Goal: Task Accomplishment & Management: Manage account settings

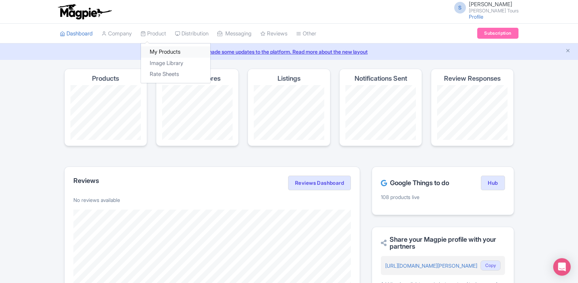
click at [164, 52] on link "My Products" at bounding box center [175, 51] width 69 height 11
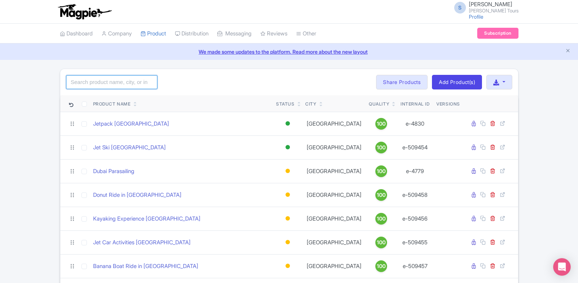
click at [136, 83] on input "search" at bounding box center [111, 82] width 91 height 14
paste input "give me requirements"
type input "give me requirements"
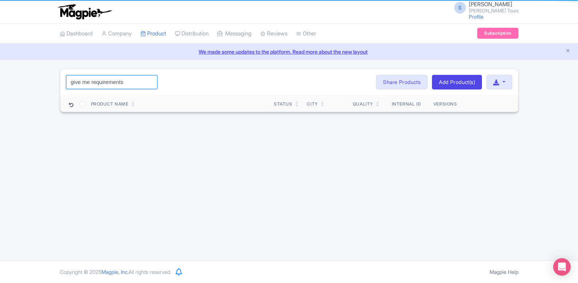
drag, startPoint x: 136, startPoint y: 83, endPoint x: 39, endPoint y: 91, distance: 97.2
click at [66, 89] on input "give me requirements" at bounding box center [111, 82] width 91 height 14
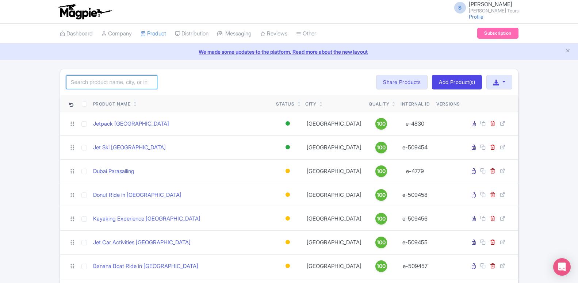
click at [124, 83] on input "search" at bounding box center [111, 82] width 91 height 14
paste input "Dubai Trio with Burj Khalifa"
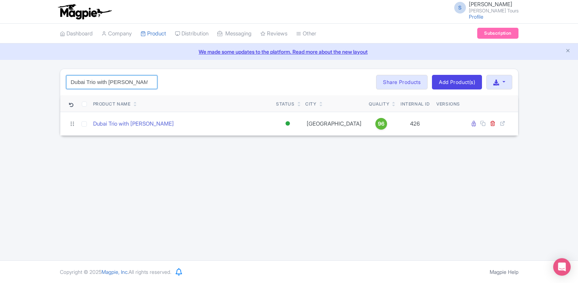
click at [71, 80] on input "Dubai Trio with Burj Khalifa" at bounding box center [111, 82] width 91 height 14
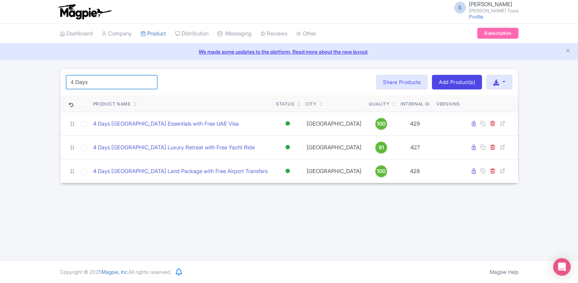
type input "4 Days"
click at [158, 208] on div "S Somnath Bhise Rayna Tours Profile Users Settings Sign out Dashboard Company P…" at bounding box center [289, 130] width 578 height 260
drag, startPoint x: 91, startPoint y: 83, endPoint x: 57, endPoint y: 80, distance: 34.2
click at [66, 80] on input "4 Days" at bounding box center [111, 82] width 91 height 14
type input "4"
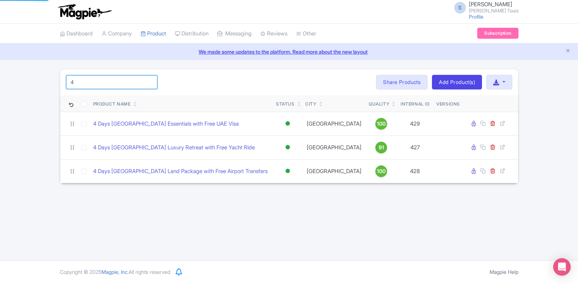
click button "Search" at bounding box center [0, 0] width 0 height 0
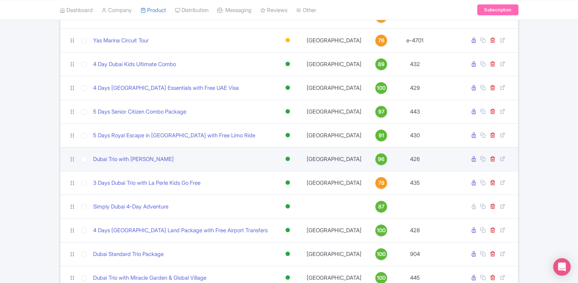
scroll to position [1190, 0]
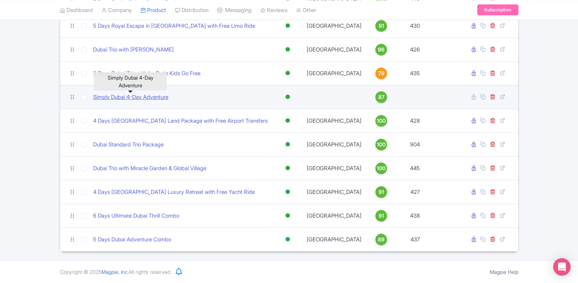
click at [118, 97] on link "Simply Dubai 4-Day Adventure" at bounding box center [130, 97] width 75 height 8
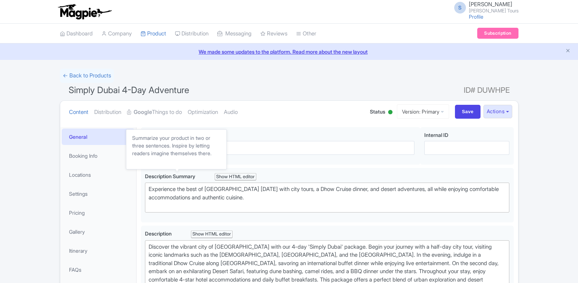
scroll to position [37, 0]
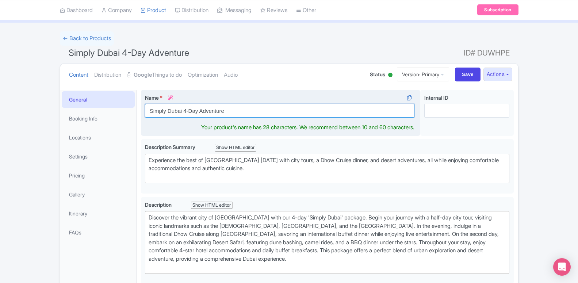
click at [206, 113] on input "Simply Dubai 4-Day Adventure" at bounding box center [280, 111] width 270 height 14
paste input "4 Days Simply Dubai Combo"
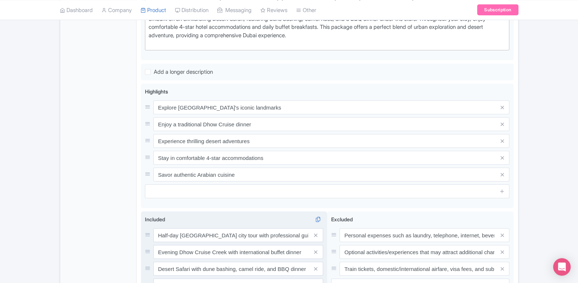
scroll to position [368, 0]
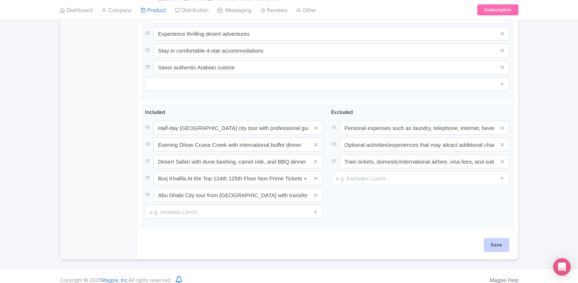
type input "4 Days Simply Dubai Combo"
click at [492, 238] on input "Save" at bounding box center [497, 245] width 26 height 14
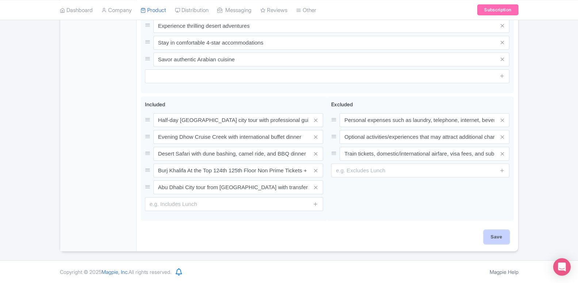
type input "Saving..."
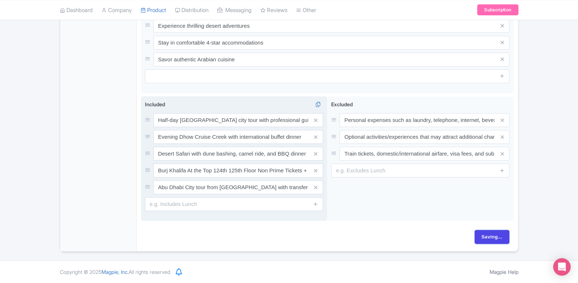
scroll to position [360, 0]
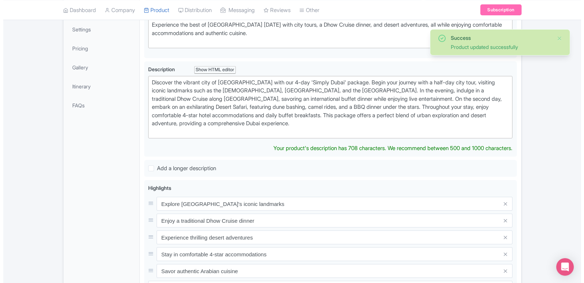
scroll to position [53, 0]
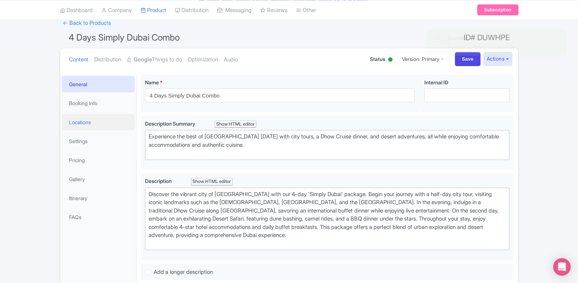
click at [90, 122] on link "Locations" at bounding box center [98, 122] width 73 height 16
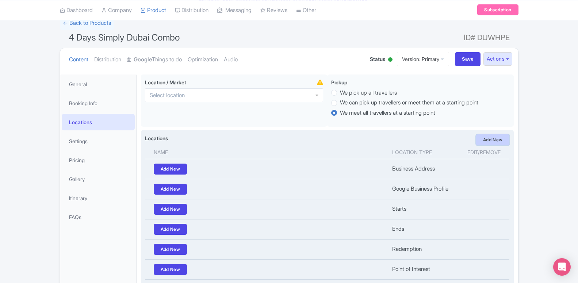
click at [490, 137] on link "Add New" at bounding box center [493, 139] width 34 height 11
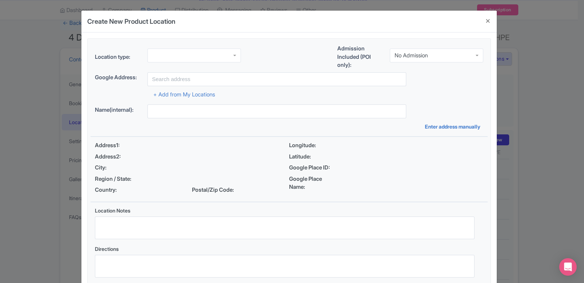
click at [165, 59] on div at bounding box center [195, 56] width 94 height 14
click at [172, 119] on div "Location type: Point of Interest Point of Interest Business Address Google Busi…" at bounding box center [289, 163] width 397 height 249
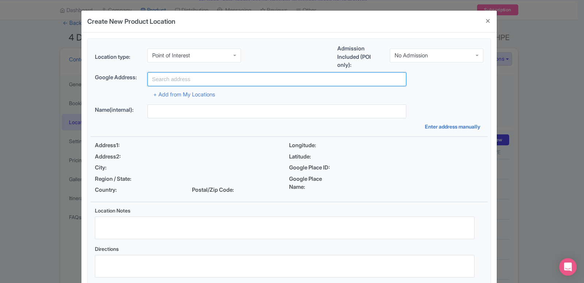
click at [176, 79] on input "text" at bounding box center [277, 79] width 259 height 14
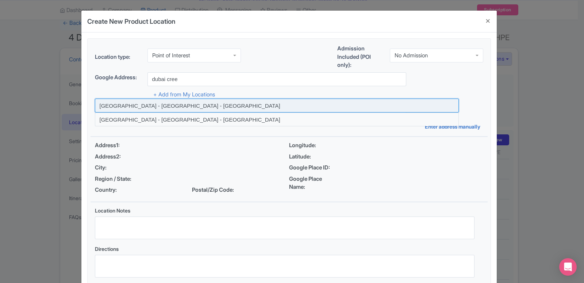
click at [180, 105] on input at bounding box center [277, 106] width 364 height 14
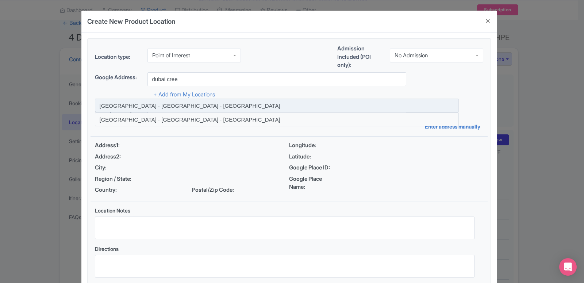
type input "Dubai Creek Harbour - Dubai - United Arab Emirates"
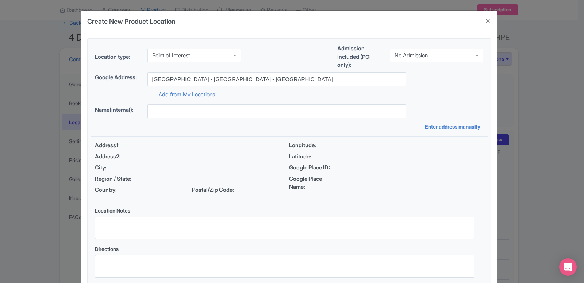
type input "Dubai Creek Harbour - Dubai - United Arab Emirates"
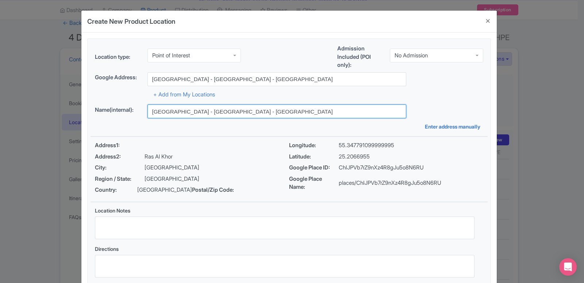
click at [239, 114] on input "Dubai Creek Harbour - Dubai - United Arab Emirates" at bounding box center [277, 111] width 259 height 14
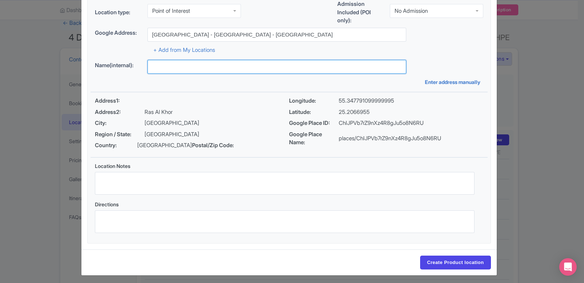
scroll to position [56, 0]
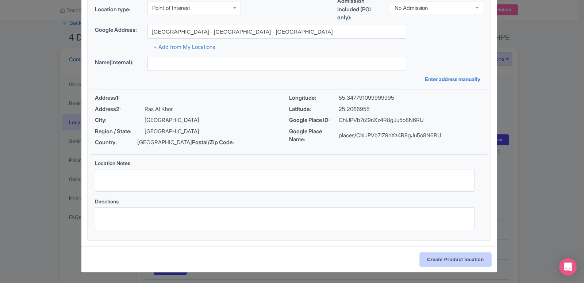
click at [464, 259] on input "Create Product location" at bounding box center [455, 260] width 71 height 14
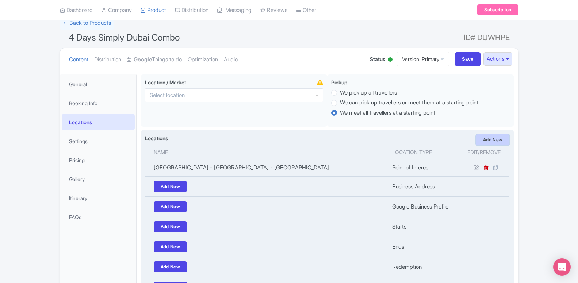
click at [503, 145] on link "Add New" at bounding box center [493, 139] width 34 height 11
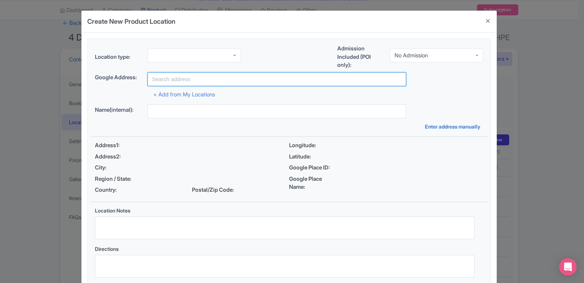
click at [210, 80] on input "text" at bounding box center [277, 79] width 259 height 14
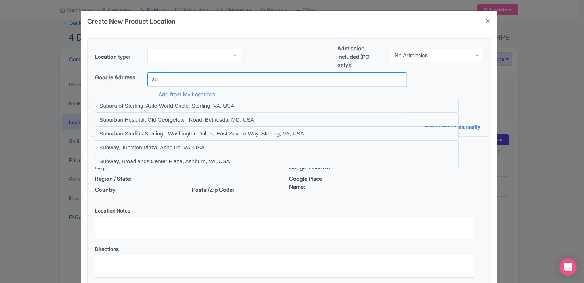
type input "s"
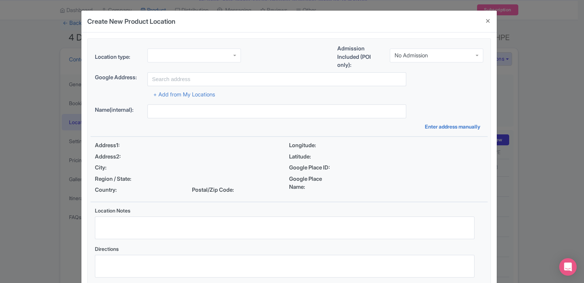
click at [191, 54] on div at bounding box center [195, 56] width 94 height 14
click at [172, 124] on div "Location type: Point of Interest Point of Interest Business Address Google Busi…" at bounding box center [289, 163] width 397 height 249
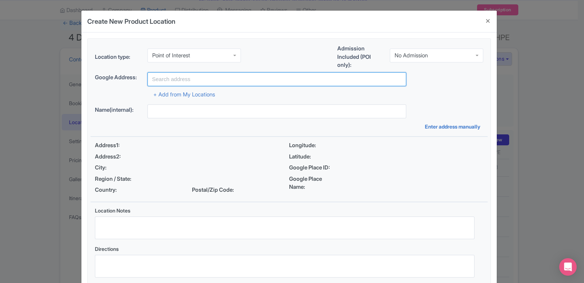
click at [185, 82] on input "text" at bounding box center [277, 79] width 259 height 14
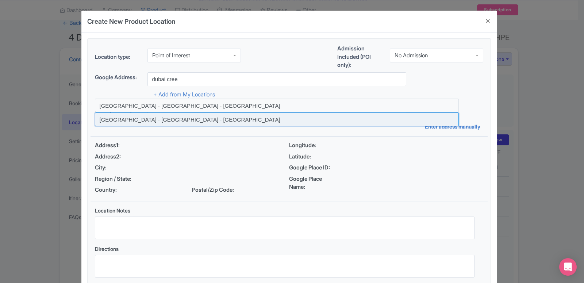
click at [184, 121] on input at bounding box center [277, 119] width 364 height 14
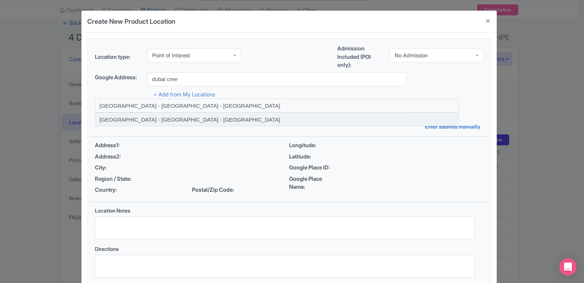
type input "Dubai Creek - Dubai - United Arab Emirates"
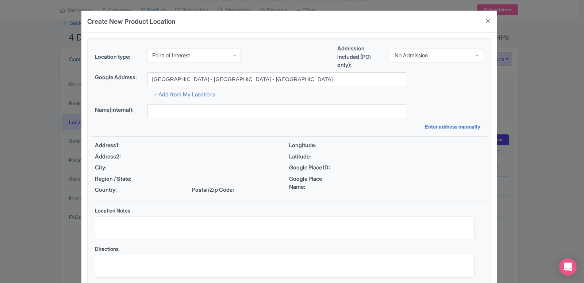
type input "Dubai Creek - Dubai - United Arab Emirates"
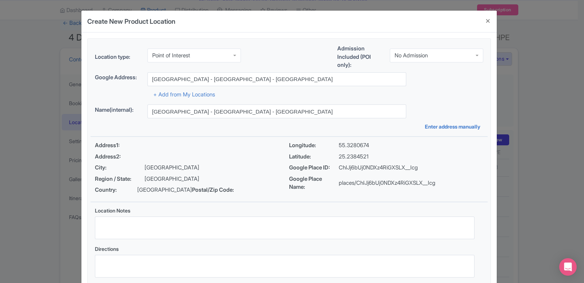
click at [218, 120] on div "Name(internal): Dubai Creek - Dubai - United Arab Emirates Enter address manual…" at bounding box center [289, 117] width 397 height 26
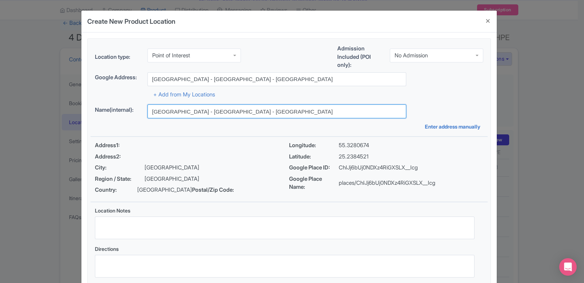
click at [216, 111] on input "Dubai Creek - Dubai - United Arab Emirates" at bounding box center [277, 111] width 259 height 14
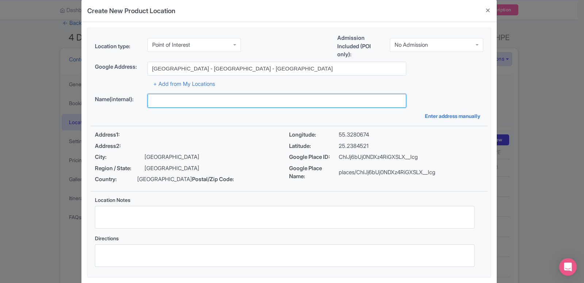
scroll to position [56, 0]
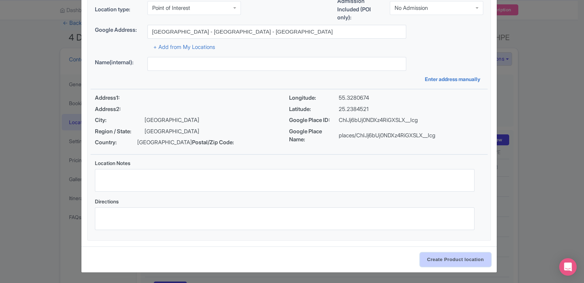
click at [440, 262] on input "Create Product location" at bounding box center [455, 260] width 71 height 14
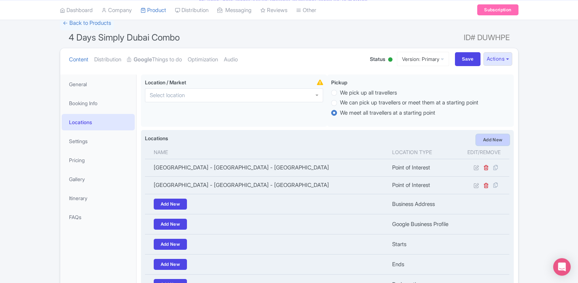
click at [497, 140] on link "Add New" at bounding box center [493, 139] width 34 height 11
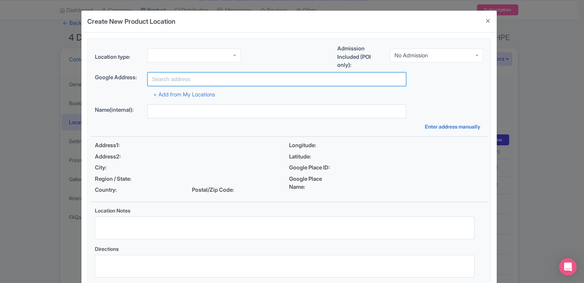
click at [240, 79] on input "text" at bounding box center [277, 79] width 259 height 14
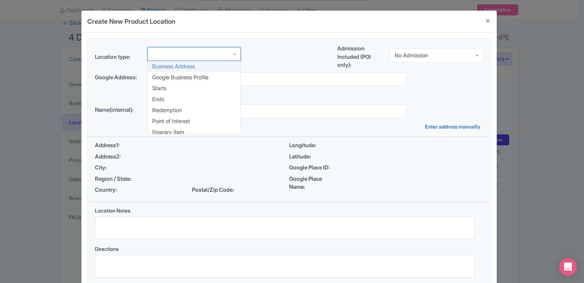
click at [212, 55] on div at bounding box center [195, 54] width 94 height 14
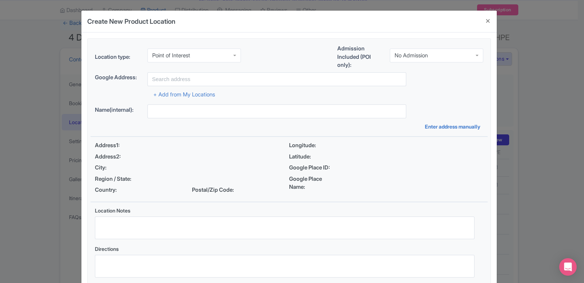
click at [189, 124] on div "Location type: Point of Interest Point of Interest Business Address Google Busi…" at bounding box center [289, 163] width 397 height 249
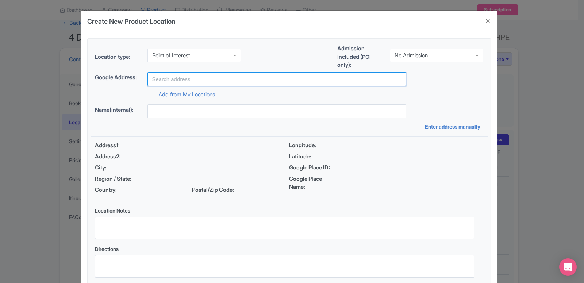
click at [183, 76] on input "text" at bounding box center [277, 79] width 259 height 14
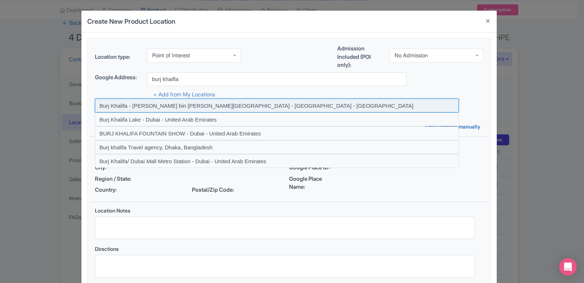
click at [185, 110] on input at bounding box center [277, 106] width 364 height 14
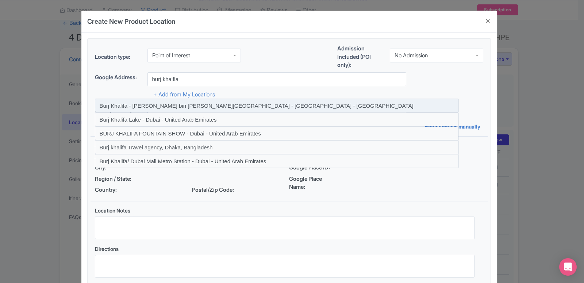
type input "Burj Khalifa - [PERSON_NAME] bin [PERSON_NAME][GEOGRAPHIC_DATA] - [GEOGRAPHIC_D…"
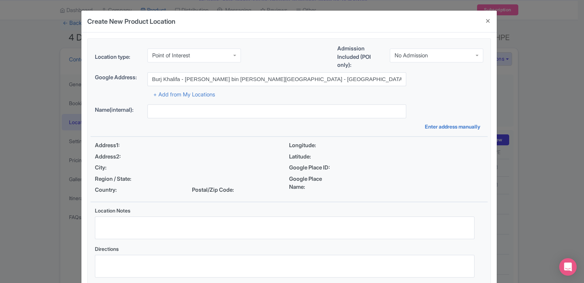
type input "Burj Khalifa - [PERSON_NAME] bin [PERSON_NAME][GEOGRAPHIC_DATA] - [GEOGRAPHIC_D…"
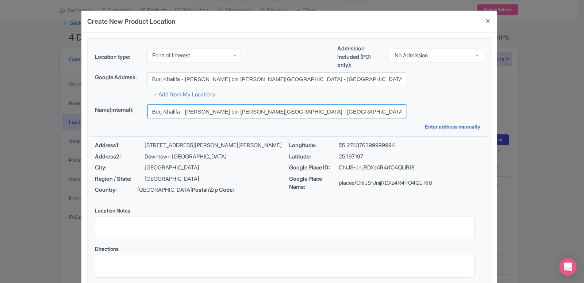
click at [198, 115] on input "Burj Khalifa - [PERSON_NAME] bin [PERSON_NAME][GEOGRAPHIC_DATA] - [GEOGRAPHIC_D…" at bounding box center [277, 111] width 259 height 14
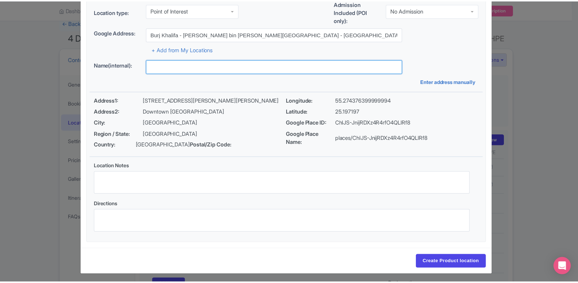
scroll to position [56, 0]
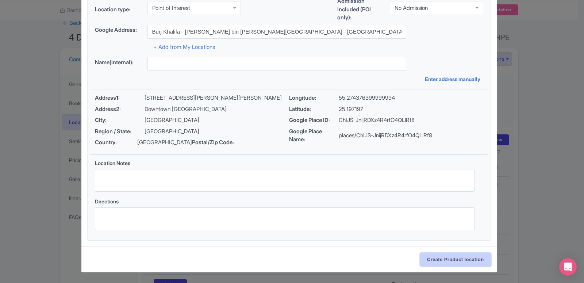
click at [462, 259] on input "Create Product location" at bounding box center [455, 260] width 71 height 14
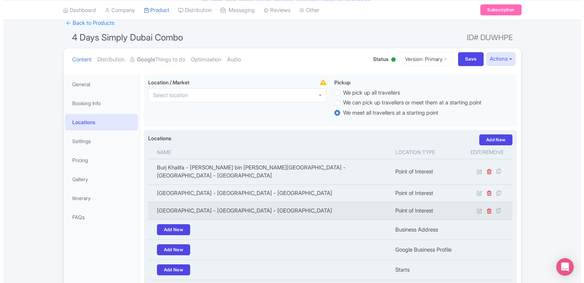
scroll to position [164, 0]
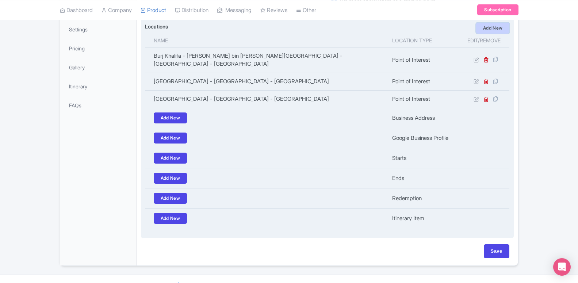
click at [488, 31] on link "Add New" at bounding box center [493, 28] width 34 height 11
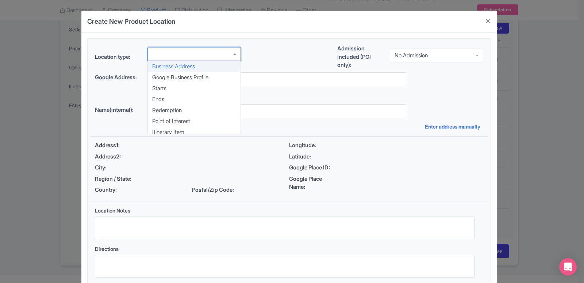
click at [173, 57] on div at bounding box center [195, 54] width 94 height 14
click at [179, 123] on div "Location type: Business Address Google Business Profile Starts Ends Redemption …" at bounding box center [289, 163] width 397 height 249
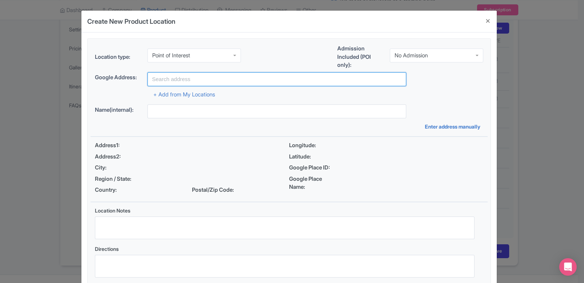
click at [189, 84] on input "text" at bounding box center [277, 79] width 259 height 14
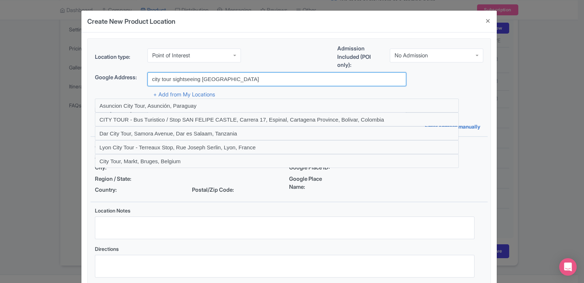
click at [161, 79] on input "city tour sightseeing dubai" at bounding box center [277, 79] width 259 height 14
click at [213, 75] on input "city sightseeing dubai" at bounding box center [277, 79] width 259 height 14
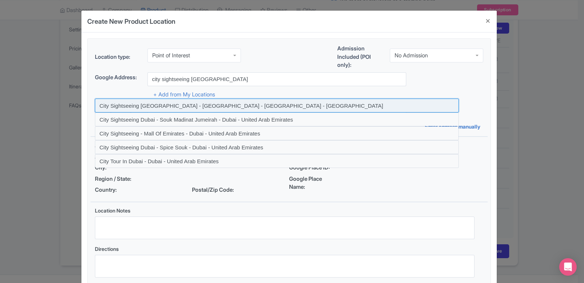
click at [171, 106] on input at bounding box center [277, 106] width 364 height 14
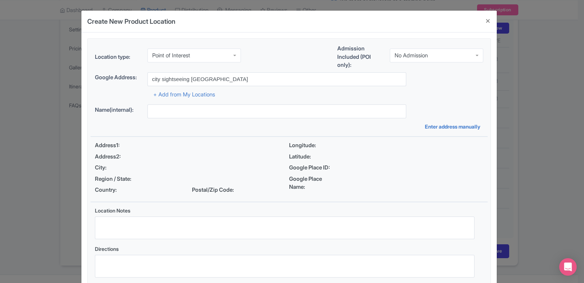
type input "City Sightseeing Dubai - Dubai Mall - Dubai - United Arab Emirates"
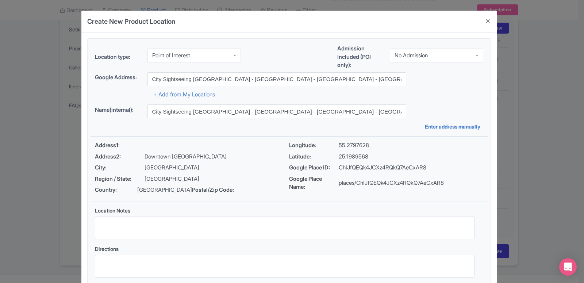
scroll to position [56, 0]
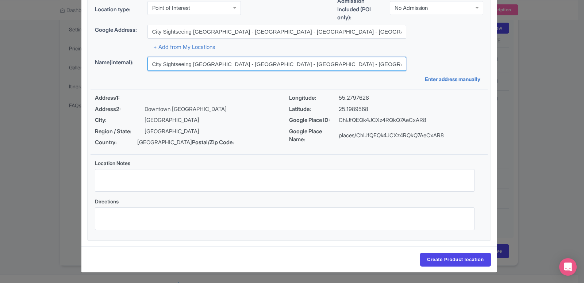
click at [182, 57] on input "City Sightseeing Dubai - Dubai Mall - Dubai - United Arab Emirates" at bounding box center [277, 64] width 259 height 14
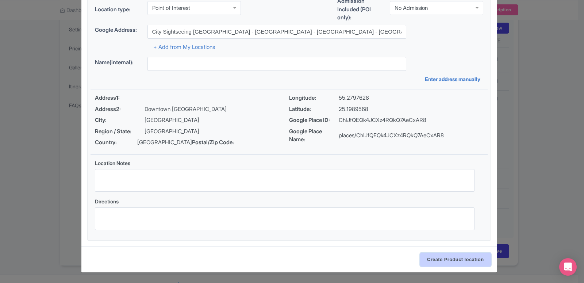
click at [436, 264] on input "Create Product location" at bounding box center [455, 260] width 71 height 14
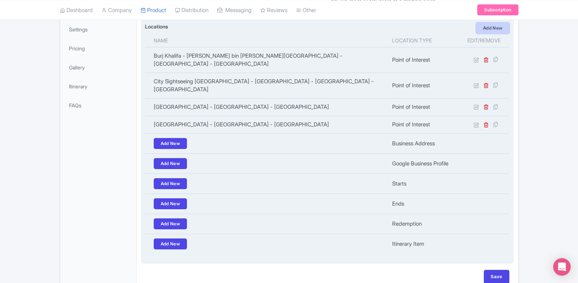
click at [496, 33] on link "Add New" at bounding box center [493, 28] width 34 height 11
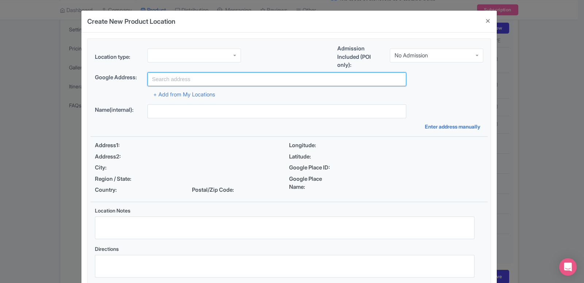
click at [188, 81] on input "text" at bounding box center [277, 79] width 259 height 14
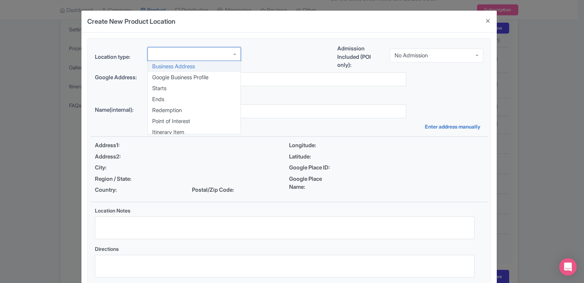
click at [188, 53] on div at bounding box center [195, 54] width 94 height 14
click at [176, 120] on div "Location type: Business Address Google Business Profile Starts Ends Redemption …" at bounding box center [289, 163] width 397 height 249
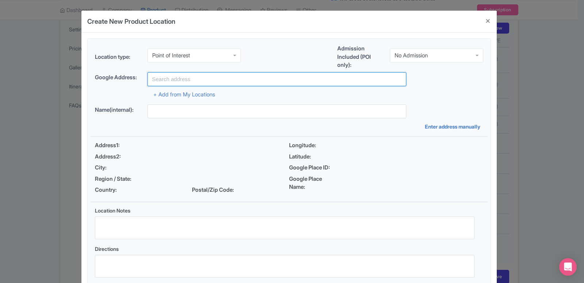
click at [180, 76] on input "text" at bounding box center [277, 79] width 259 height 14
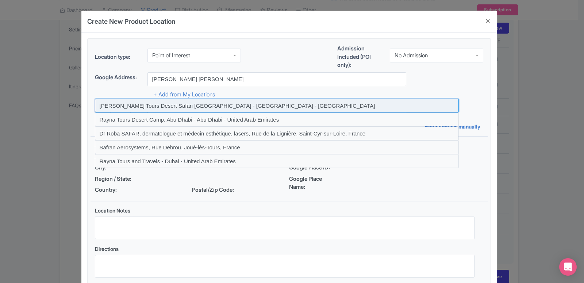
click at [182, 107] on input at bounding box center [277, 106] width 364 height 14
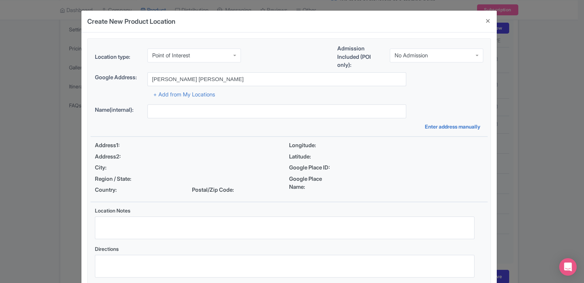
type input "[PERSON_NAME] Tours Desert Safari [GEOGRAPHIC_DATA] - [GEOGRAPHIC_DATA] - [GEOG…"
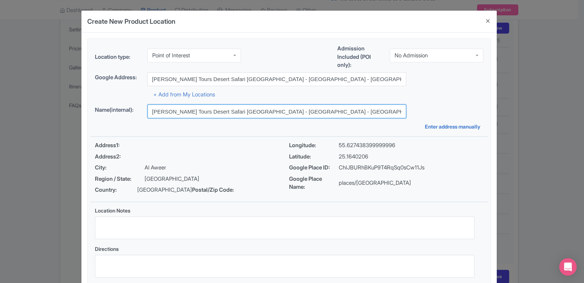
click at [197, 105] on input "[PERSON_NAME] Tours Desert Safari [GEOGRAPHIC_DATA] - [GEOGRAPHIC_DATA] - [GEOG…" at bounding box center [277, 111] width 259 height 14
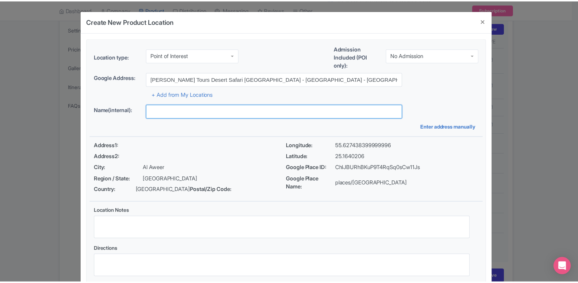
scroll to position [56, 0]
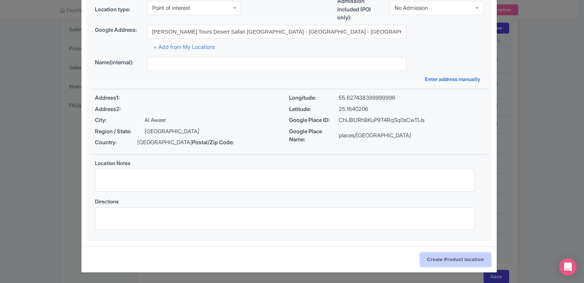
click at [442, 260] on input "Create Product location" at bounding box center [455, 260] width 71 height 14
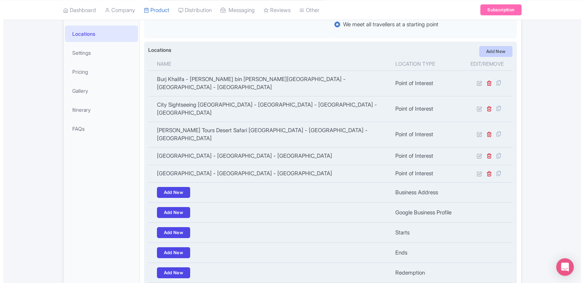
scroll to position [127, 0]
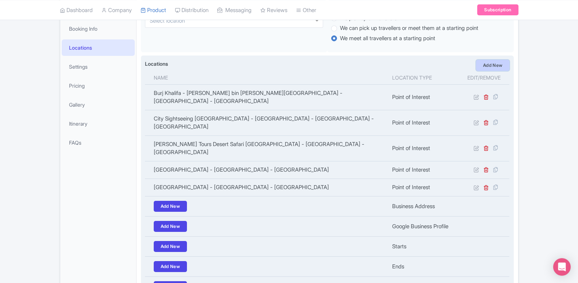
click at [491, 69] on link "Add New" at bounding box center [493, 65] width 34 height 11
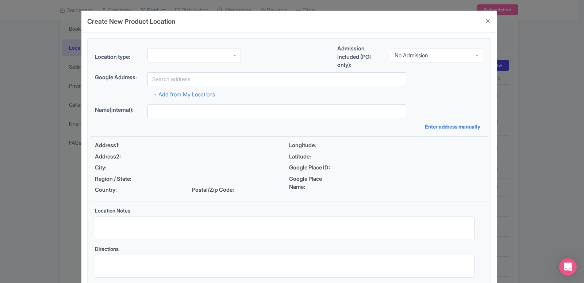
click at [177, 52] on div at bounding box center [195, 56] width 94 height 14
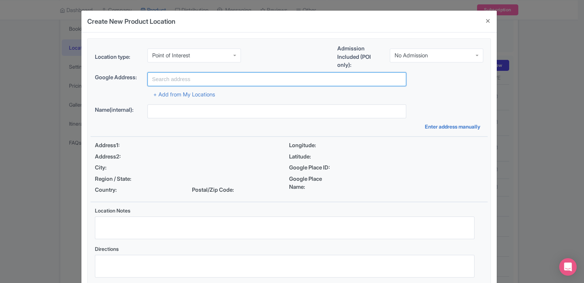
click at [207, 82] on input "text" at bounding box center [277, 79] width 259 height 14
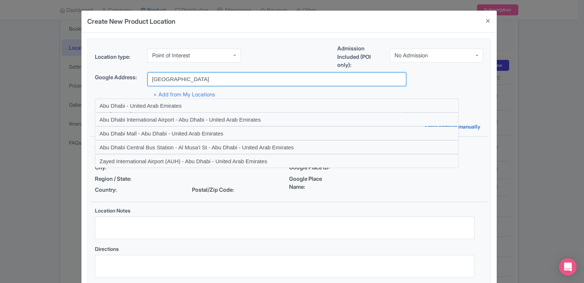
click at [189, 79] on input "abu dhabi" at bounding box center [277, 79] width 259 height 14
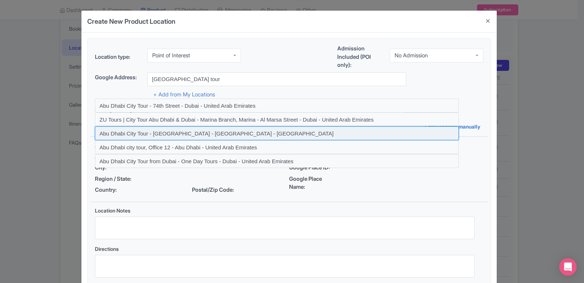
click at [198, 133] on input at bounding box center [277, 133] width 364 height 14
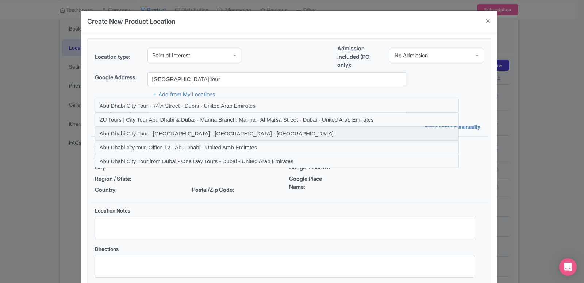
type input "Abu Dhabi City Tour - Al Jaffaliya - Dubai - United Arab Emirates"
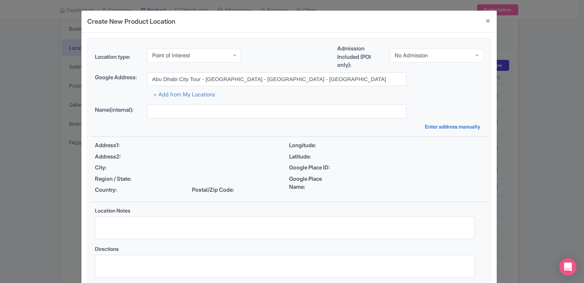
type input "Abu Dhabi City Tour - Al Jaffaliya - Dubai - United Arab Emirates"
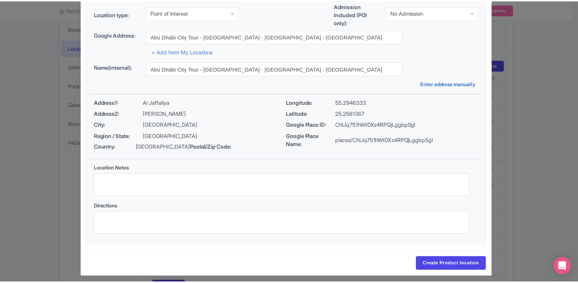
scroll to position [56, 0]
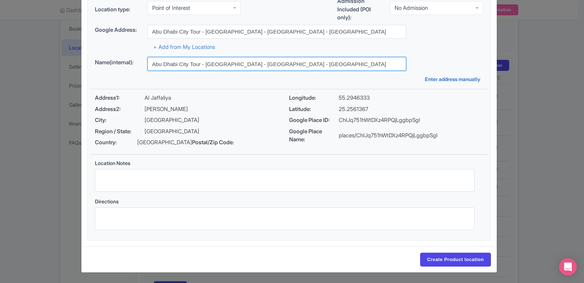
click at [214, 57] on input "Abu Dhabi City Tour - Al Jaffaliya - Dubai - United Arab Emirates" at bounding box center [277, 64] width 259 height 14
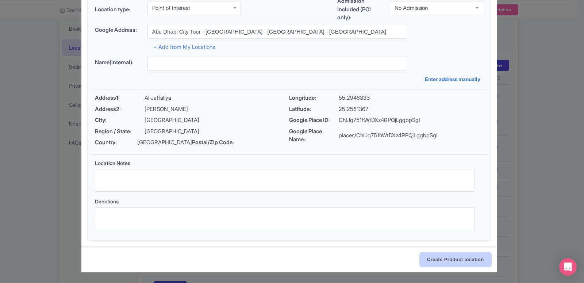
click at [434, 256] on input "Create Product location" at bounding box center [455, 260] width 71 height 14
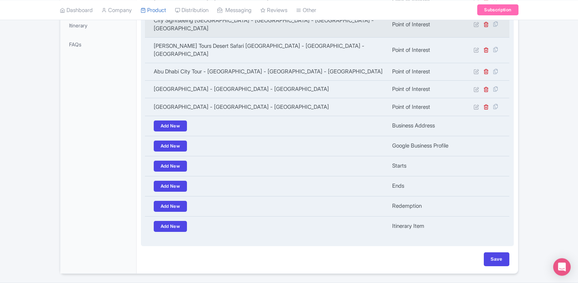
scroll to position [226, 0]
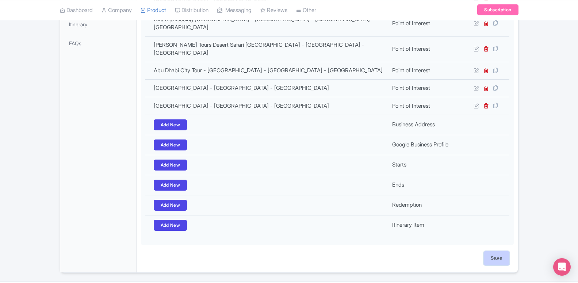
click at [491, 251] on input "Save" at bounding box center [497, 258] width 26 height 14
type input "Update Product"
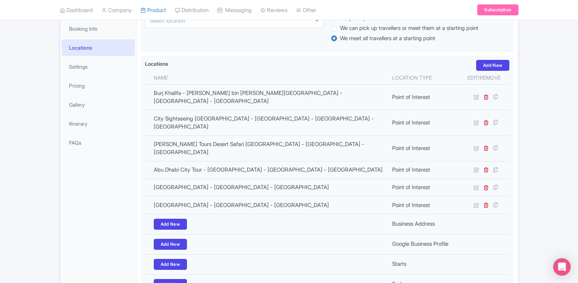
scroll to position [127, 0]
click at [83, 86] on link "Pricing" at bounding box center [98, 85] width 73 height 16
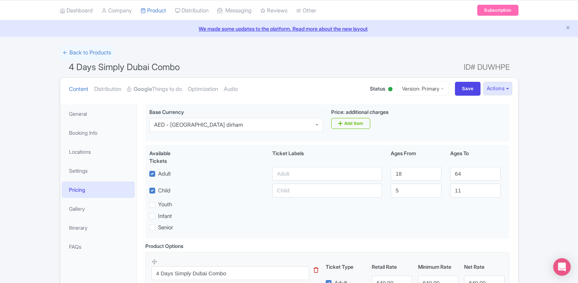
scroll to position [15, 0]
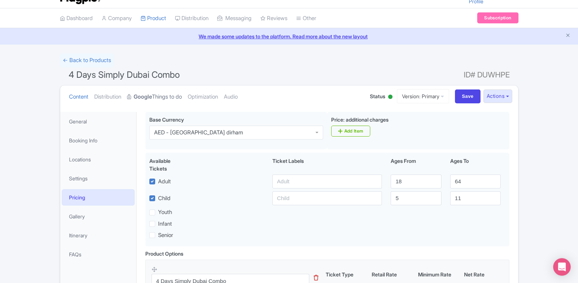
click at [150, 96] on strong "Google" at bounding box center [143, 97] width 18 height 8
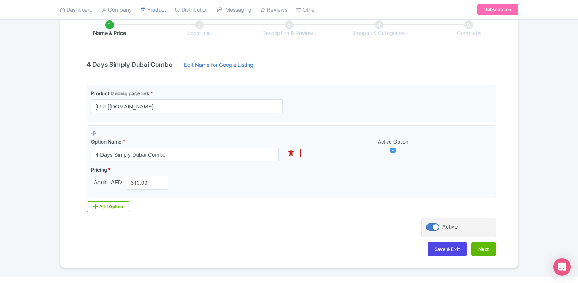
scroll to position [142, 0]
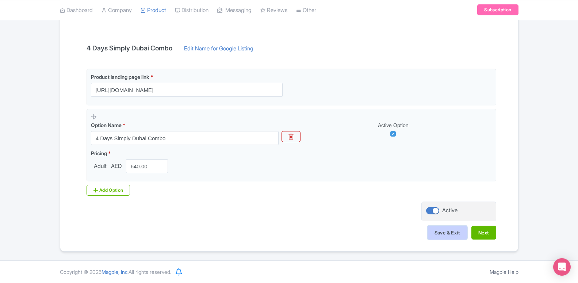
click at [443, 228] on button "Save & Exit" at bounding box center [447, 233] width 39 height 14
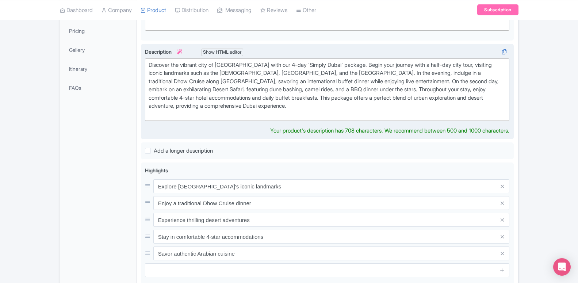
scroll to position [107, 0]
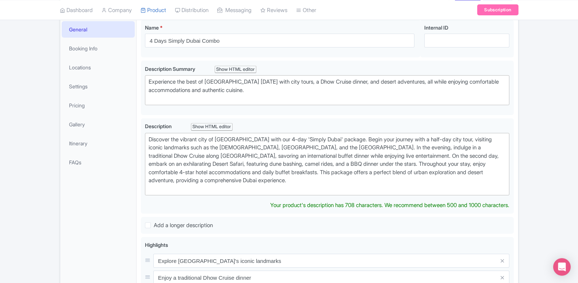
click at [80, 135] on li "Itinerary" at bounding box center [98, 143] width 76 height 19
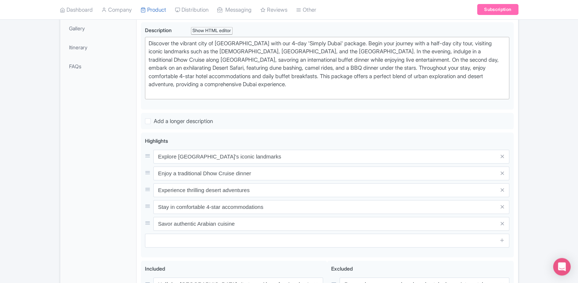
scroll to position [145, 0]
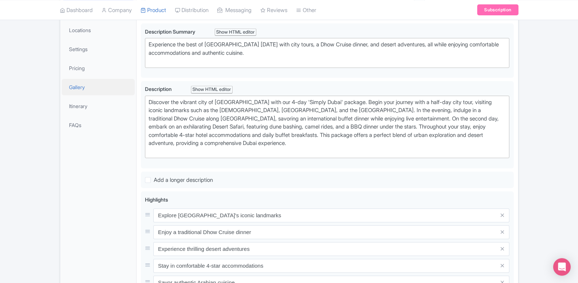
click at [75, 86] on link "Gallery" at bounding box center [98, 87] width 73 height 16
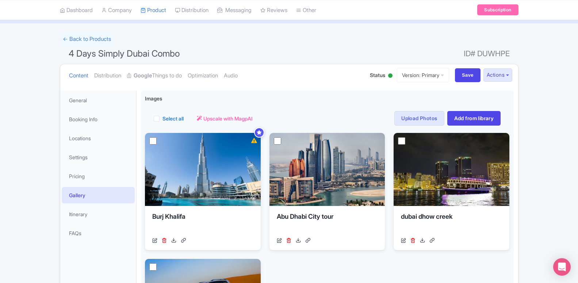
scroll to position [0, 0]
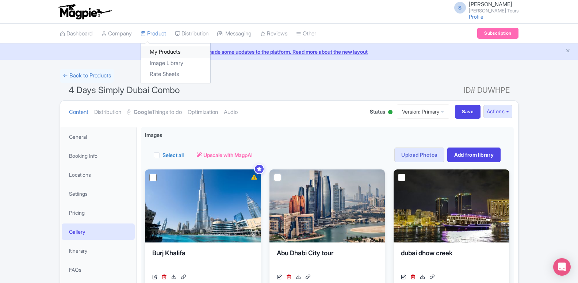
click at [158, 54] on link "My Products" at bounding box center [175, 51] width 69 height 11
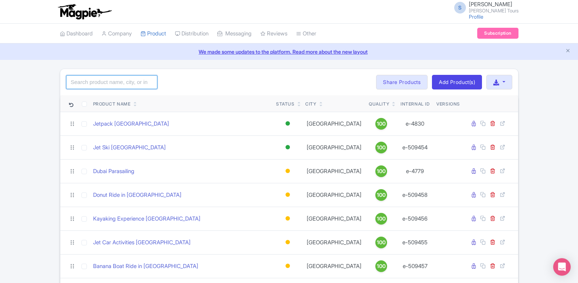
click at [114, 80] on input "search" at bounding box center [111, 82] width 91 height 14
paste input "4 Days [GEOGRAPHIC_DATA] Land Package with Free Airport Transfers"
type input "4 Days [GEOGRAPHIC_DATA] Land Package with Free Airport Transfers"
click button "Search" at bounding box center [0, 0] width 0 height 0
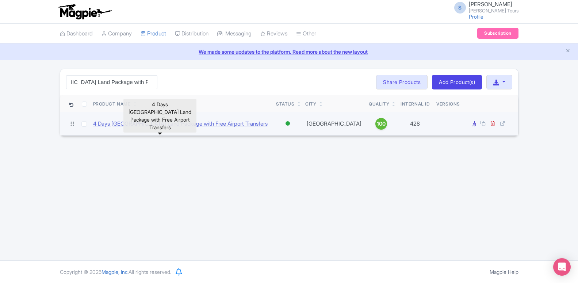
click at [129, 125] on link "4 Days [GEOGRAPHIC_DATA] Land Package with Free Airport Transfers" at bounding box center [180, 124] width 175 height 8
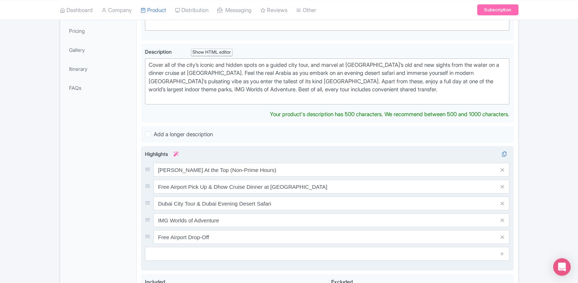
scroll to position [112, 0]
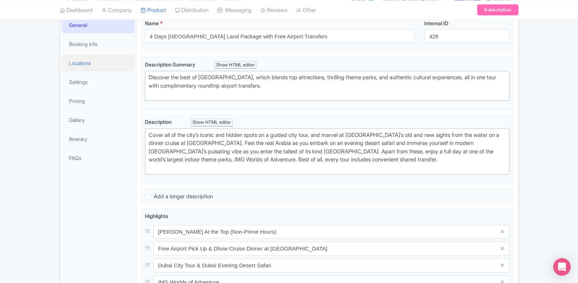
click at [95, 64] on link "Locations" at bounding box center [98, 63] width 73 height 16
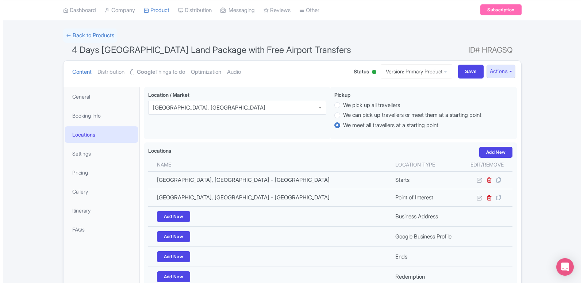
scroll to position [37, 0]
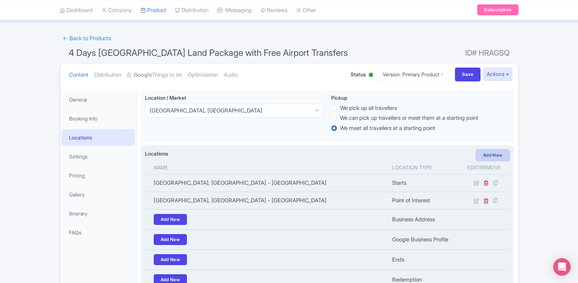
click at [497, 157] on link "Add New" at bounding box center [493, 155] width 34 height 11
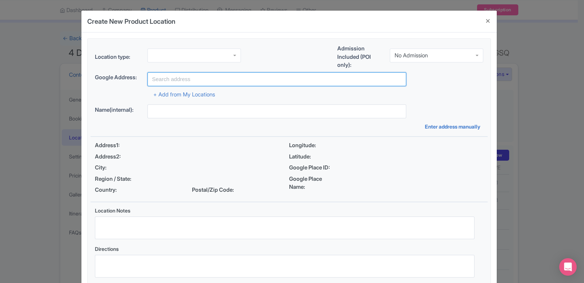
click at [170, 75] on input "text" at bounding box center [277, 79] width 259 height 14
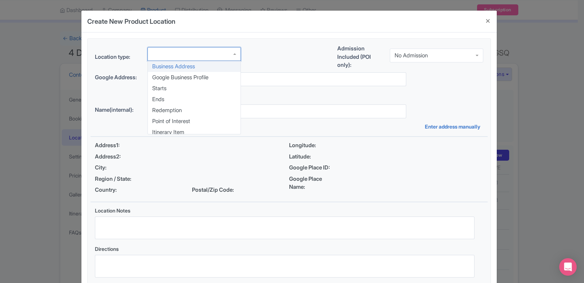
click at [173, 53] on div at bounding box center [195, 54] width 94 height 14
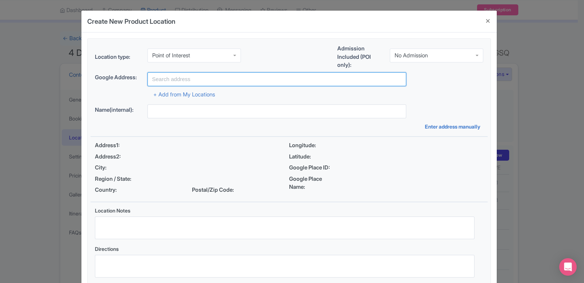
click at [166, 81] on input "text" at bounding box center [277, 79] width 259 height 14
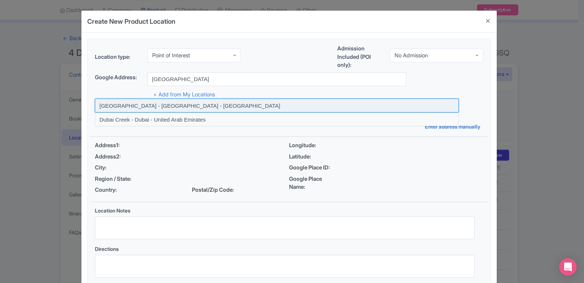
click at [163, 107] on input at bounding box center [277, 106] width 364 height 14
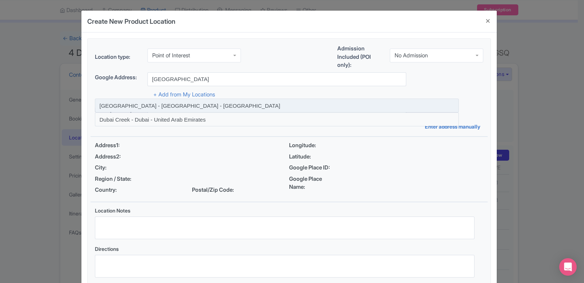
type input "[GEOGRAPHIC_DATA] - [GEOGRAPHIC_DATA] - [GEOGRAPHIC_DATA]"
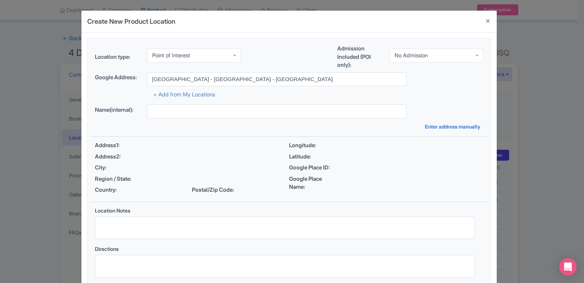
type input "[GEOGRAPHIC_DATA] - [GEOGRAPHIC_DATA] - [GEOGRAPHIC_DATA]"
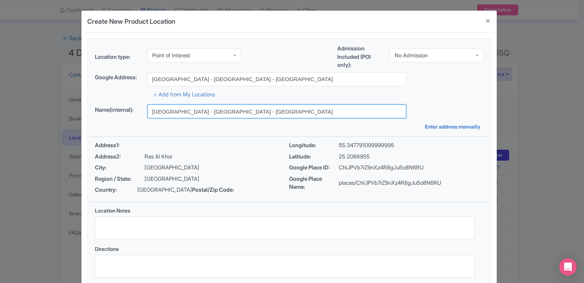
click at [221, 112] on input "[GEOGRAPHIC_DATA] - [GEOGRAPHIC_DATA] - [GEOGRAPHIC_DATA]" at bounding box center [277, 111] width 259 height 14
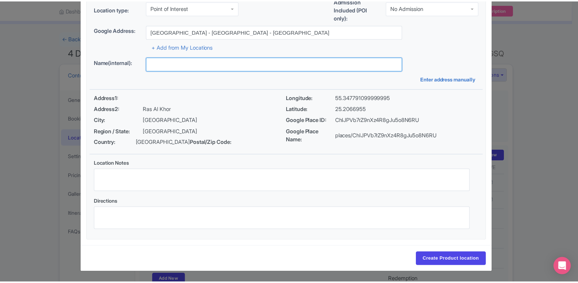
scroll to position [56, 0]
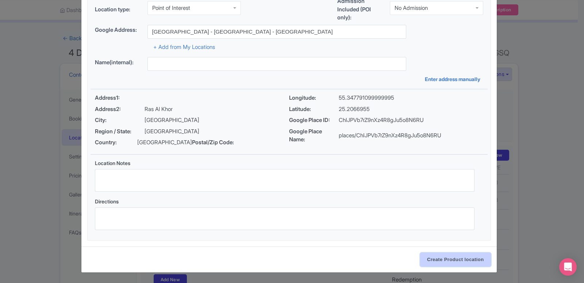
click at [440, 260] on input "Create Product location" at bounding box center [455, 260] width 71 height 14
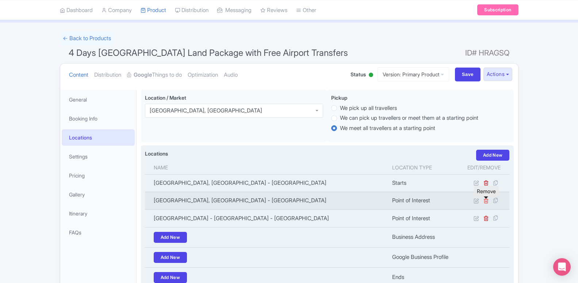
click at [487, 203] on icon at bounding box center [486, 200] width 5 height 5
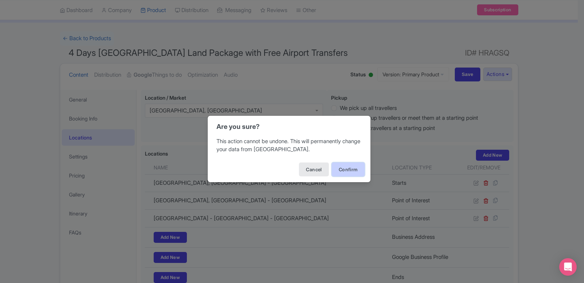
click at [347, 168] on button "Confirm" at bounding box center [348, 170] width 33 height 14
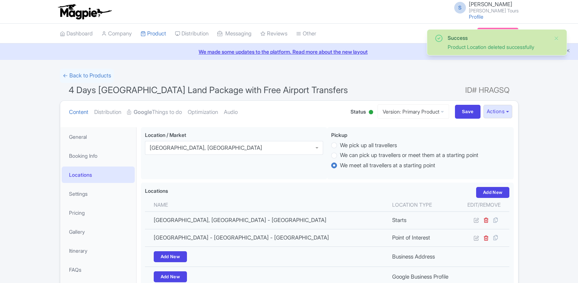
click at [484, 187] on link "Add New" at bounding box center [493, 192] width 34 height 11
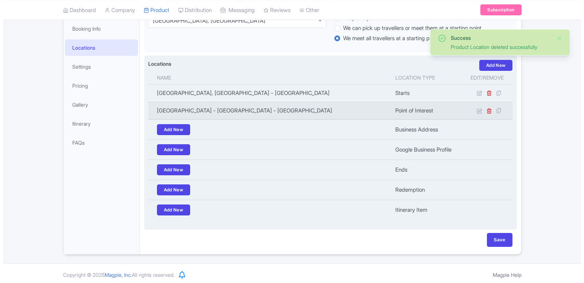
scroll to position [127, 0]
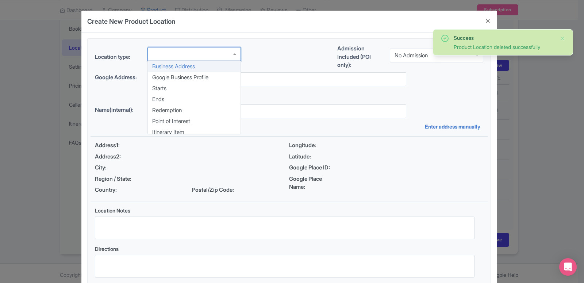
click at [168, 59] on div at bounding box center [195, 54] width 94 height 14
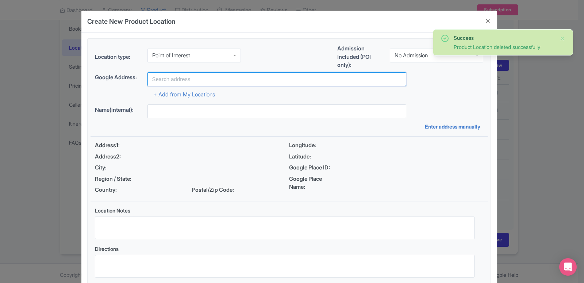
click at [178, 83] on input "text" at bounding box center [277, 79] width 259 height 14
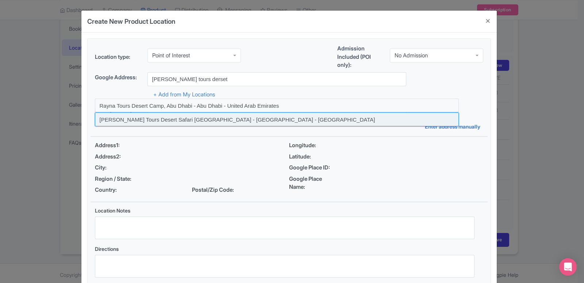
click at [182, 117] on input at bounding box center [277, 119] width 364 height 14
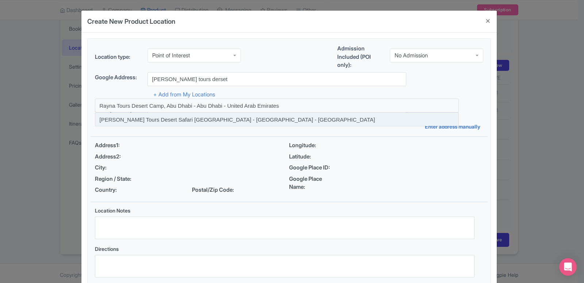
type input "[PERSON_NAME] Tours Desert Safari [GEOGRAPHIC_DATA] - [GEOGRAPHIC_DATA] - [GEOG…"
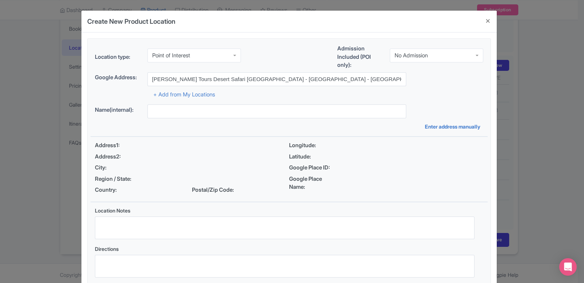
type input "[PERSON_NAME] Tours Desert Safari [GEOGRAPHIC_DATA] - [GEOGRAPHIC_DATA] - [GEOG…"
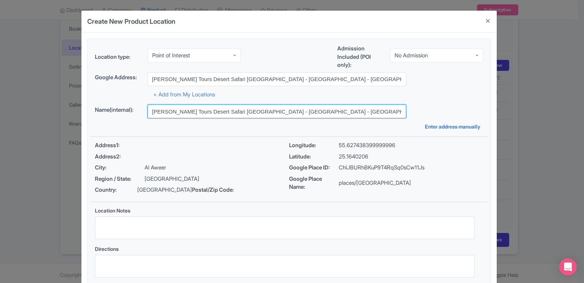
click at [215, 112] on input "[PERSON_NAME] Tours Desert Safari [GEOGRAPHIC_DATA] - [GEOGRAPHIC_DATA] - [GEOG…" at bounding box center [277, 111] width 259 height 14
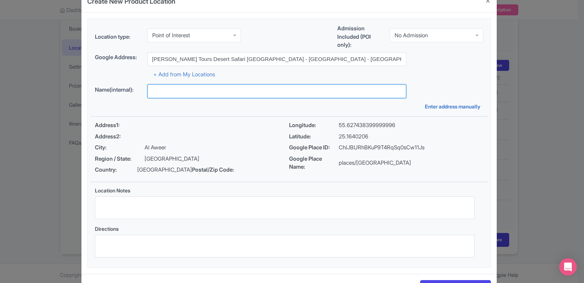
scroll to position [56, 0]
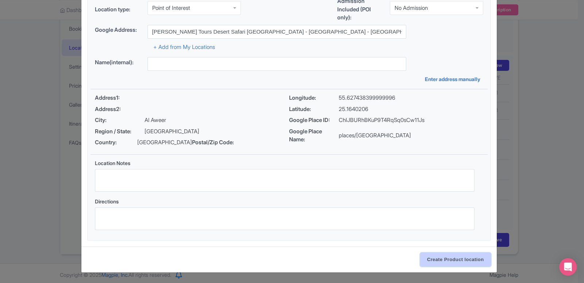
click at [456, 262] on input "Create Product location" at bounding box center [455, 260] width 71 height 14
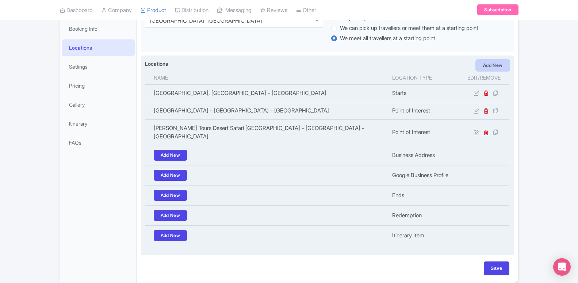
click at [492, 68] on link "Add New" at bounding box center [493, 65] width 34 height 11
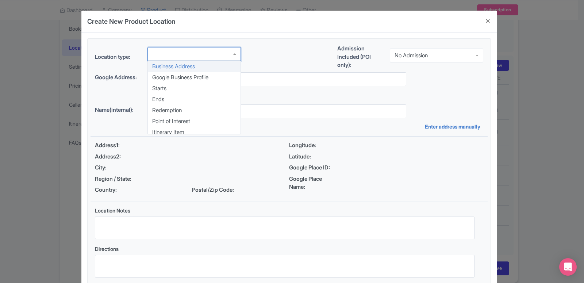
click at [194, 59] on div at bounding box center [195, 54] width 94 height 14
click at [168, 119] on div "Location type: Business Address Google Business Profile Starts Ends Redemption …" at bounding box center [289, 163] width 397 height 249
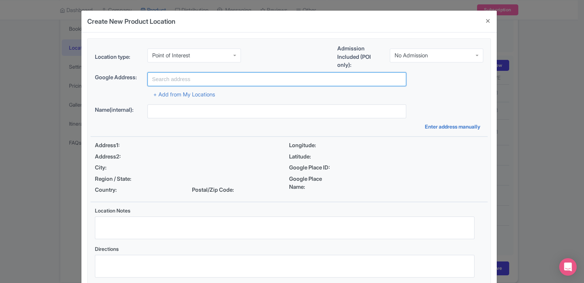
click at [213, 77] on input "text" at bounding box center [277, 79] width 259 height 14
click at [180, 78] on input "text" at bounding box center [277, 79] width 259 height 14
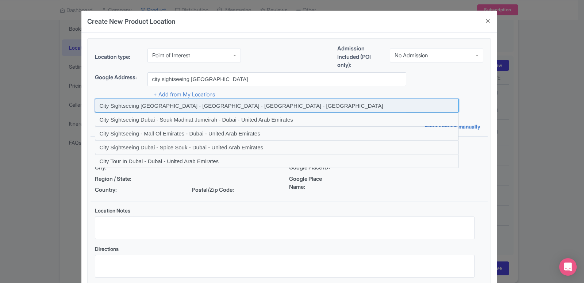
click at [179, 106] on input at bounding box center [277, 106] width 364 height 14
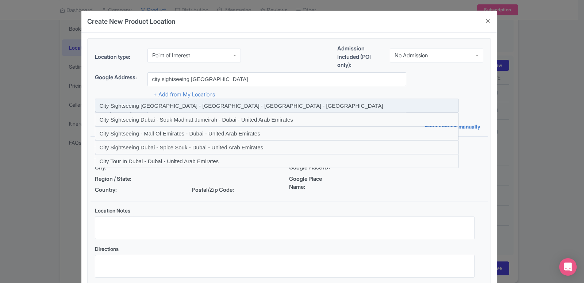
type input "City Sightseeing Dubai - Dubai Mall - Dubai - United Arab Emirates"
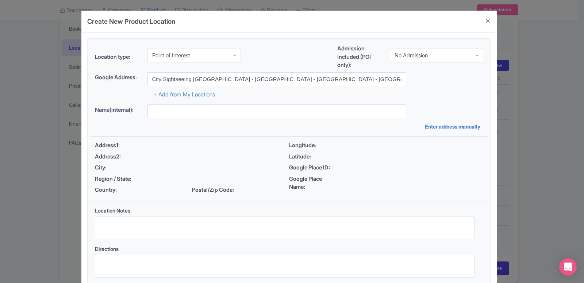
type input "City Sightseeing Dubai - Dubai Mall - Dubai - United Arab Emirates"
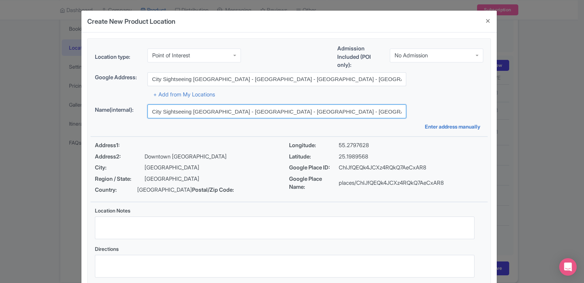
click at [274, 108] on input "City Sightseeing Dubai - Dubai Mall - Dubai - United Arab Emirates" at bounding box center [277, 111] width 259 height 14
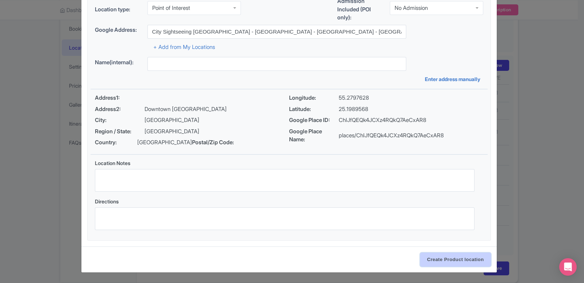
click at [442, 260] on input "Create Product location" at bounding box center [455, 260] width 71 height 14
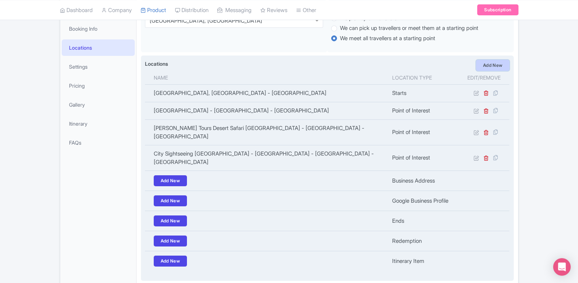
click at [501, 70] on link "Add New" at bounding box center [493, 65] width 34 height 11
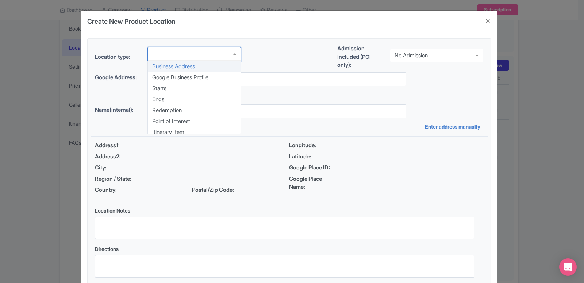
click at [181, 55] on div at bounding box center [195, 54] width 94 height 14
click at [174, 123] on div "Location type: Business Address Google Business Profile Starts Ends Redemption …" at bounding box center [289, 163] width 397 height 249
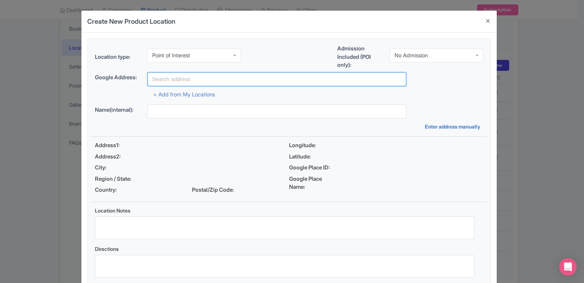
click at [183, 82] on input "text" at bounding box center [277, 79] width 259 height 14
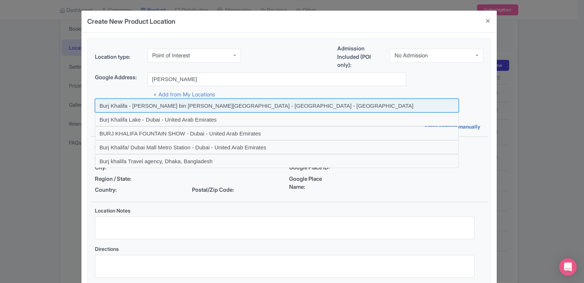
click at [187, 106] on input at bounding box center [277, 106] width 364 height 14
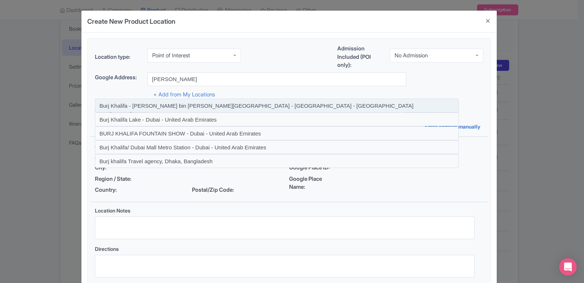
type input "Burj Khalifa - Sheikh Mohammed bin Rashid Boulevard - Dubai - United Arab Emira…"
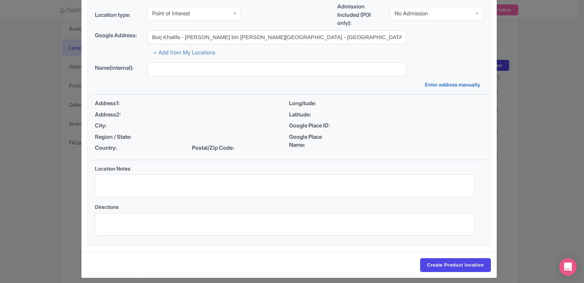
type input "Burj Khalifa - Sheikh Mohammed bin Rashid Boulevard - Dubai - United Arab Emira…"
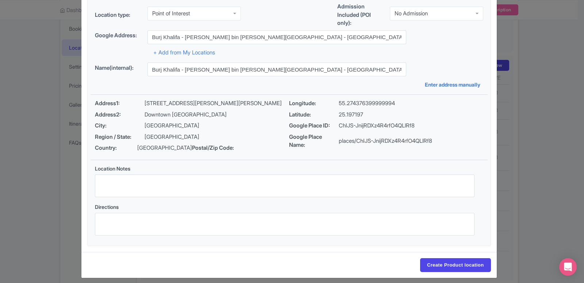
scroll to position [48, 0]
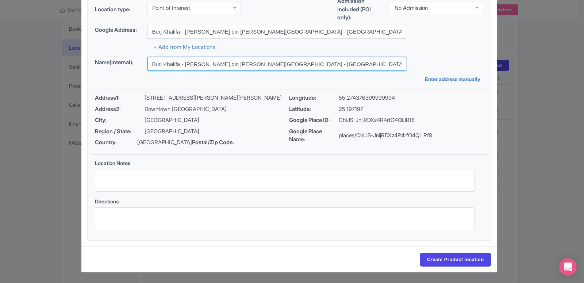
click at [266, 70] on input "Burj Khalifa - Sheikh Mohammed bin Rashid Boulevard - Dubai - United Arab Emira…" at bounding box center [277, 64] width 259 height 14
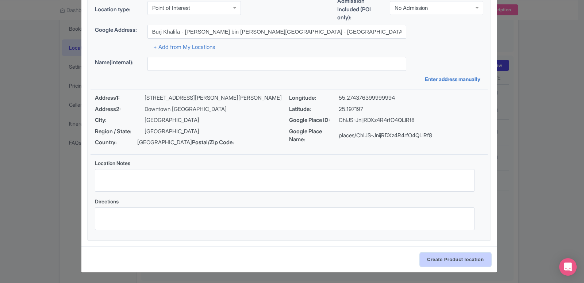
click at [464, 267] on input "Create Product location" at bounding box center [455, 260] width 71 height 14
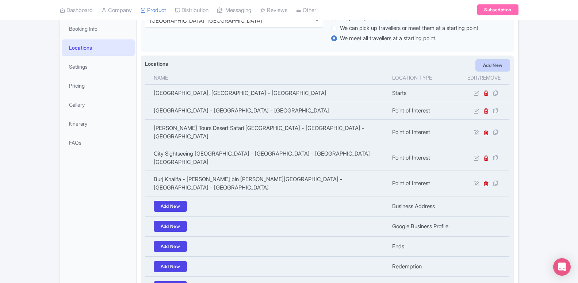
click at [481, 68] on link "Add New" at bounding box center [493, 65] width 34 height 11
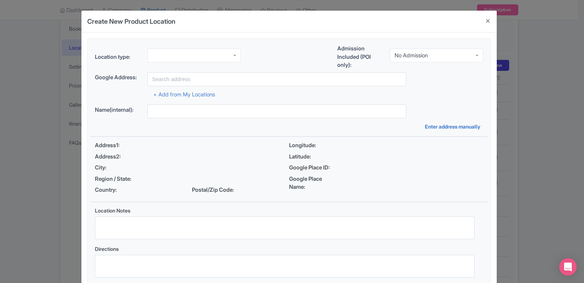
click at [195, 60] on div at bounding box center [195, 56] width 94 height 14
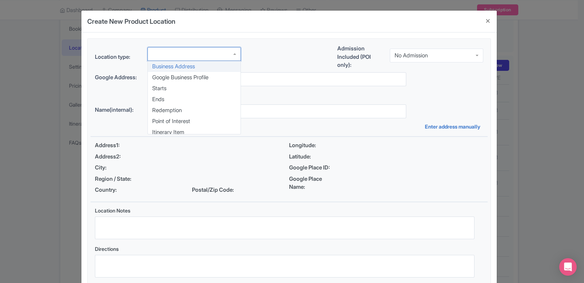
scroll to position [0, 0]
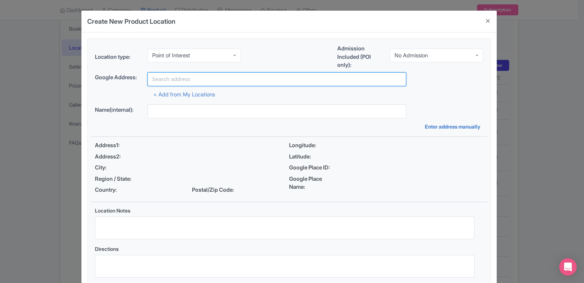
click at [190, 80] on input "text" at bounding box center [277, 79] width 259 height 14
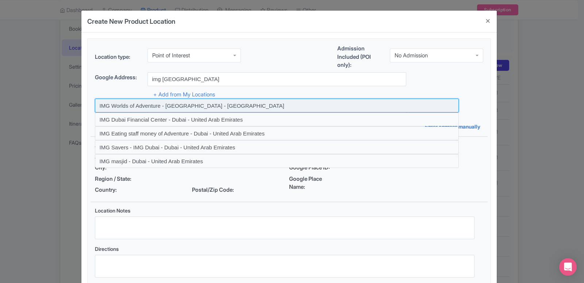
click at [181, 103] on input at bounding box center [277, 106] width 364 height 14
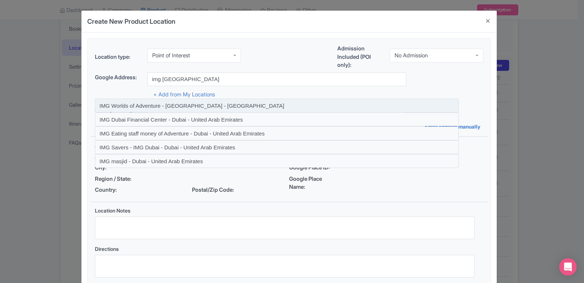
type input "IMG Worlds of Adventure - Dubai - United Arab Emirates"
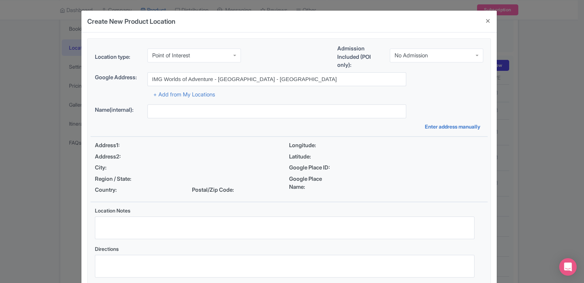
type input "IMG Worlds of Adventure - Dubai - United Arab Emirates"
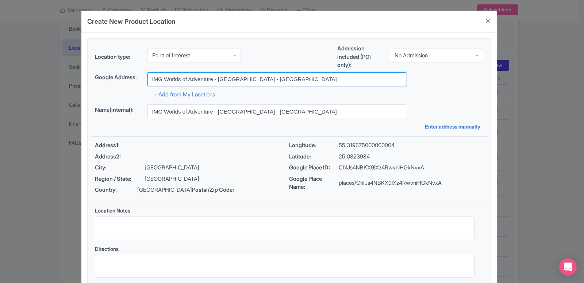
click at [171, 85] on input "IMG Worlds of Adventure - Dubai - United Arab Emirates" at bounding box center [277, 79] width 259 height 14
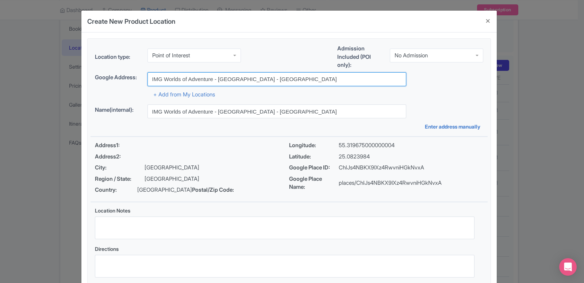
paste input "City of Arabia"
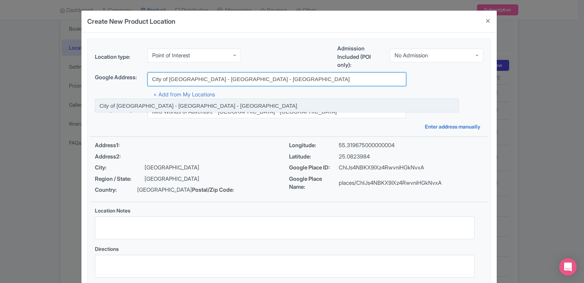
type input "City of Arabia - Dubai - United Arab Emirates"
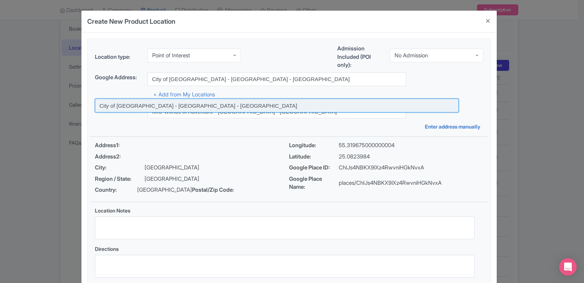
click at [171, 106] on input at bounding box center [277, 106] width 364 height 14
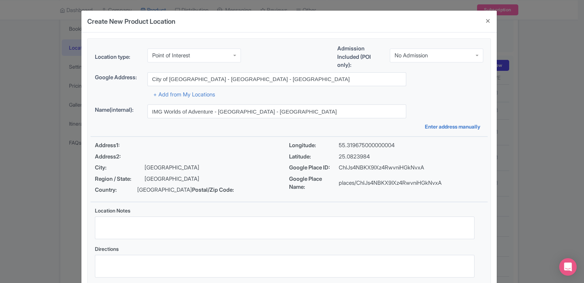
type input "City of Arabia - Dubai - United Arab Emirates"
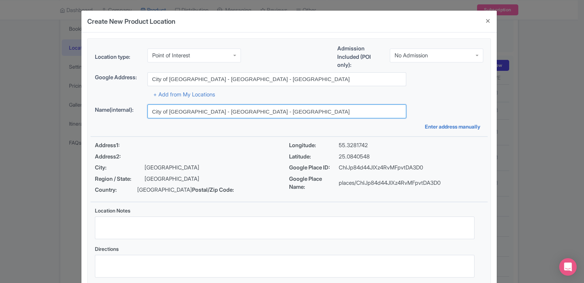
click at [220, 111] on input "City of Arabia - Dubai - United Arab Emirates" at bounding box center [277, 111] width 259 height 14
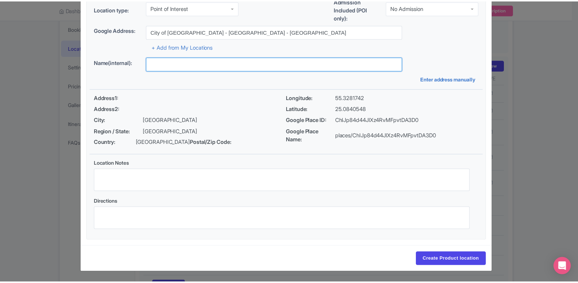
scroll to position [56, 0]
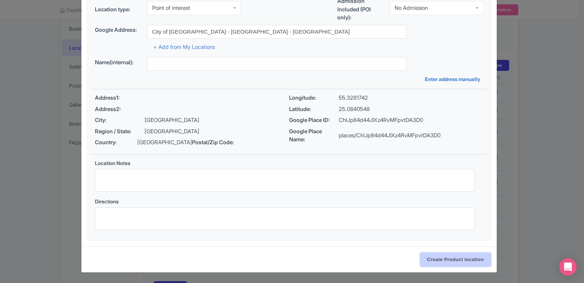
click at [461, 262] on input "Create Product location" at bounding box center [455, 260] width 71 height 14
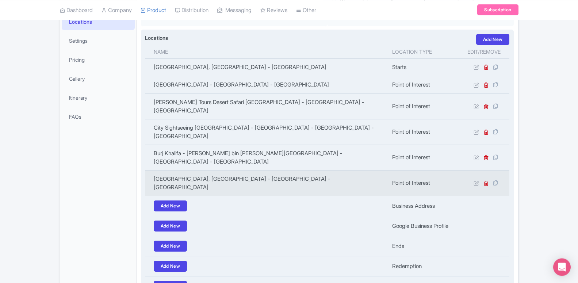
scroll to position [206, 0]
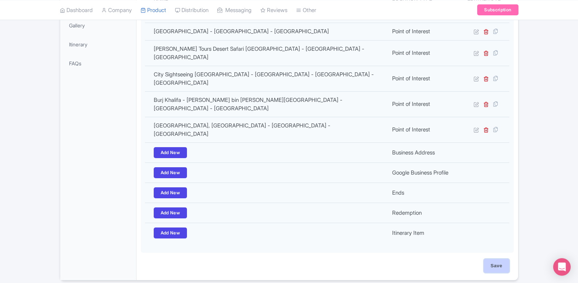
click at [501, 259] on input "Save" at bounding box center [497, 266] width 26 height 14
type input "Update Product"
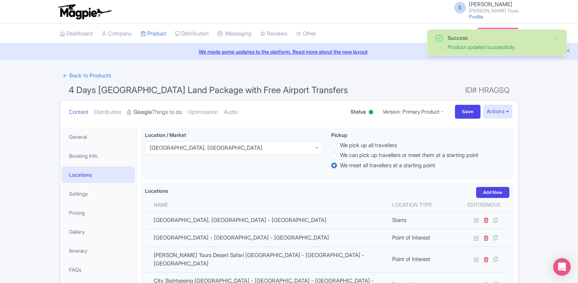
click at [166, 111] on link "Google Things to do" at bounding box center [154, 112] width 55 height 23
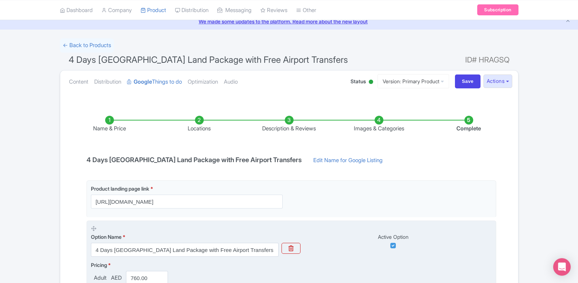
scroll to position [142, 0]
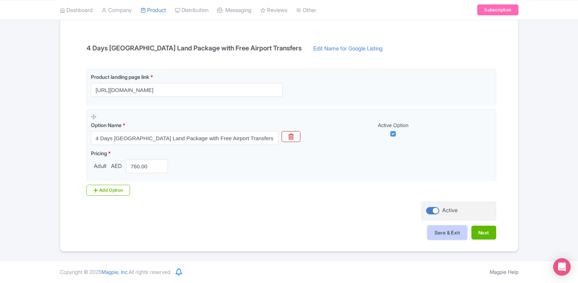
click at [434, 229] on button "Save & Exit" at bounding box center [447, 233] width 39 height 14
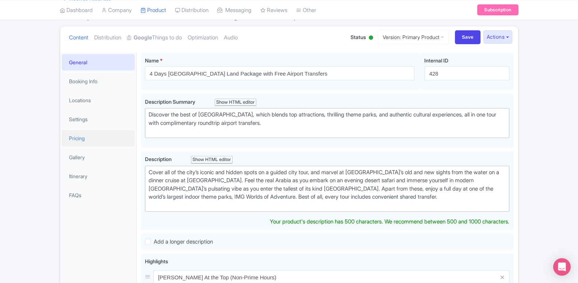
scroll to position [75, 0]
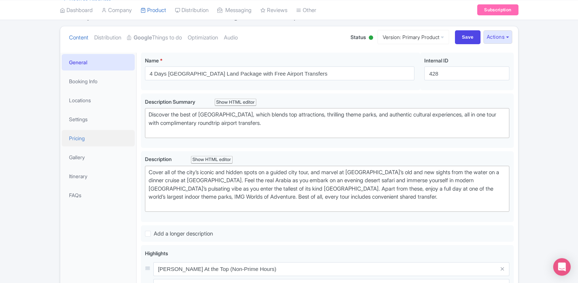
click at [82, 134] on link "Pricing" at bounding box center [98, 138] width 73 height 16
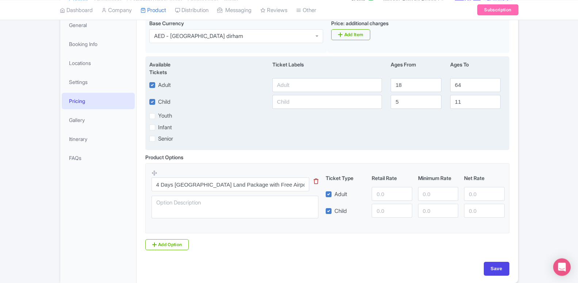
scroll to position [146, 0]
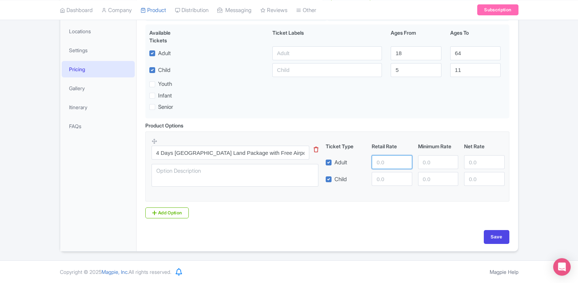
click at [385, 160] on input "number" at bounding box center [392, 162] width 40 height 14
type input "730"
click at [428, 161] on input "number" at bounding box center [438, 162] width 40 height 14
type input "730"
click at [471, 164] on input "number" at bounding box center [484, 162] width 40 height 14
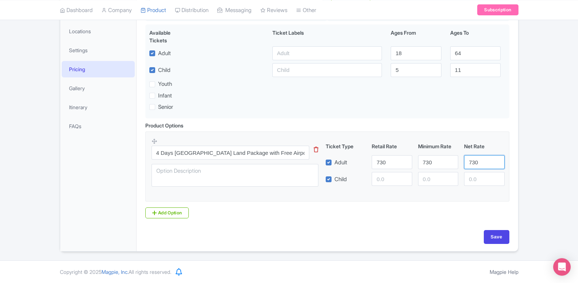
type input "730"
click at [376, 177] on input "number" at bounding box center [392, 179] width 40 height 14
type input "720"
click at [421, 176] on input "number" at bounding box center [438, 179] width 40 height 14
type input "720"
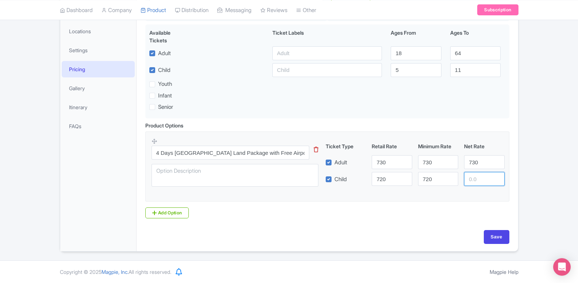
click at [483, 173] on input "number" at bounding box center [484, 179] width 40 height 14
type input "720"
click at [489, 238] on input "Save" at bounding box center [497, 237] width 26 height 14
type input "Saving..."
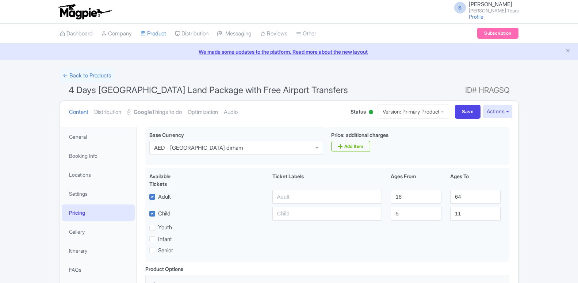
scroll to position [127, 0]
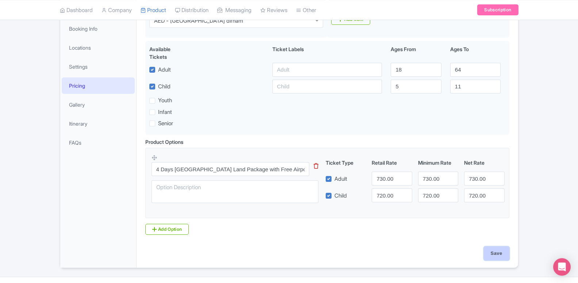
click at [503, 255] on input "Save" at bounding box center [497, 254] width 26 height 14
type input "Saving..."
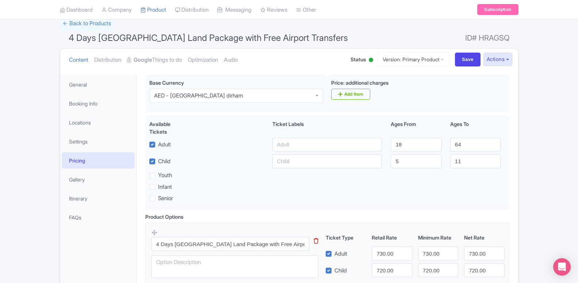
scroll to position [53, 0]
click at [84, 182] on link "Gallery" at bounding box center [98, 179] width 73 height 16
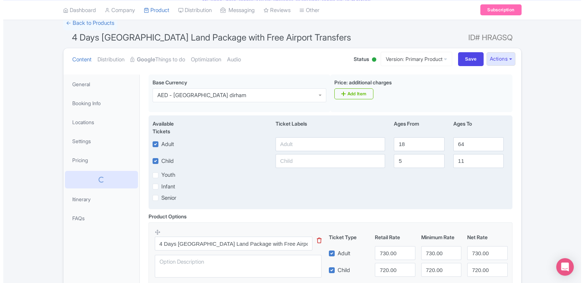
scroll to position [37, 0]
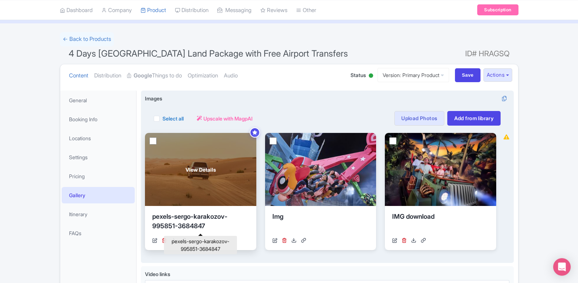
click at [192, 221] on div "pexels-sergo-karakozov-995851-3684847" at bounding box center [200, 223] width 97 height 22
click at [153, 239] on icon at bounding box center [154, 240] width 5 height 5
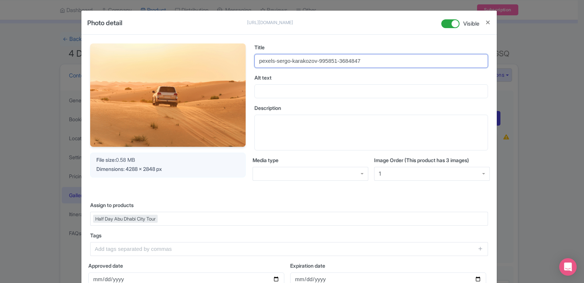
click at [299, 65] on input "pexels-sergo-karakozov-995851-3684847" at bounding box center [372, 61] width 234 height 14
click at [266, 64] on input "dersert" at bounding box center [372, 61] width 234 height 14
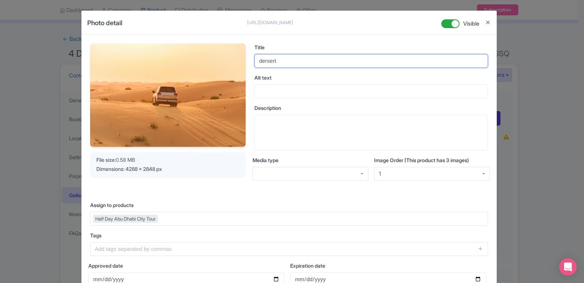
click at [266, 64] on input "dersert" at bounding box center [372, 61] width 234 height 14
click at [266, 64] on input "desert safari" at bounding box center [372, 61] width 234 height 14
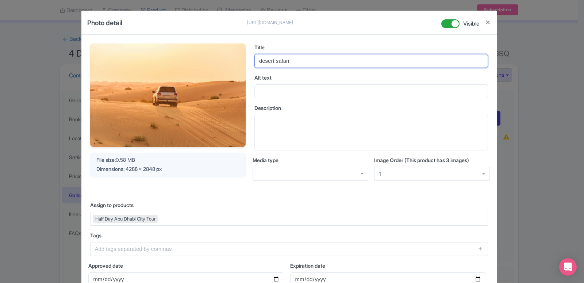
type input "desert safari"
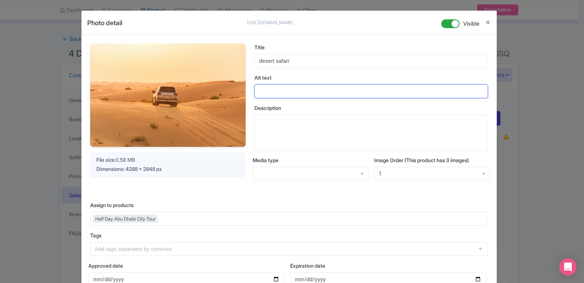
click at [279, 90] on input "Alt text" at bounding box center [372, 91] width 234 height 14
paste input "desert safari"
type input "desert safari"
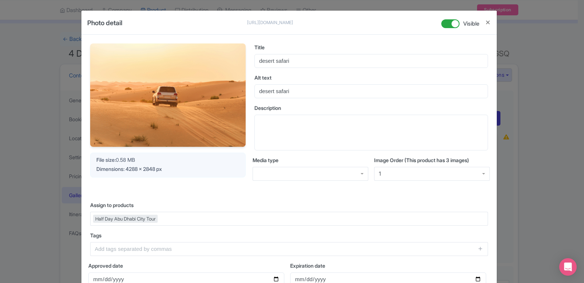
click at [163, 237] on label "Tags" at bounding box center [289, 236] width 398 height 8
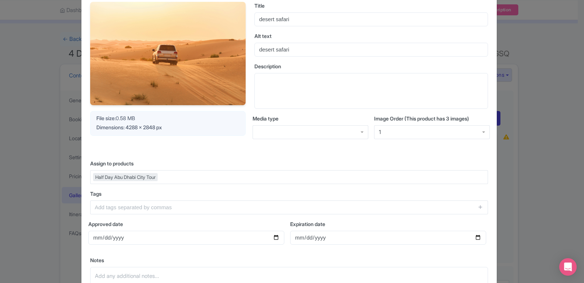
click at [184, 96] on img at bounding box center [168, 53] width 156 height 103
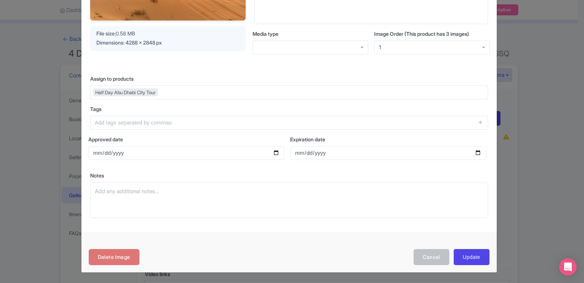
scroll to position [127, 0]
click at [472, 256] on input "Update" at bounding box center [472, 257] width 36 height 16
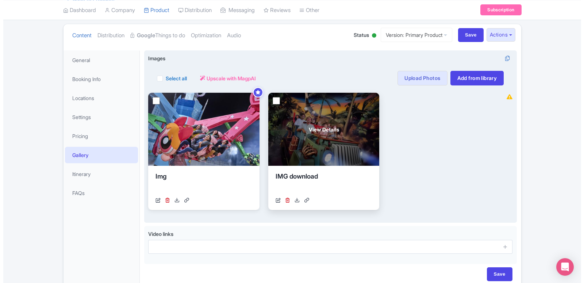
scroll to position [114, 0]
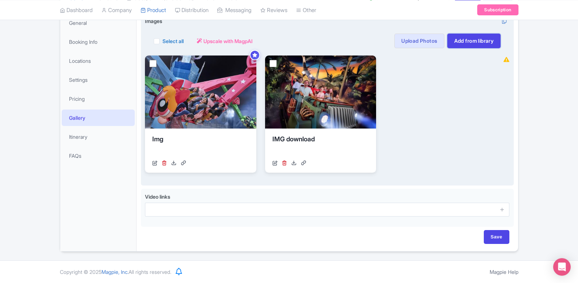
click at [462, 46] on link "Add from library" at bounding box center [474, 41] width 54 height 15
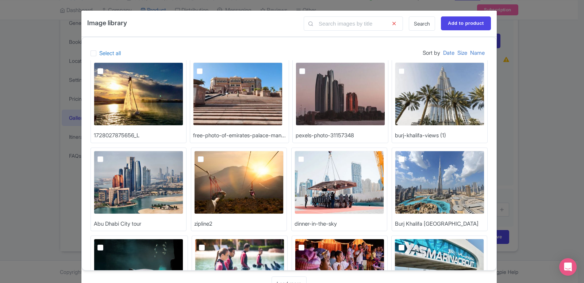
scroll to position [0, 0]
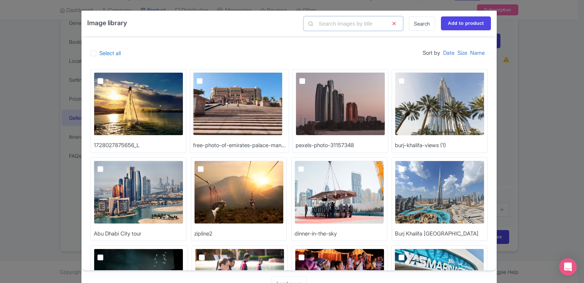
click at [351, 23] on input "text" at bounding box center [353, 23] width 99 height 14
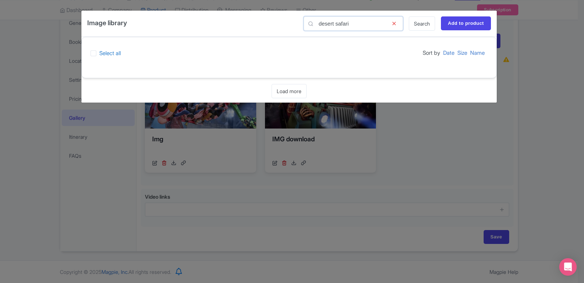
type input "desert safari"
click at [99, 56] on label "Select all" at bounding box center [110, 53] width 22 height 8
click at [99, 54] on input "Select all" at bounding box center [101, 51] width 5 height 5
checkbox input "true"
drag, startPoint x: 377, startPoint y: 21, endPoint x: 309, endPoint y: 26, distance: 68.1
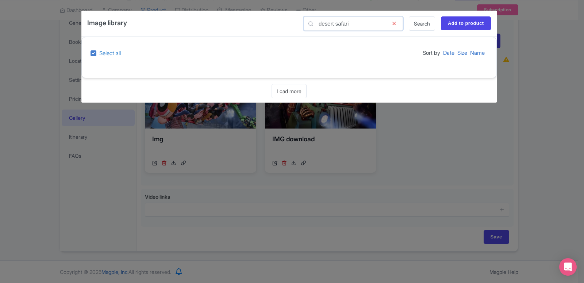
click at [309, 26] on input "desert safari" at bounding box center [353, 23] width 99 height 14
click at [422, 24] on link "Search" at bounding box center [422, 23] width 26 height 14
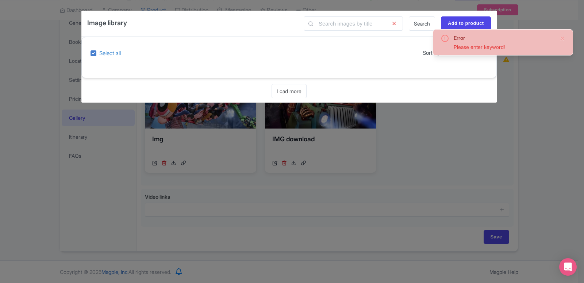
click at [374, 48] on div "Select all Sort by Date Size Name" at bounding box center [289, 53] width 397 height 14
click at [382, 26] on input "text" at bounding box center [353, 23] width 99 height 14
type input "d"
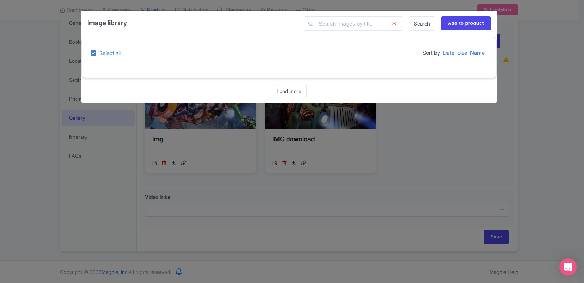
click at [99, 53] on label "Select all" at bounding box center [110, 53] width 22 height 8
click at [99, 53] on input "Select all" at bounding box center [101, 51] width 5 height 5
checkbox input "false"
click at [286, 92] on link "Load more" at bounding box center [289, 91] width 35 height 14
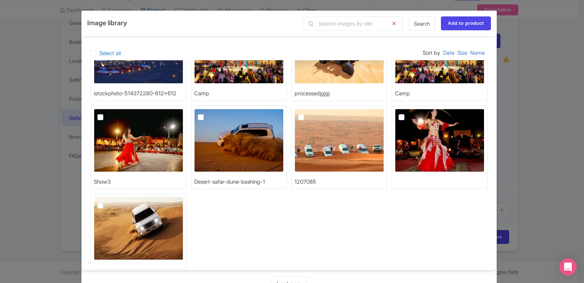
scroll to position [62, 0]
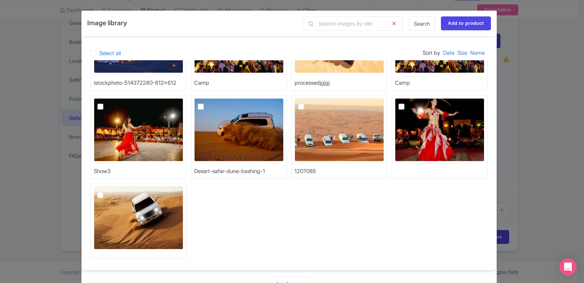
click at [232, 140] on img at bounding box center [238, 129] width 89 height 63
click at [211, 103] on input "checkbox" at bounding box center [209, 100] width 5 height 5
checkbox input "true"
click at [451, 26] on input "Add to product" at bounding box center [466, 23] width 50 height 14
type input "Adding..."
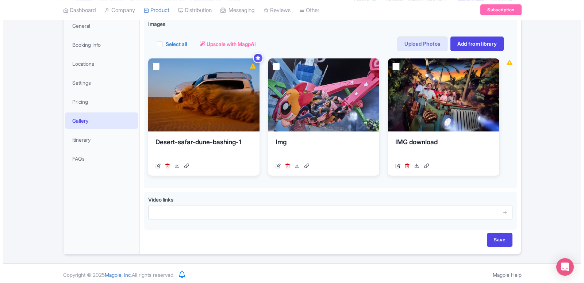
scroll to position [114, 0]
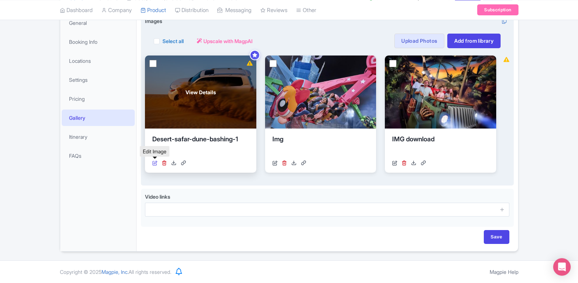
click at [154, 162] on icon at bounding box center [154, 162] width 5 height 5
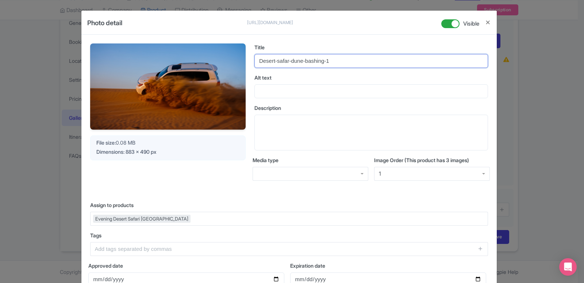
drag, startPoint x: 320, startPoint y: 58, endPoint x: 324, endPoint y: 59, distance: 3.7
click at [324, 59] on input "Desert-safar-dune-bashing-1" at bounding box center [372, 61] width 234 height 14
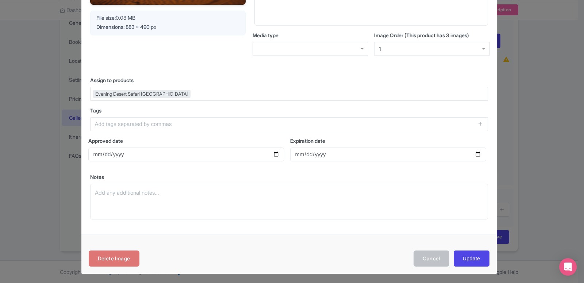
scroll to position [127, 0]
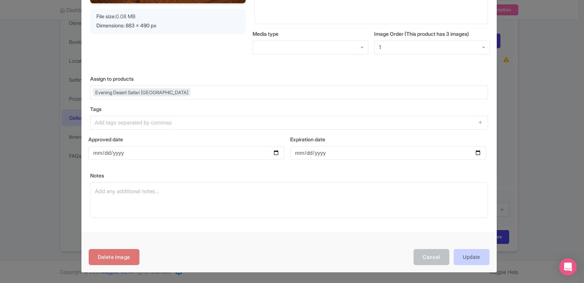
type input "Desert-safar-dune-bashing"
click at [461, 255] on input "Update" at bounding box center [472, 257] width 36 height 16
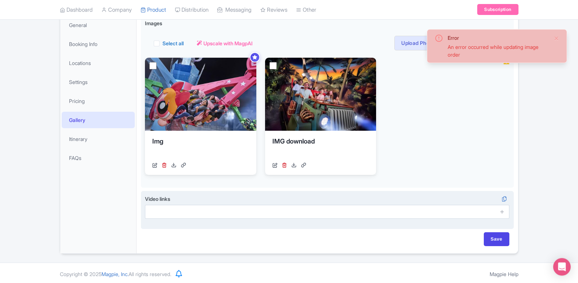
scroll to position [114, 0]
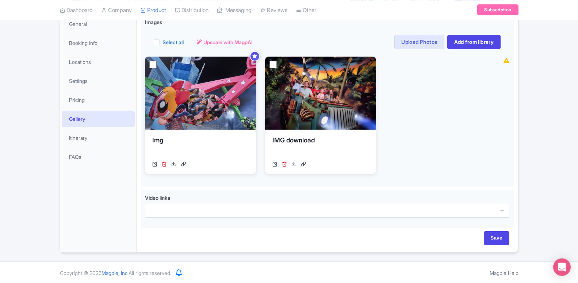
scroll to position [114, 0]
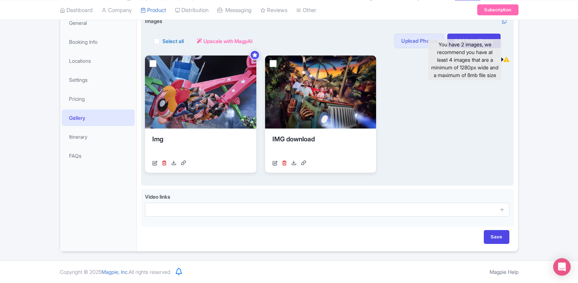
click at [505, 59] on icon at bounding box center [507, 59] width 6 height 5
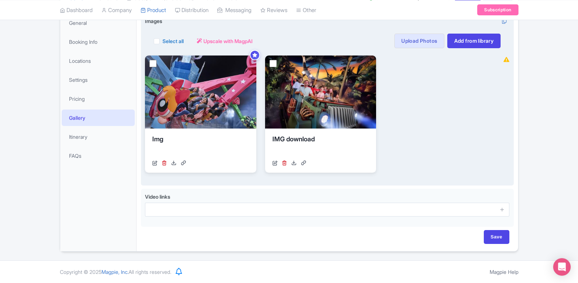
click at [505, 59] on icon at bounding box center [507, 59] width 6 height 5
click at [505, 61] on icon at bounding box center [507, 59] width 6 height 5
click at [506, 62] on span at bounding box center [507, 60] width 6 height 8
click at [506, 60] on icon at bounding box center [507, 59] width 6 height 5
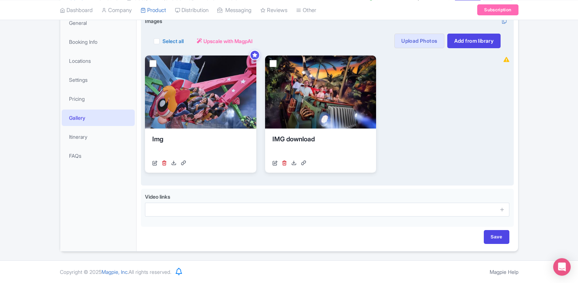
click at [509, 60] on icon at bounding box center [507, 59] width 6 height 5
click at [437, 111] on div "View Details Img https://res.cloudinary.com/hfyvkoyi1/image/upload/v1744971006/…" at bounding box center [321, 114] width 352 height 117
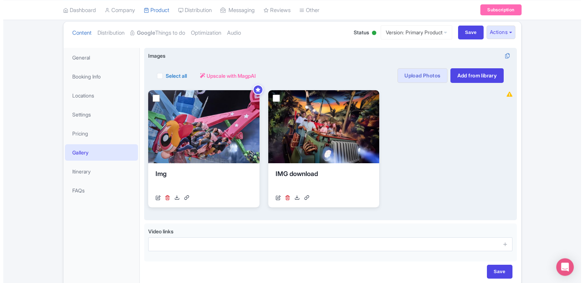
scroll to position [77, 0]
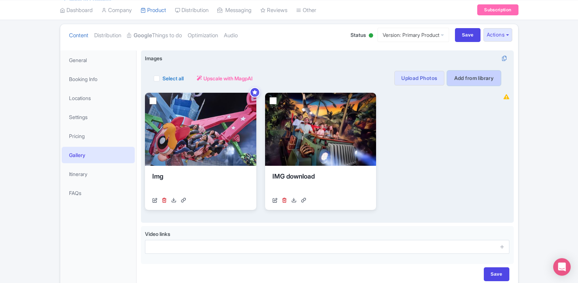
click at [463, 79] on link "Add from library" at bounding box center [474, 78] width 54 height 15
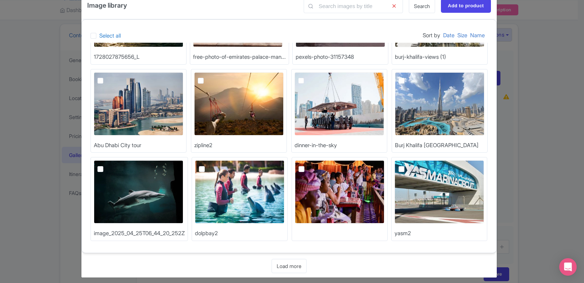
scroll to position [23, 0]
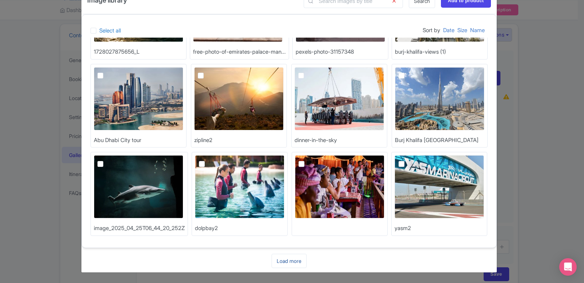
click at [286, 260] on link "Load more" at bounding box center [289, 261] width 35 height 14
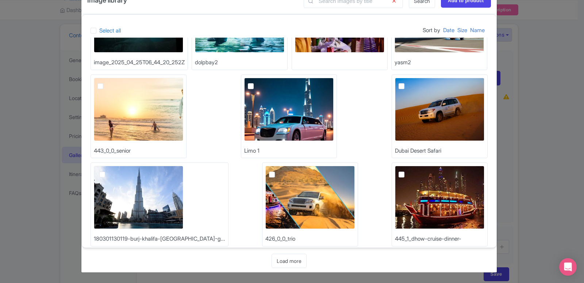
scroll to position [237, 0]
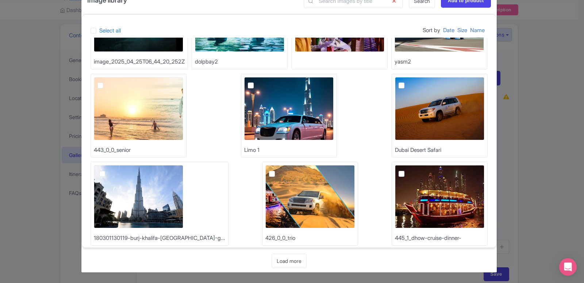
click at [395, 126] on img at bounding box center [439, 108] width 89 height 63
click at [408, 82] on input "checkbox" at bounding box center [410, 79] width 5 height 5
checkbox input "true"
click at [467, 3] on input "Add to product" at bounding box center [466, 1] width 50 height 14
type input "Adding..."
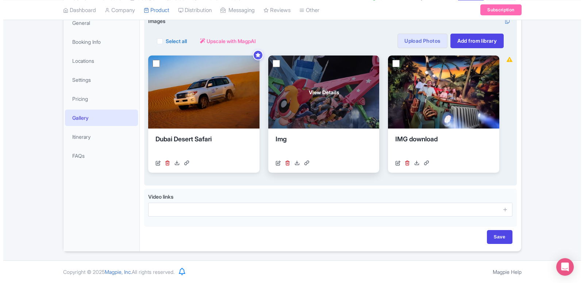
scroll to position [77, 0]
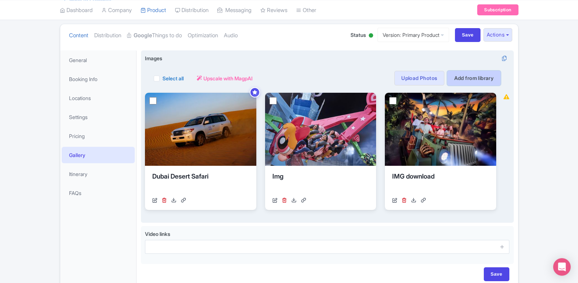
click at [466, 78] on link "Add from library" at bounding box center [474, 78] width 54 height 15
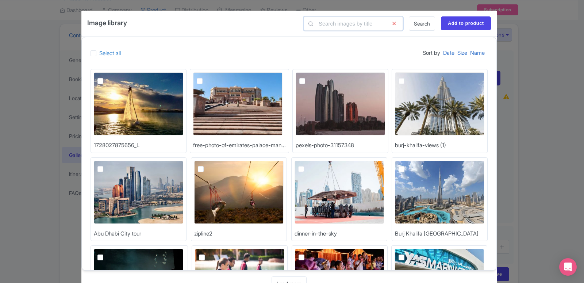
click at [363, 25] on input "text" at bounding box center [353, 23] width 99 height 14
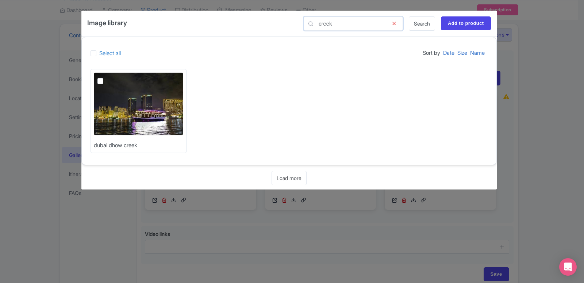
type input "creek"
click at [106, 77] on label at bounding box center [106, 77] width 0 height 0
click at [106, 77] on input "checkbox" at bounding box center [108, 74] width 5 height 5
checkbox input "true"
click at [452, 24] on input "Add to product" at bounding box center [466, 23] width 50 height 14
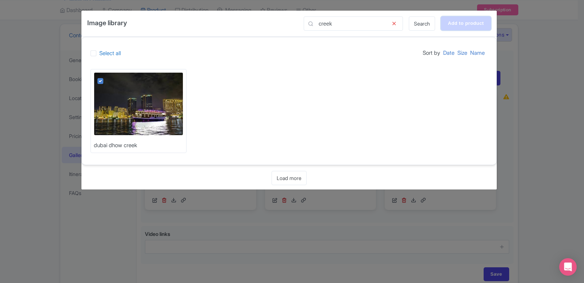
type input "Adding..."
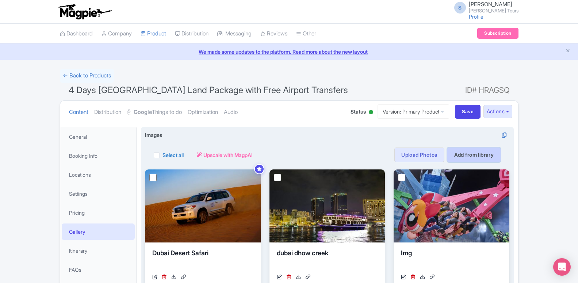
click at [486, 159] on link "Add from library" at bounding box center [474, 155] width 54 height 15
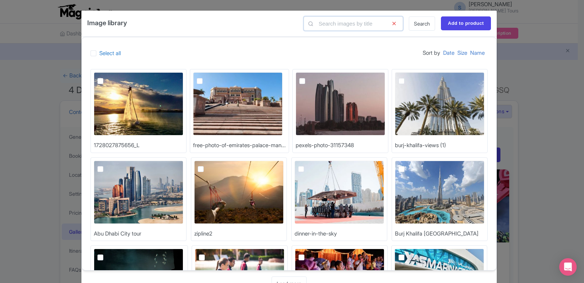
click at [334, 25] on input "text" at bounding box center [353, 23] width 99 height 14
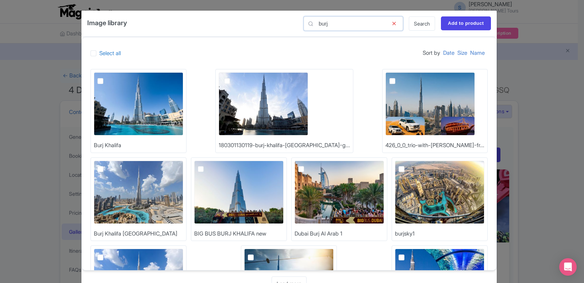
type input "burj"
click at [168, 119] on img at bounding box center [138, 103] width 89 height 63
click at [111, 77] on input "checkbox" at bounding box center [108, 74] width 5 height 5
checkbox input "true"
click at [460, 26] on input "Add to product" at bounding box center [466, 23] width 50 height 14
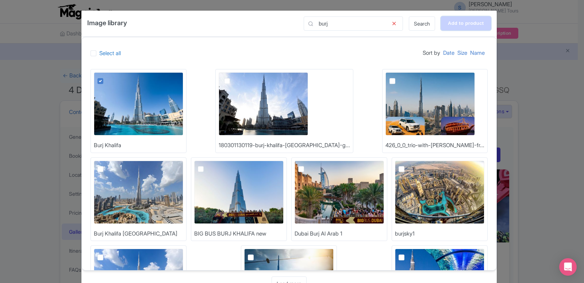
type input "Adding..."
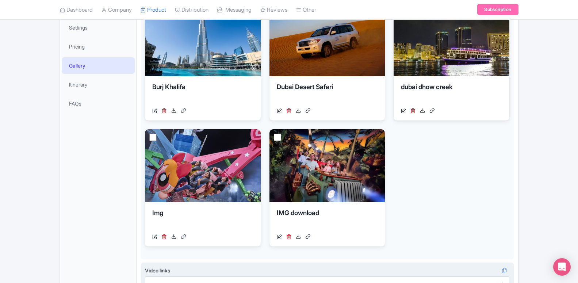
scroll to position [223, 0]
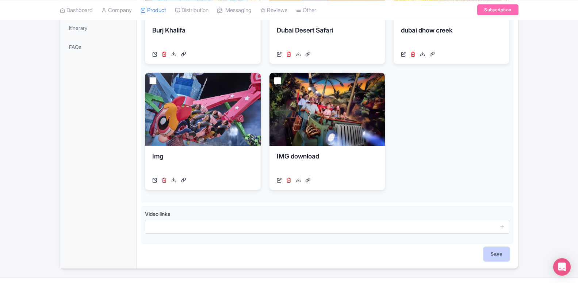
click at [507, 255] on input "Save" at bounding box center [497, 254] width 26 height 14
type input "Saving..."
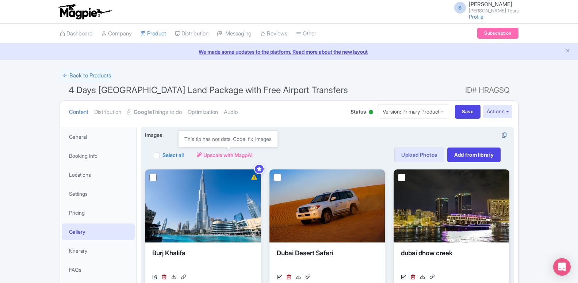
click at [211, 155] on span "Upscale with MagpAI" at bounding box center [227, 155] width 49 height 8
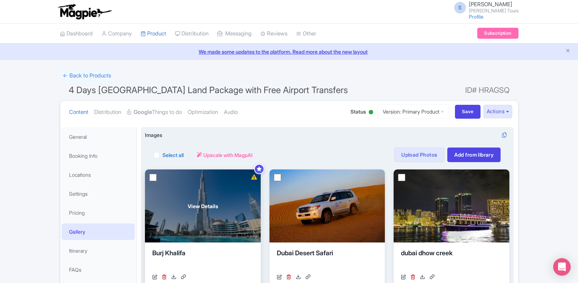
click at [152, 178] on input "checkbox" at bounding box center [152, 177] width 7 height 7
checkbox input "true"
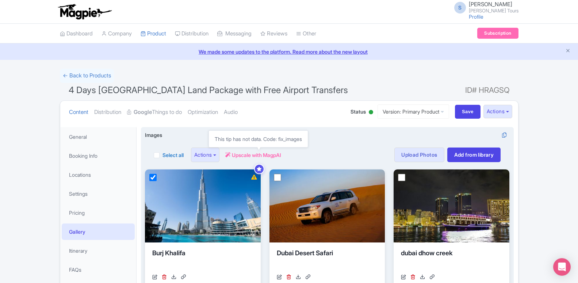
click at [242, 154] on span "Upscale with MagpAI" at bounding box center [256, 155] width 49 height 8
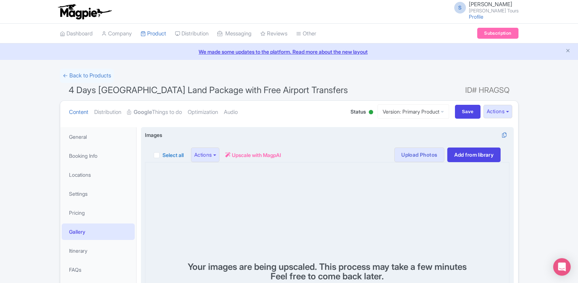
scroll to position [75, 0]
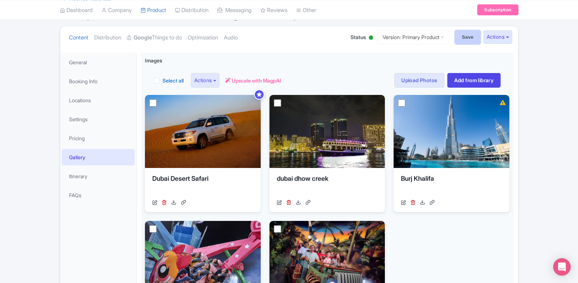
click at [470, 39] on input "Save" at bounding box center [468, 37] width 26 height 14
type input "Saving..."
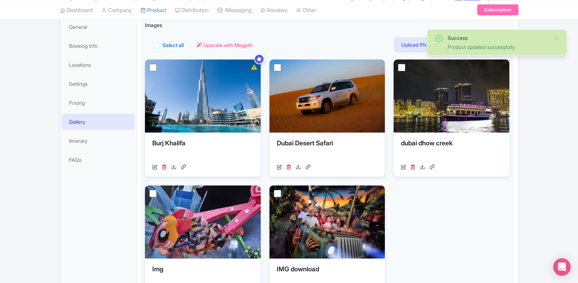
scroll to position [111, 0]
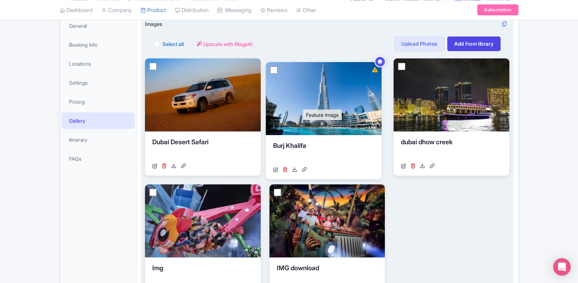
drag, startPoint x: 258, startPoint y: 60, endPoint x: 379, endPoint y: 63, distance: 121.0
click at [379, 63] on icon at bounding box center [379, 61] width 5 height 5
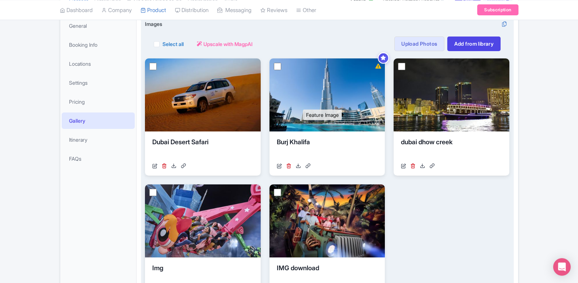
click at [386, 57] on icon at bounding box center [383, 58] width 5 height 5
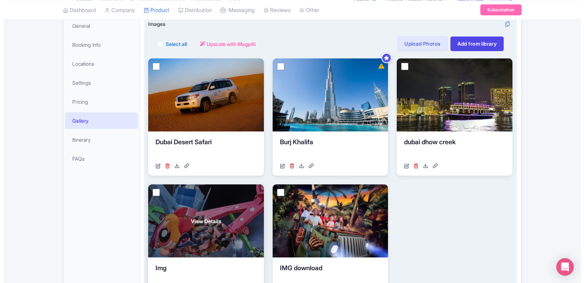
scroll to position [186, 0]
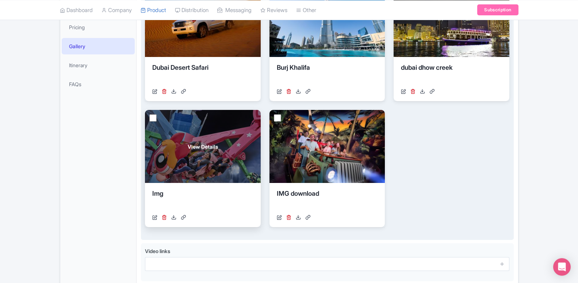
click at [213, 169] on div "View Details" at bounding box center [203, 146] width 116 height 73
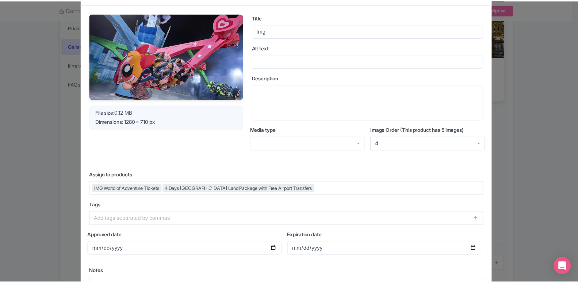
scroll to position [0, 0]
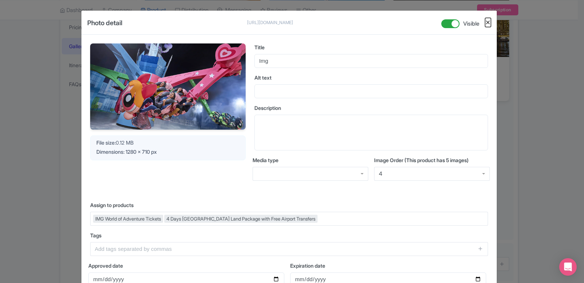
click at [487, 23] on button "Close" at bounding box center [488, 22] width 6 height 9
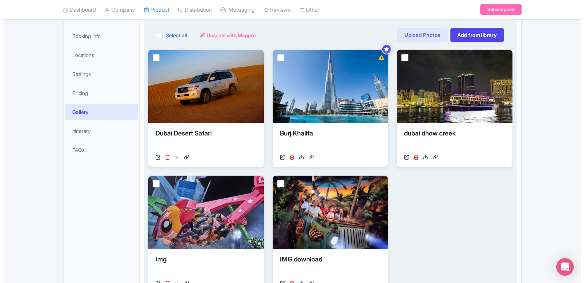
scroll to position [111, 0]
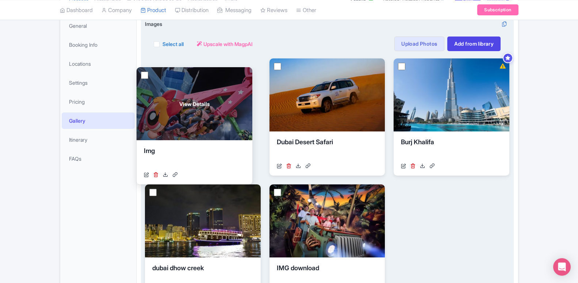
drag, startPoint x: 217, startPoint y: 203, endPoint x: 209, endPoint y: 86, distance: 117.5
click at [209, 86] on div "View Details" at bounding box center [195, 103] width 116 height 73
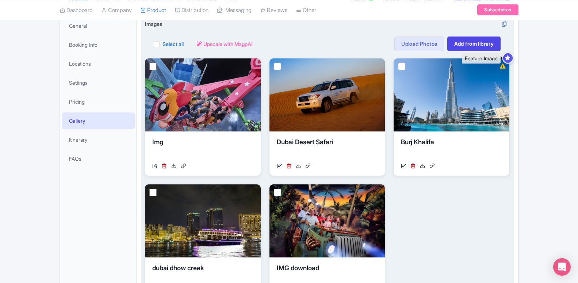
click at [507, 59] on icon at bounding box center [508, 58] width 5 height 5
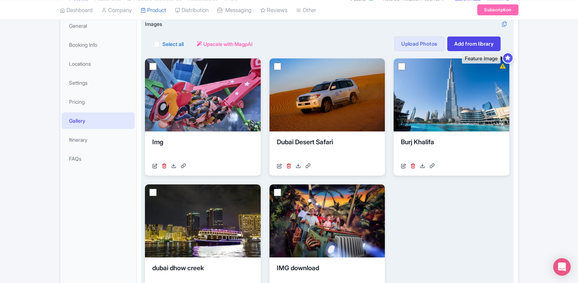
click at [507, 59] on icon at bounding box center [508, 58] width 5 height 5
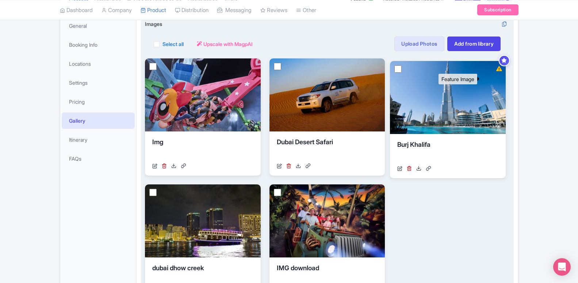
click at [507, 61] on icon at bounding box center [504, 60] width 5 height 5
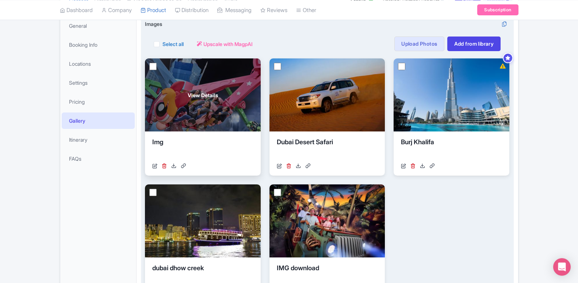
click at [260, 78] on div "View Details" at bounding box center [203, 94] width 116 height 73
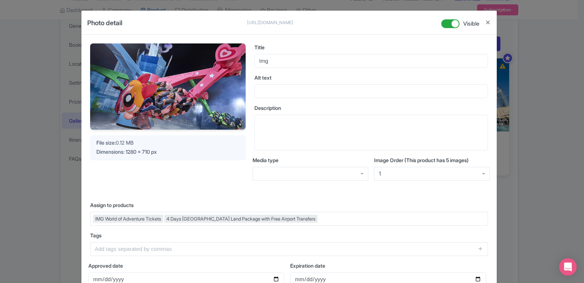
click at [200, 171] on div "Your Image is being upscaled File size: 0.12 MB Dimensions: 1280 x 710 px" at bounding box center [168, 117] width 156 height 149
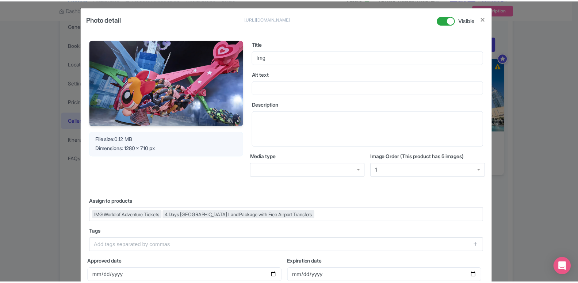
scroll to position [2, 0]
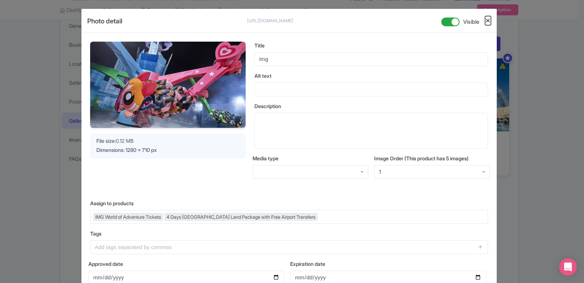
click at [485, 20] on button "Close" at bounding box center [488, 20] width 6 height 9
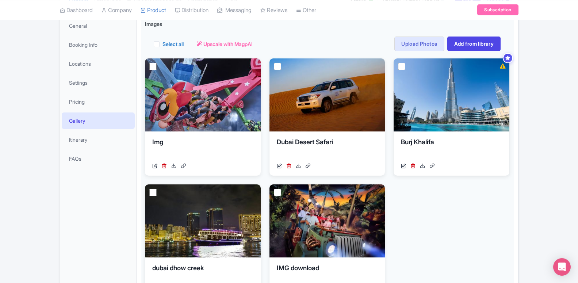
scroll to position [0, 0]
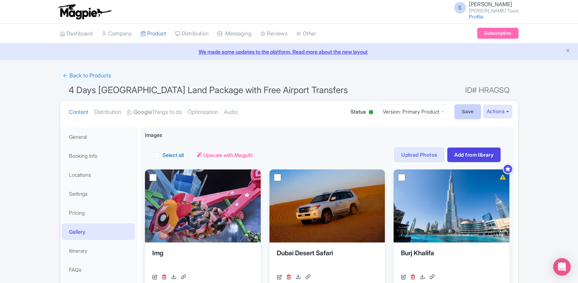
click at [455, 112] on input "Save" at bounding box center [468, 112] width 26 height 14
type input "Saving..."
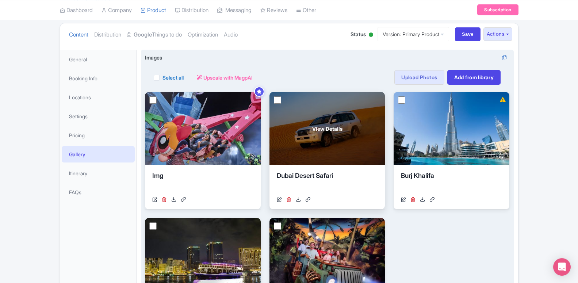
scroll to position [112, 0]
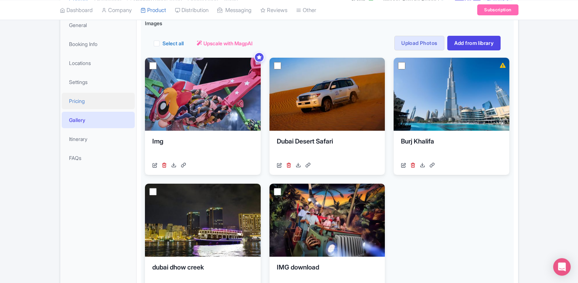
click at [77, 96] on link "Pricing" at bounding box center [98, 101] width 73 height 16
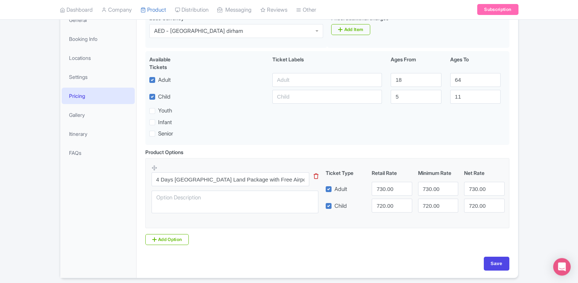
scroll to position [34, 0]
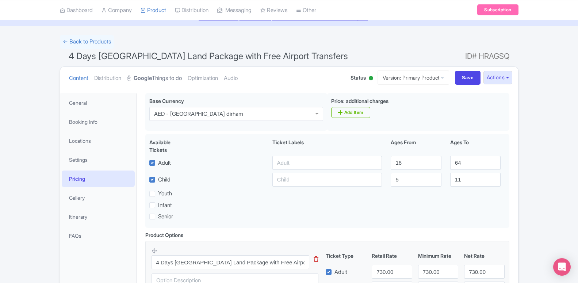
click at [171, 79] on link "Google Things to do" at bounding box center [154, 78] width 55 height 23
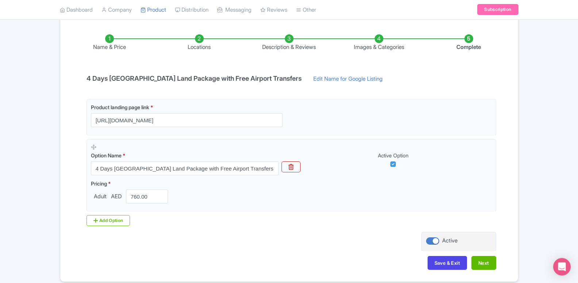
scroll to position [142, 0]
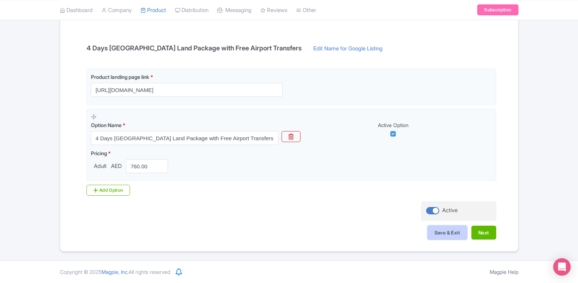
click at [439, 233] on button "Save & Exit" at bounding box center [447, 233] width 39 height 14
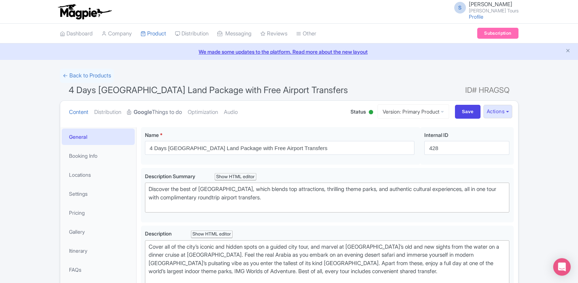
click at [167, 110] on link "Google Things to do" at bounding box center [154, 112] width 55 height 23
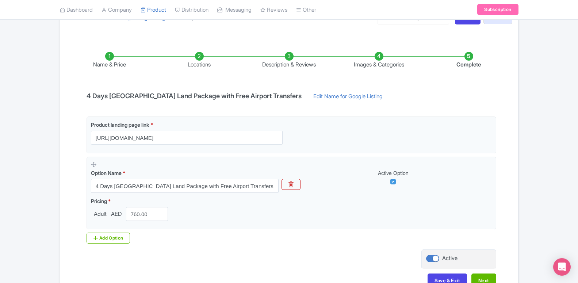
scroll to position [142, 0]
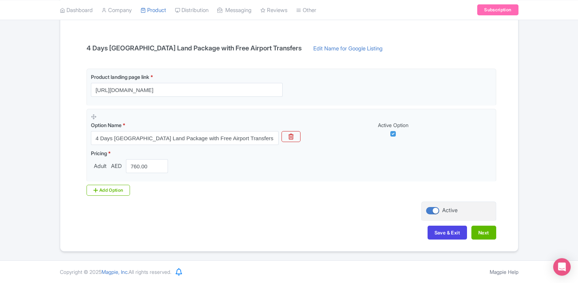
click at [496, 230] on div "Name & Price Locations Description & Reviews Images & Categories Complete 4 Day…" at bounding box center [289, 118] width 449 height 258
click at [486, 231] on button "Next" at bounding box center [484, 233] width 25 height 14
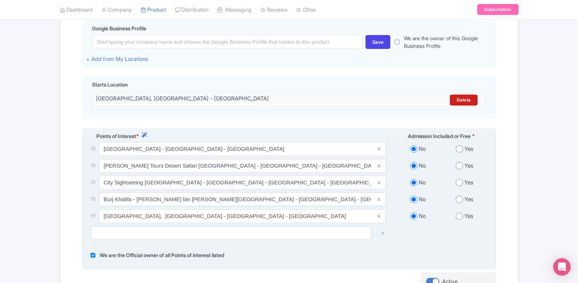
scroll to position [179, 0]
click at [460, 148] on input "radio" at bounding box center [459, 148] width 7 height 7
radio input "true"
click at [458, 164] on input "radio" at bounding box center [459, 165] width 7 height 7
radio input "true"
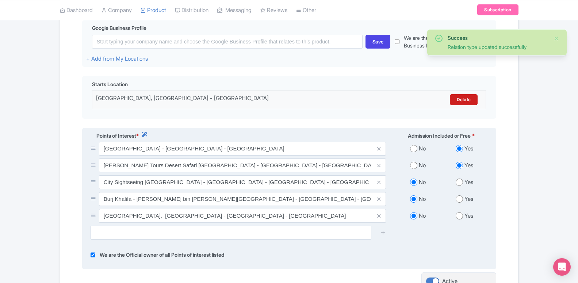
click at [460, 184] on input "radio" at bounding box center [459, 182] width 7 height 7
radio input "true"
click at [460, 201] on input "radio" at bounding box center [459, 198] width 7 height 7
radio input "true"
click at [459, 217] on input "radio" at bounding box center [459, 215] width 7 height 7
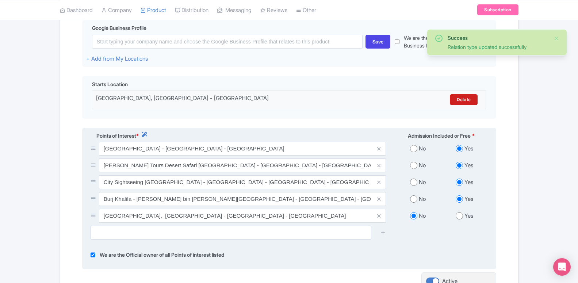
radio input "true"
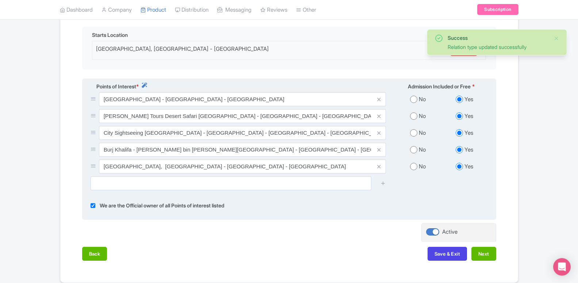
scroll to position [261, 0]
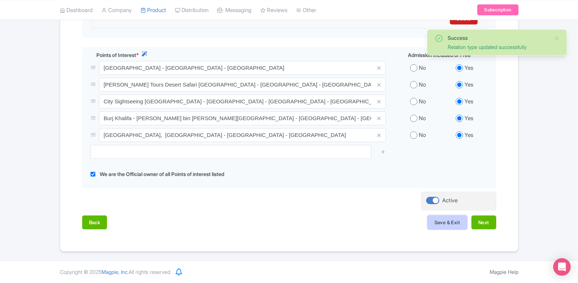
click at [459, 217] on button "Save & Exit" at bounding box center [447, 223] width 39 height 14
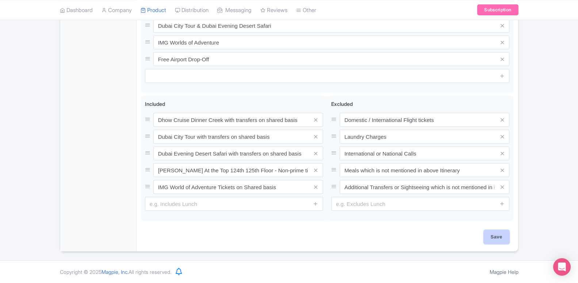
scroll to position [352, 0]
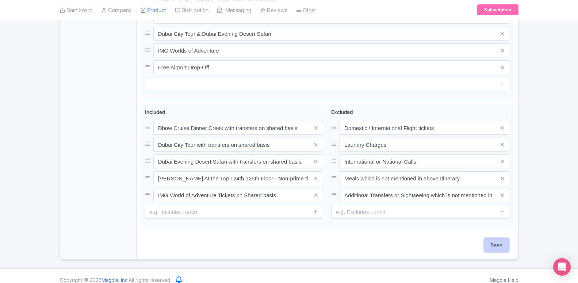
click at [495, 238] on input "Save" at bounding box center [497, 245] width 26 height 14
type input "Saving..."
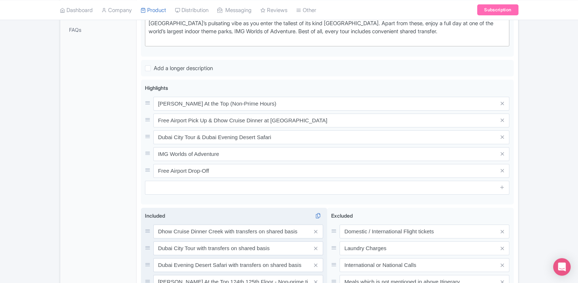
scroll to position [210, 0]
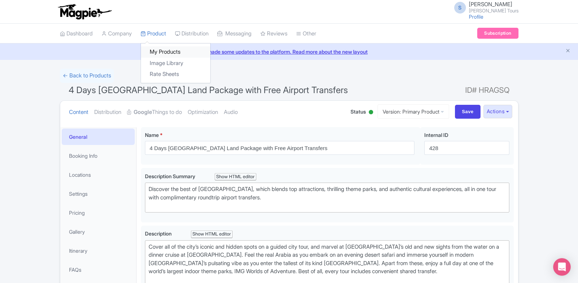
click at [157, 52] on link "My Products" at bounding box center [175, 51] width 69 height 11
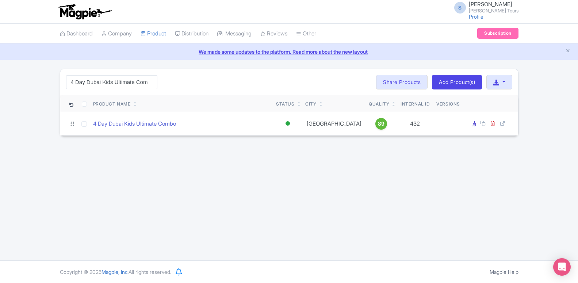
type input "4 Day Dubai Kids Ultimate Combo"
click button "Search" at bounding box center [0, 0] width 0 height 0
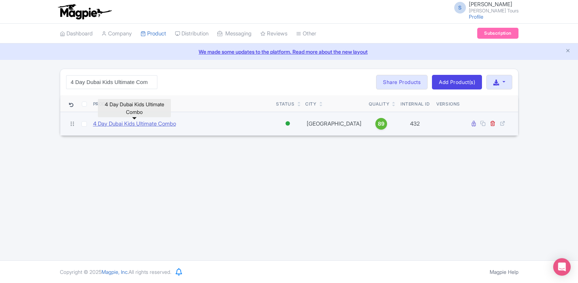
click at [149, 125] on link "4 Day Dubai Kids Ultimate Combo" at bounding box center [134, 124] width 83 height 8
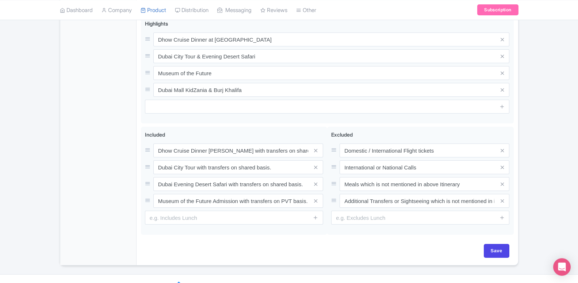
scroll to position [351, 0]
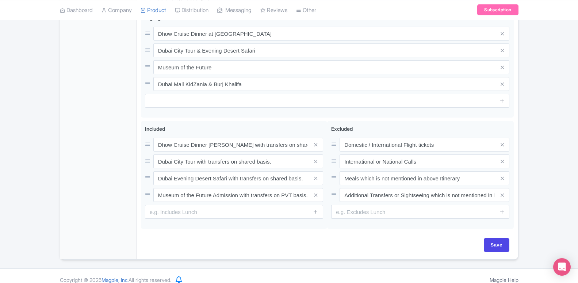
type trix-editor "<div>&nbsp;Start your Dubai getaway with a Dhow Cruise Dinner at [GEOGRAPHIC_DA…"
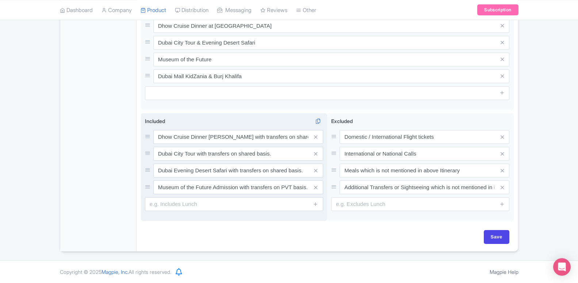
scroll to position [343, 0]
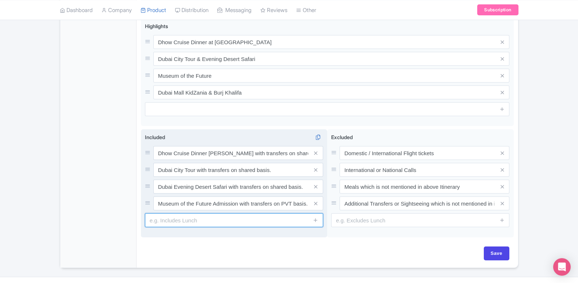
click at [201, 215] on input "text" at bounding box center [234, 220] width 178 height 14
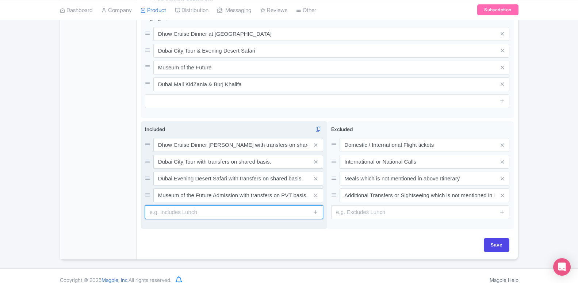
paste input "[PERSON_NAME] At the Top 124th 125th Floor - Non-prime tickets on Shared basis."
type input "[PERSON_NAME] At the Top 124th 125th Floor - Non-prime tickets on Shared basis."
click at [319, 206] on span at bounding box center [316, 212] width 15 height 14
click at [316, 209] on icon at bounding box center [315, 211] width 5 height 5
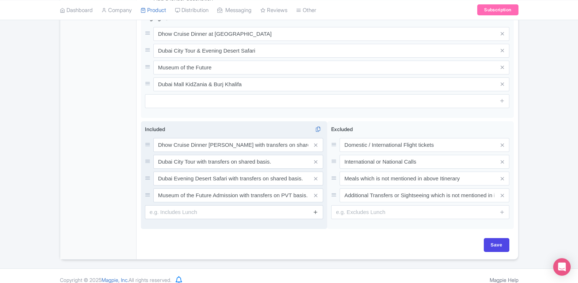
scroll to position [0, 0]
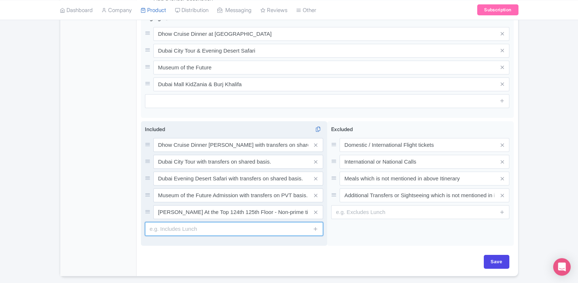
click at [186, 226] on input "text" at bounding box center [234, 229] width 178 height 14
paste input "Dubai Mall KidZania tickets with transfers on Shared basis."
type input "Dubai Mall KidZania tickets with transfers on Shared basis."
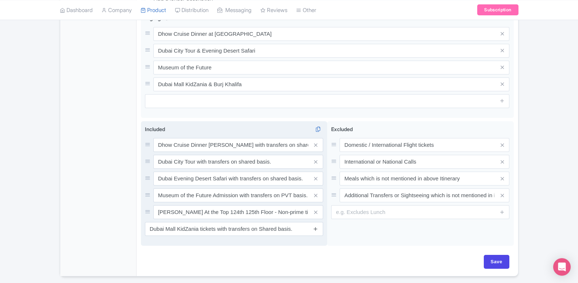
click at [316, 226] on icon at bounding box center [315, 228] width 5 height 5
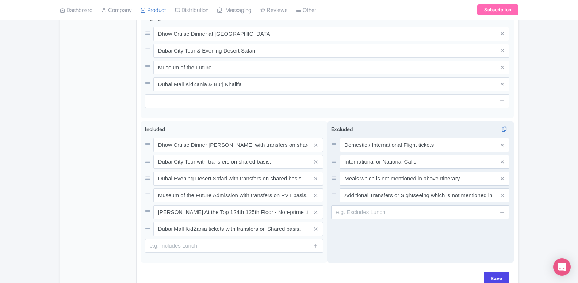
scroll to position [376, 0]
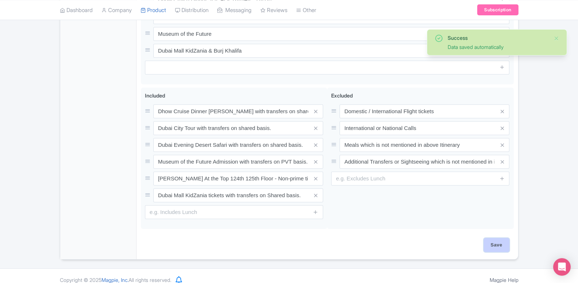
click at [493, 238] on input "Save" at bounding box center [497, 245] width 26 height 14
type input "Saving..."
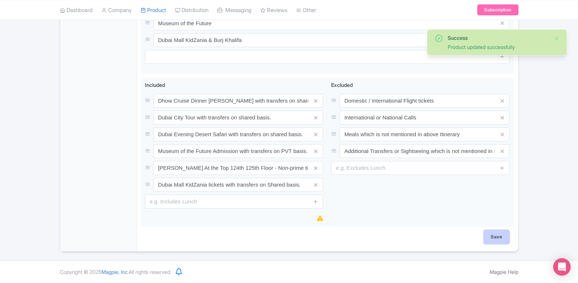
scroll to position [379, 0]
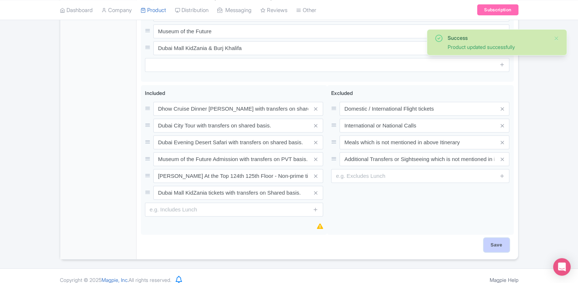
click at [491, 238] on input "Save" at bounding box center [497, 245] width 26 height 14
type input "Saving..."
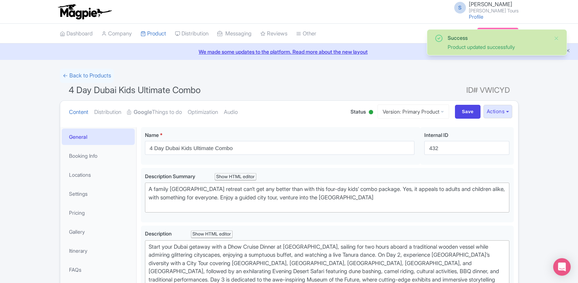
scroll to position [387, 0]
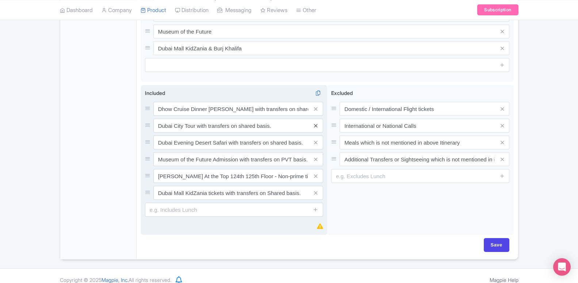
click at [317, 123] on icon at bounding box center [315, 125] width 3 height 5
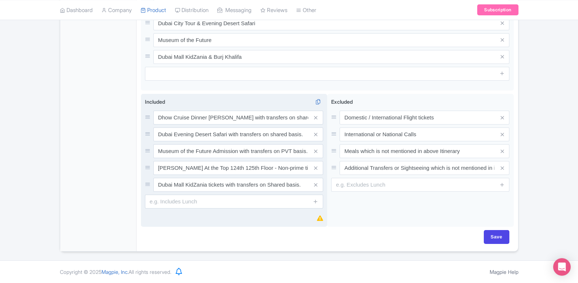
scroll to position [362, 0]
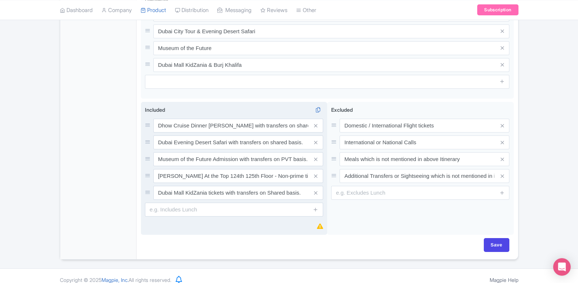
click at [483, 238] on div "Save" at bounding box center [327, 245] width 364 height 14
click at [487, 238] on input "Save" at bounding box center [497, 245] width 26 height 14
type input "Saving..."
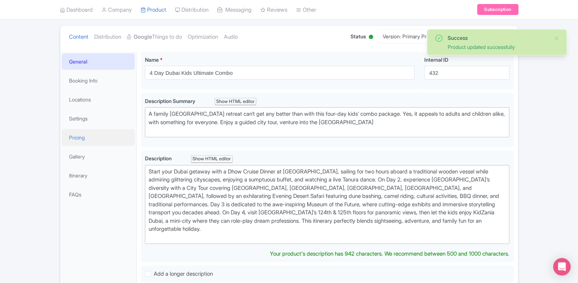
scroll to position [64, 0]
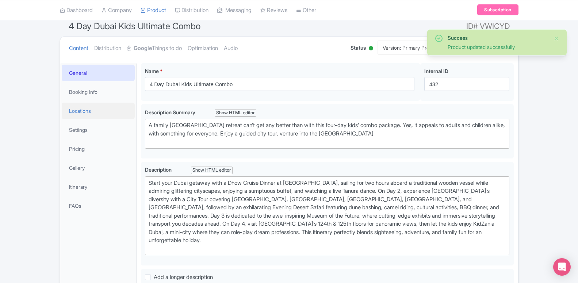
click at [91, 115] on link "Locations" at bounding box center [98, 111] width 73 height 16
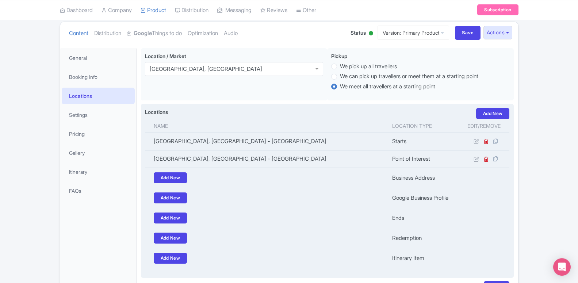
scroll to position [57, 0]
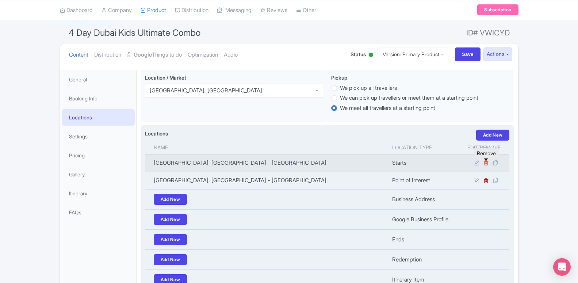
click at [488, 162] on icon at bounding box center [486, 162] width 5 height 5
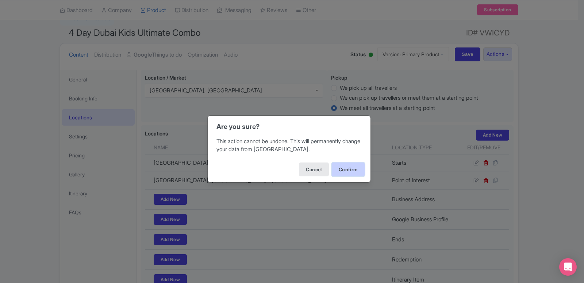
click at [344, 169] on button "Confirm" at bounding box center [348, 170] width 33 height 14
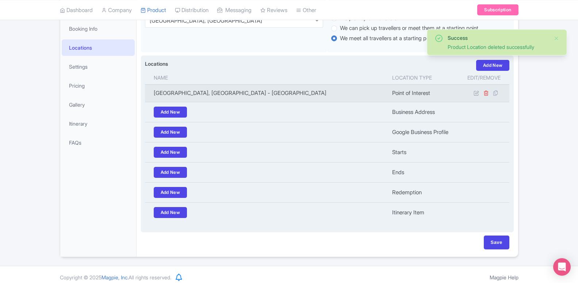
scroll to position [127, 0]
click at [486, 95] on icon at bounding box center [486, 92] width 5 height 5
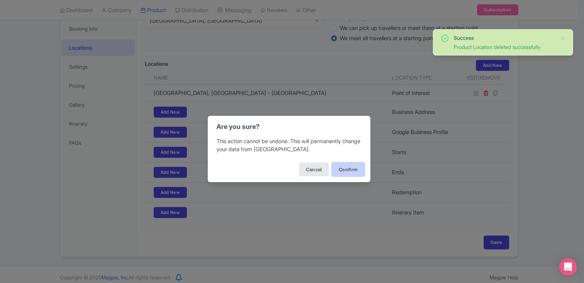
click at [346, 167] on button "Confirm" at bounding box center [348, 170] width 33 height 14
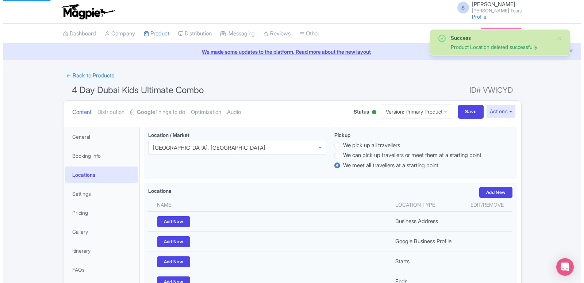
scroll to position [127, 0]
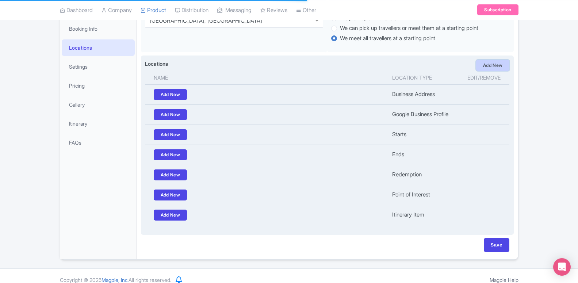
click at [495, 63] on link "Add New" at bounding box center [493, 65] width 34 height 11
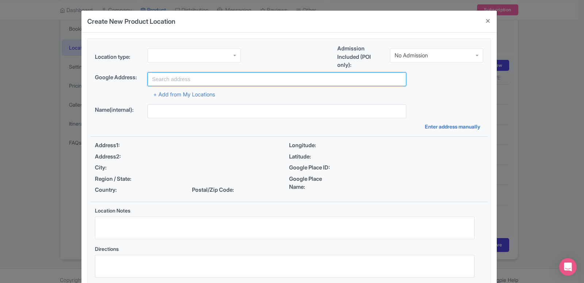
click at [177, 78] on input "text" at bounding box center [277, 79] width 259 height 14
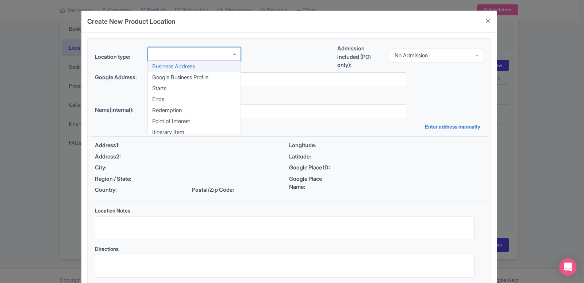
click at [177, 60] on div at bounding box center [195, 54] width 94 height 14
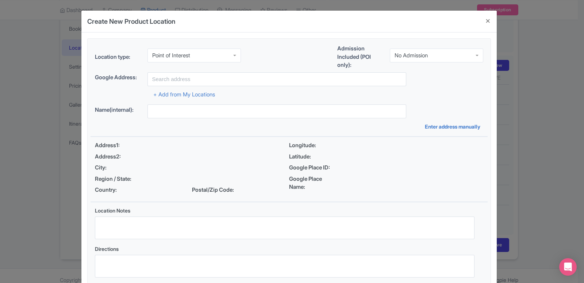
click at [179, 118] on div "Location type: Point of Interest Point of Interest Business Address Google Busi…" at bounding box center [289, 163] width 397 height 249
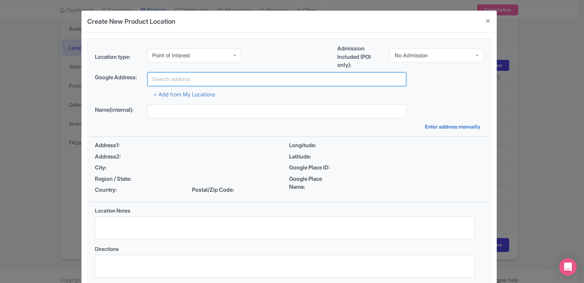
click at [175, 77] on input "text" at bounding box center [277, 79] width 259 height 14
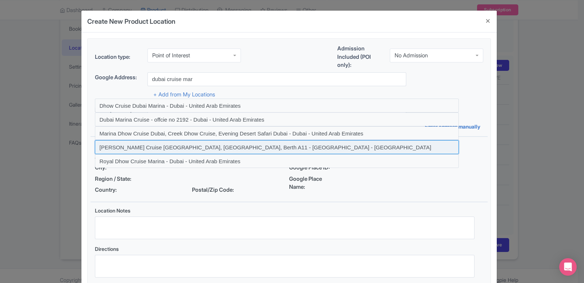
click at [172, 146] on input at bounding box center [277, 147] width 364 height 14
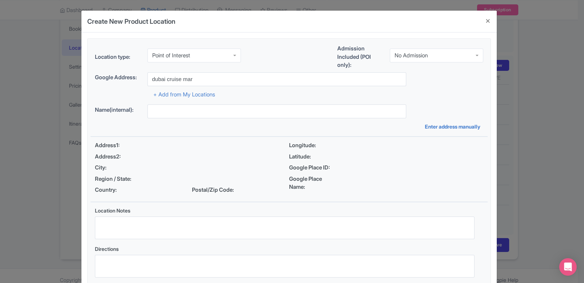
type input "[PERSON_NAME] Cruise [GEOGRAPHIC_DATA], [GEOGRAPHIC_DATA], Berth A11 - [GEOGRAP…"
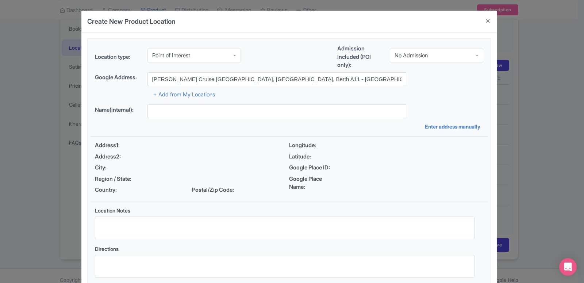
type input "[PERSON_NAME] Cruise [GEOGRAPHIC_DATA], [GEOGRAPHIC_DATA], Berth A11 - [GEOGRAP…"
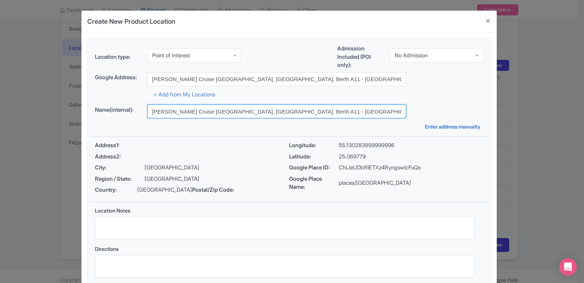
click at [239, 107] on input "[PERSON_NAME] Cruise [GEOGRAPHIC_DATA], [GEOGRAPHIC_DATA], Berth A11 - [GEOGRAP…" at bounding box center [277, 111] width 259 height 14
click at [239, 107] on input "Alexandra Dhow Cruise Dubai Marina, West Bay, Berth A11 - Dubai - United Arab E…" at bounding box center [277, 111] width 259 height 14
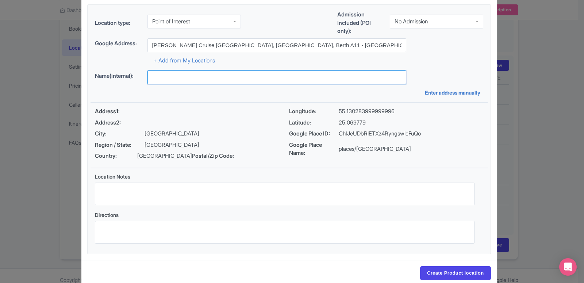
scroll to position [56, 0]
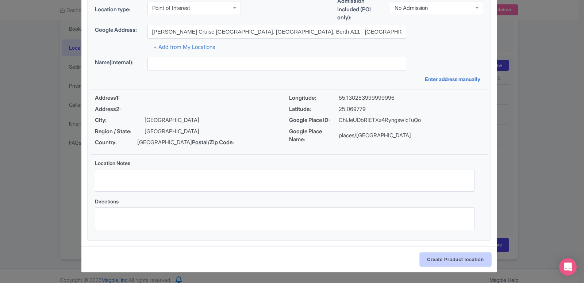
click at [436, 264] on input "Create Product location" at bounding box center [455, 260] width 71 height 14
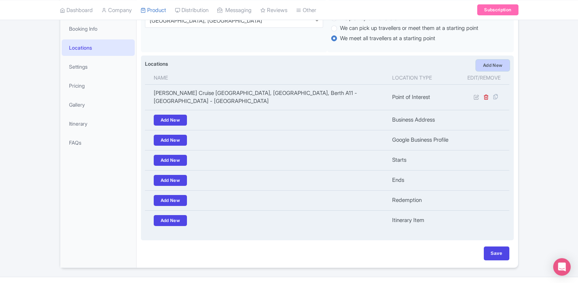
click at [488, 63] on link "Add New" at bounding box center [493, 65] width 34 height 11
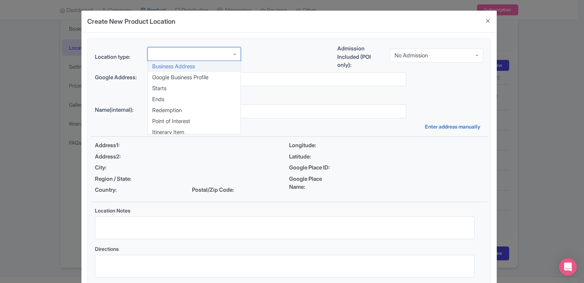
click at [201, 61] on div at bounding box center [195, 54] width 94 height 14
click at [181, 123] on div "Location type: Business Address Google Business Profile Starts Ends Redemption …" at bounding box center [289, 163] width 397 height 249
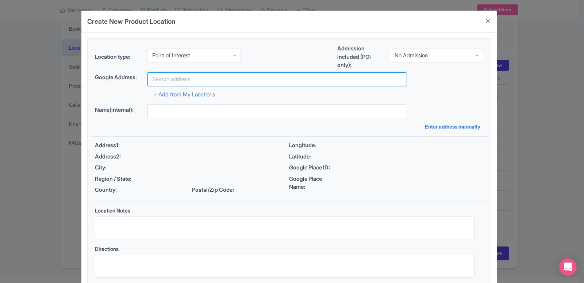
click at [173, 82] on input "text" at bounding box center [277, 79] width 259 height 14
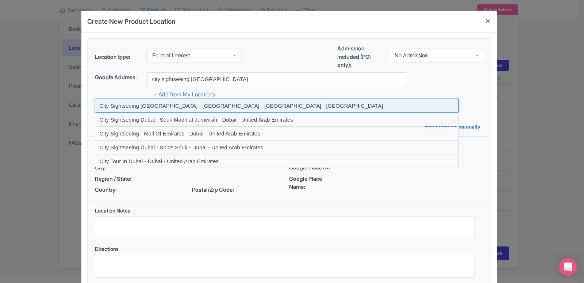
click at [171, 100] on input at bounding box center [277, 106] width 364 height 14
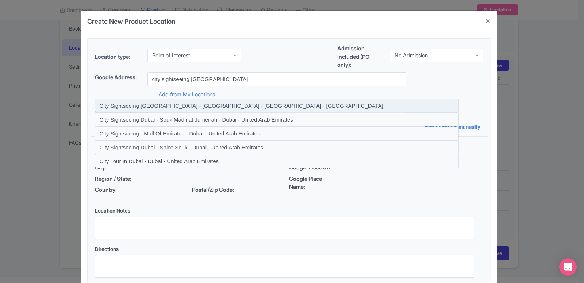
type input "City Sightseeing Dubai - Dubai Mall - Dubai - United Arab Emirates"
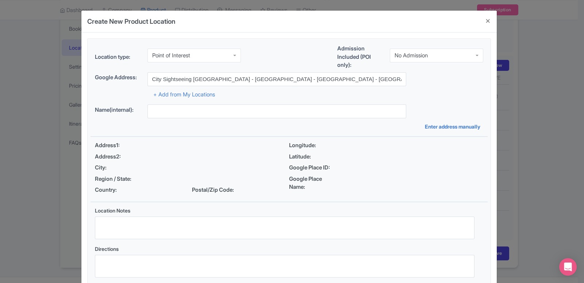
type input "City Sightseeing Dubai - Dubai Mall - Dubai - United Arab Emirates"
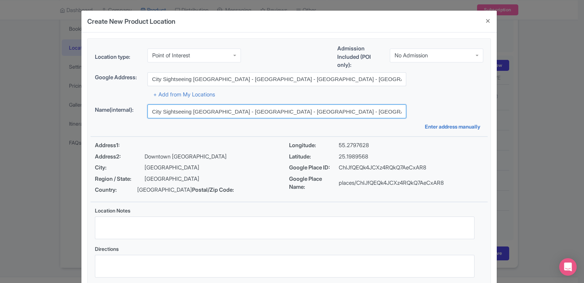
click at [260, 107] on input "City Sightseeing Dubai - Dubai Mall - Dubai - United Arab Emirates" at bounding box center [277, 111] width 259 height 14
click at [260, 107] on input "City Sightseeing [GEOGRAPHIC_DATA] - [GEOGRAPHIC_DATA] - [GEOGRAPHIC_DATA] - [G…" at bounding box center [277, 111] width 259 height 14
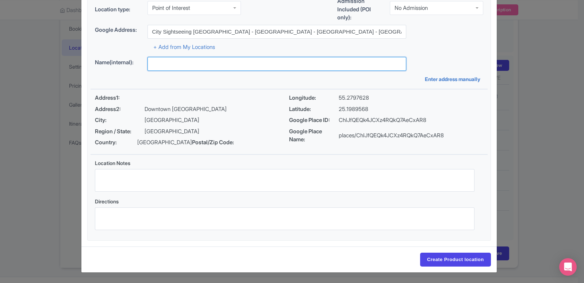
scroll to position [56, 0]
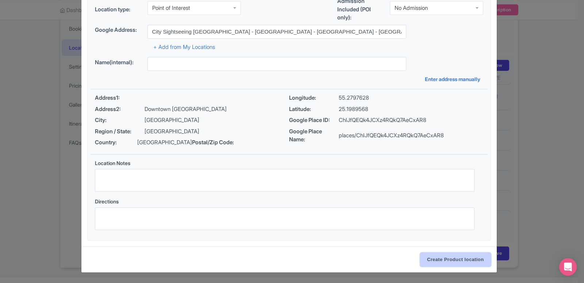
click at [452, 254] on input "Create Product location" at bounding box center [455, 260] width 71 height 14
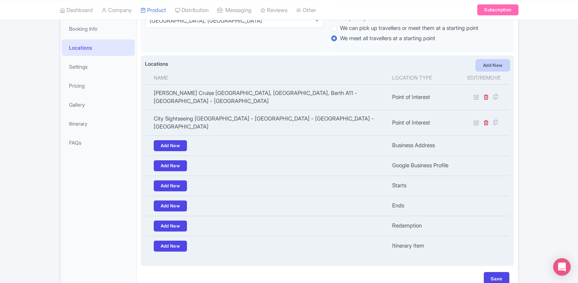
click at [493, 68] on link "Add New" at bounding box center [493, 65] width 34 height 11
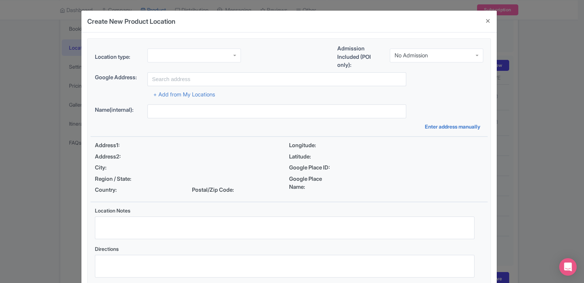
scroll to position [0, 0]
click at [173, 57] on div at bounding box center [195, 56] width 94 height 14
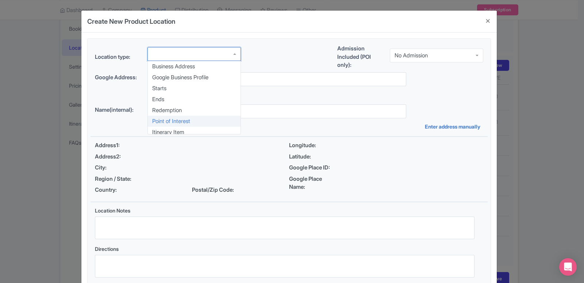
click at [179, 123] on div "Location type: Business Address Google Business Profile Starts Ends Redemption …" at bounding box center [289, 163] width 397 height 249
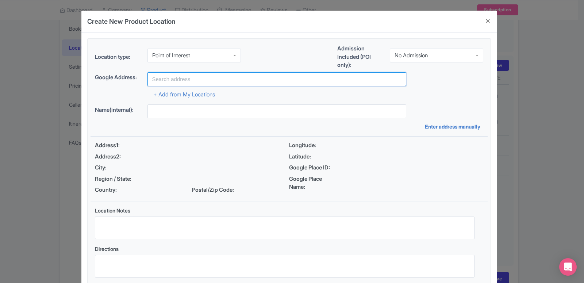
click at [183, 76] on input "text" at bounding box center [277, 79] width 259 height 14
click at [187, 79] on input "text" at bounding box center [277, 79] width 259 height 14
paste input "Sheikh Zayed Rd - Trade Centre - Trade Centre 2 - Dubai - United Arab Emirates"
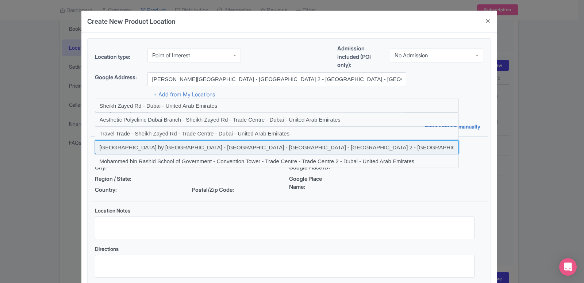
click at [187, 148] on input at bounding box center [277, 147] width 364 height 14
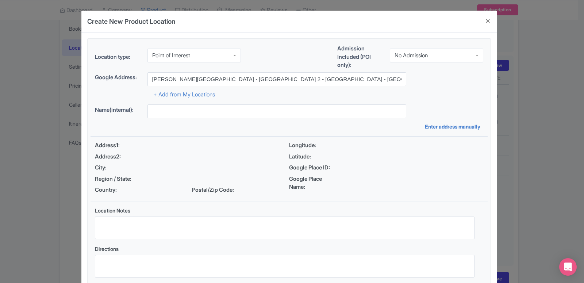
type input "Residence Inn by Marriott Sheikh Zayed Road, Dubai - Sheikh Zayed Road - Trade …"
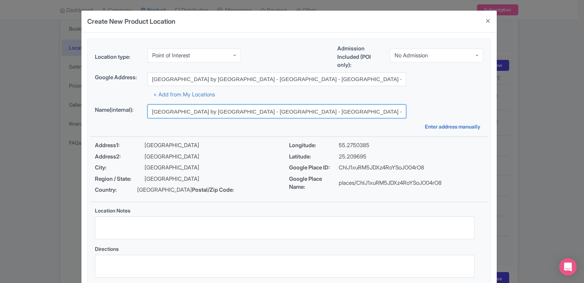
click at [214, 113] on input "Residence Inn by Marriott Sheikh Zayed Road, Dubai - Sheikh Zayed Road - Trade …" at bounding box center [277, 111] width 259 height 14
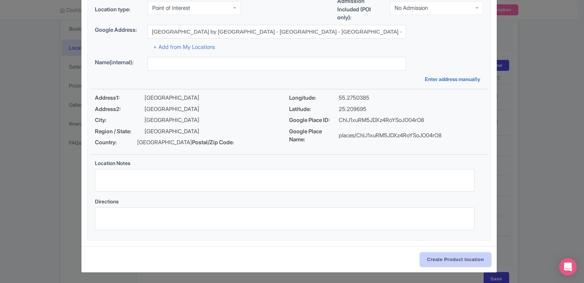
click at [465, 260] on input "Create Product location" at bounding box center [455, 260] width 71 height 14
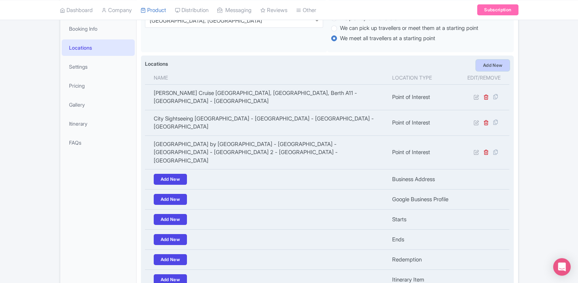
click at [496, 70] on link "Add New" at bounding box center [493, 65] width 34 height 11
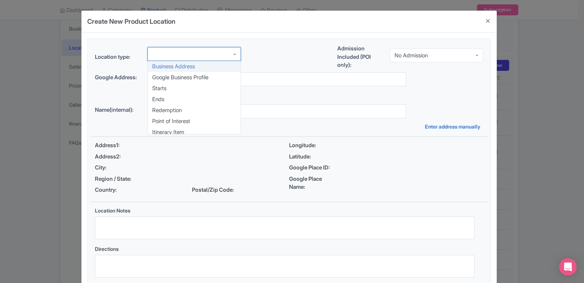
click at [175, 54] on div at bounding box center [195, 54] width 94 height 14
click at [185, 124] on div "Location type: Business Address Google Business Profile Starts Ends Redemption …" at bounding box center [289, 163] width 397 height 249
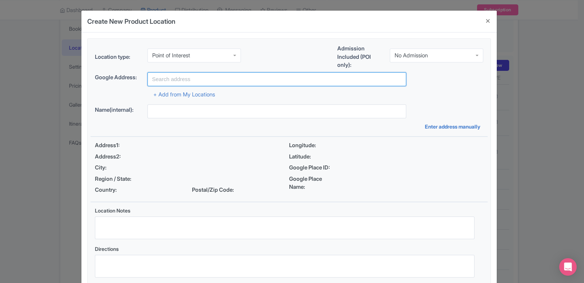
click at [187, 76] on input "text" at bounding box center [277, 79] width 259 height 14
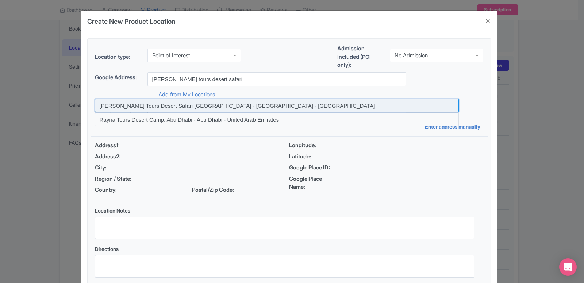
click at [246, 107] on input at bounding box center [277, 106] width 364 height 14
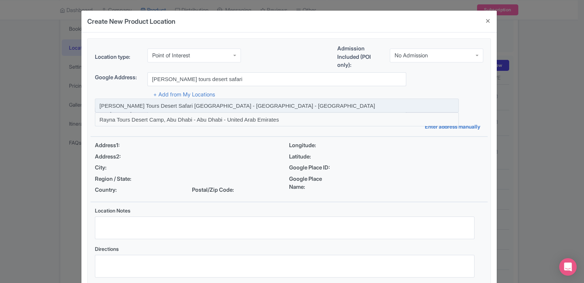
type input "[PERSON_NAME] Tours Desert Safari [GEOGRAPHIC_DATA] - [GEOGRAPHIC_DATA] - [GEOG…"
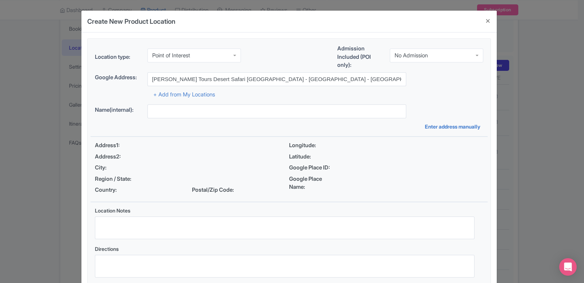
type input "[PERSON_NAME] Tours Desert Safari [GEOGRAPHIC_DATA] - [GEOGRAPHIC_DATA] - [GEOG…"
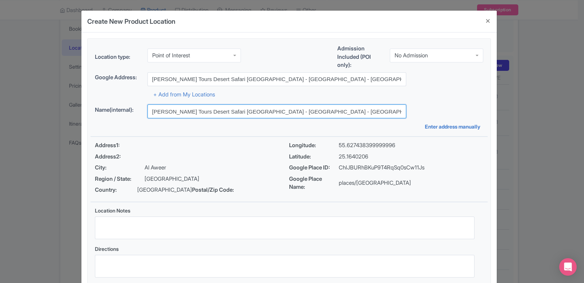
click at [254, 110] on input "[PERSON_NAME] Tours Desert Safari [GEOGRAPHIC_DATA] - [GEOGRAPHIC_DATA] - [GEOG…" at bounding box center [277, 111] width 259 height 14
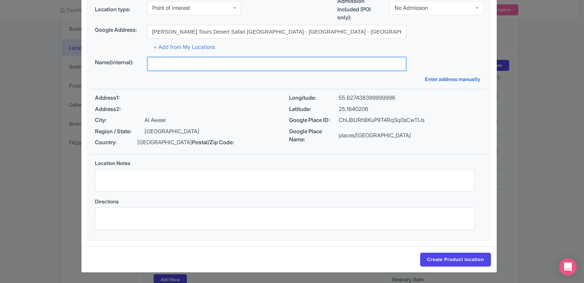
scroll to position [56, 0]
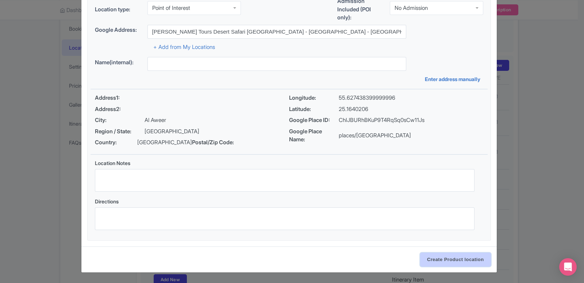
click at [450, 257] on input "Create Product location" at bounding box center [455, 260] width 71 height 14
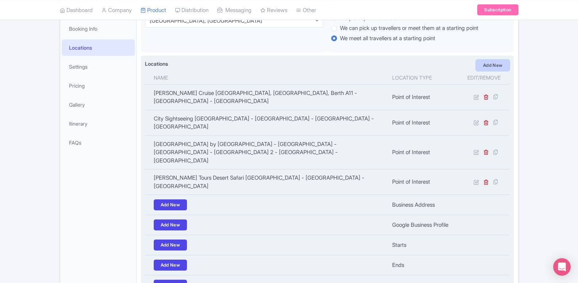
click at [499, 69] on link "Add New" at bounding box center [493, 65] width 34 height 11
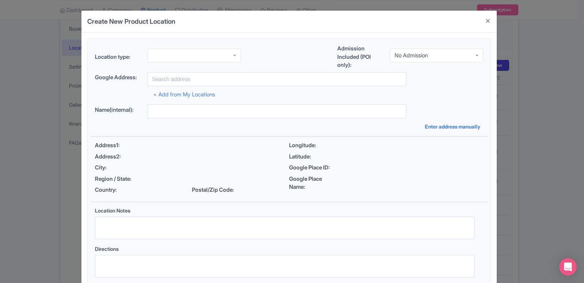
click at [173, 61] on div at bounding box center [195, 56] width 94 height 14
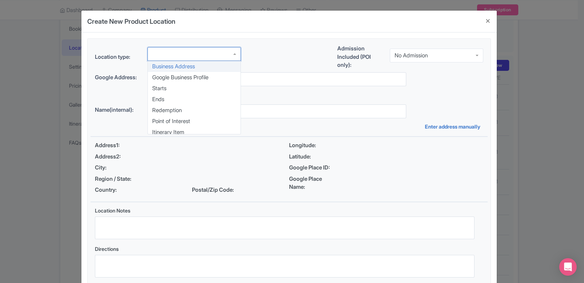
scroll to position [0, 0]
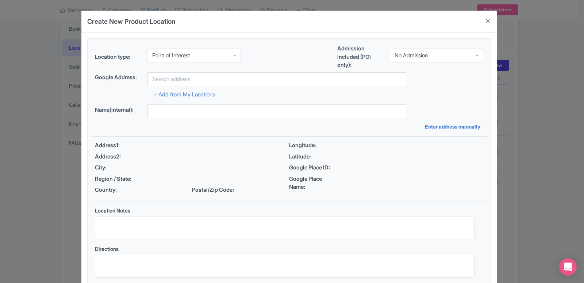
click at [178, 119] on div "Location type: Point of Interest Point of Interest Business Address Google Busi…" at bounding box center [289, 163] width 397 height 249
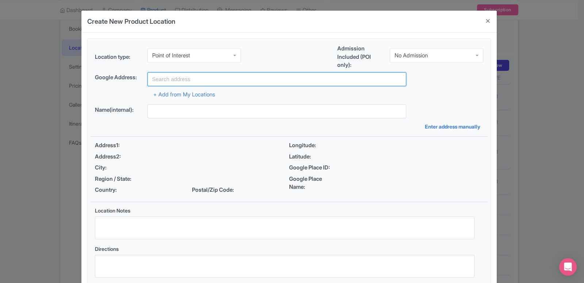
click at [179, 81] on input "text" at bounding box center [277, 79] width 259 height 14
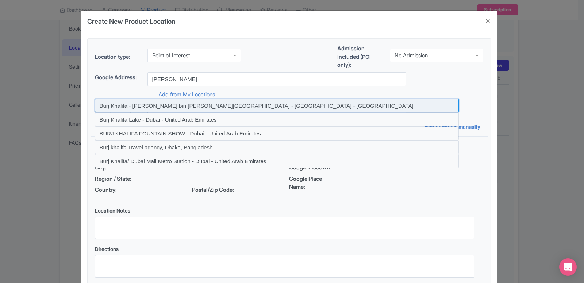
click at [179, 109] on input at bounding box center [277, 106] width 364 height 14
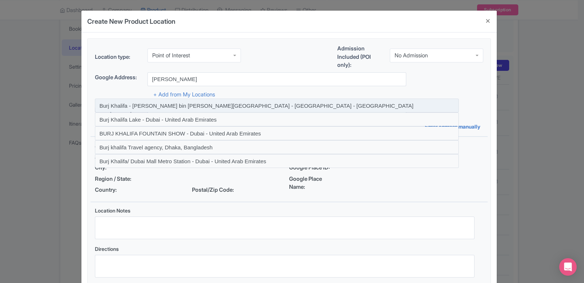
type input "Burj Khalifa - Sheikh Mohammed bin Rashid Boulevard - Dubai - United Arab Emira…"
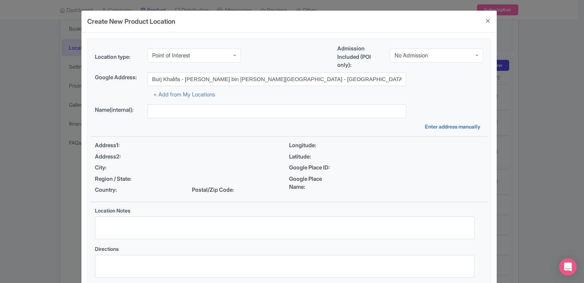
type input "Burj Khalifa - Sheikh Mohammed bin Rashid Boulevard - Dubai - United Arab Emira…"
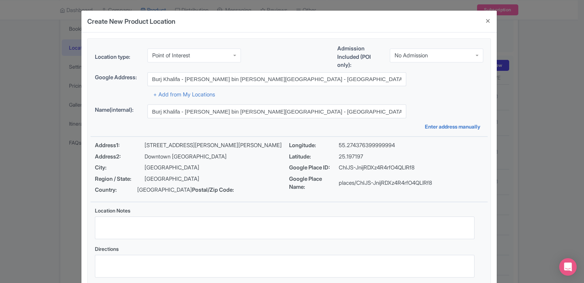
scroll to position [56, 0]
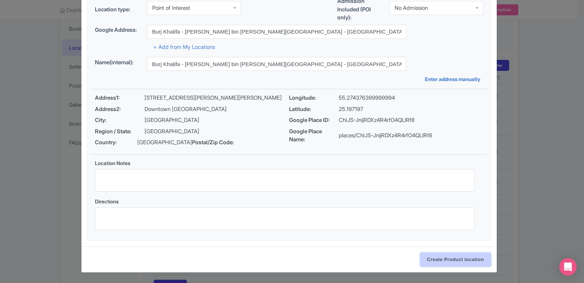
click at [443, 260] on input "Create Product location" at bounding box center [455, 260] width 71 height 14
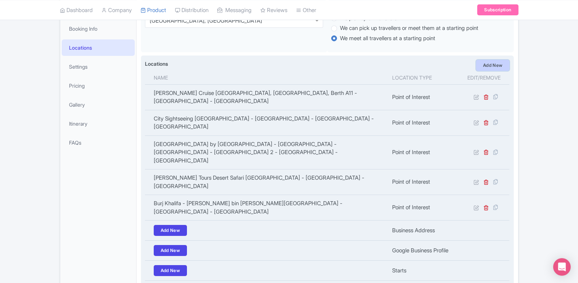
click at [481, 70] on link "Add New" at bounding box center [493, 65] width 34 height 11
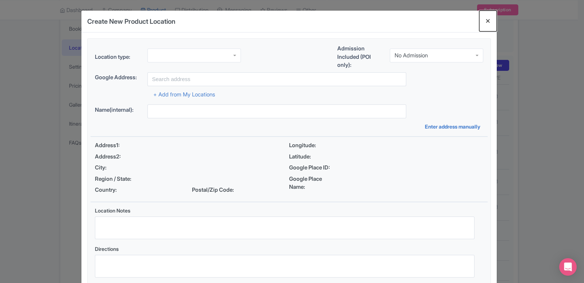
click at [486, 19] on button "Close" at bounding box center [489, 21] width 18 height 21
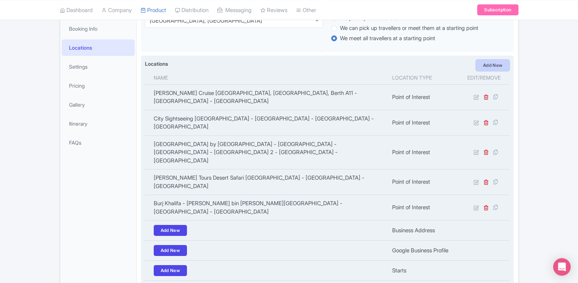
click at [487, 66] on link "Add New" at bounding box center [493, 65] width 34 height 11
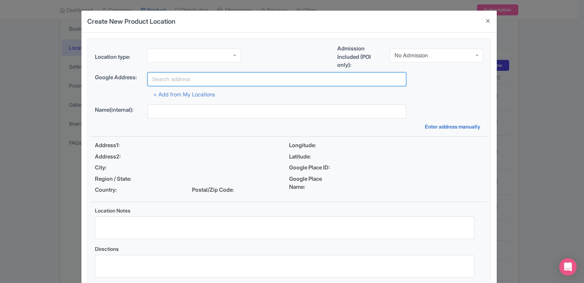
click at [190, 81] on input "text" at bounding box center [277, 79] width 259 height 14
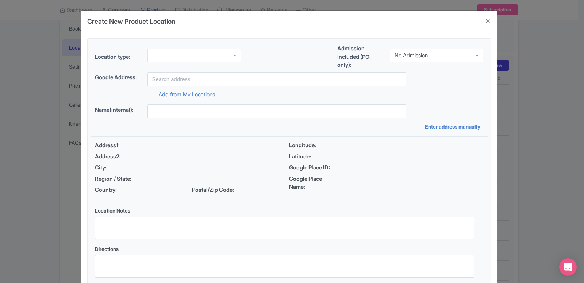
click at [199, 60] on div at bounding box center [195, 56] width 94 height 14
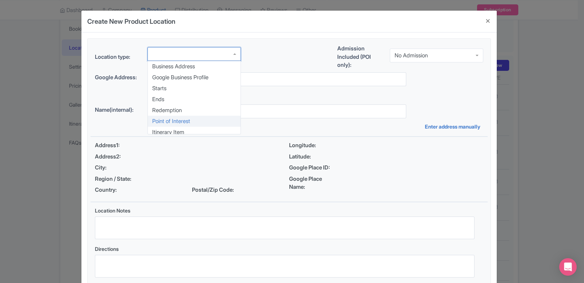
click at [189, 119] on div "Location type: Business Address Google Business Profile Starts Ends Redemption …" at bounding box center [289, 163] width 397 height 249
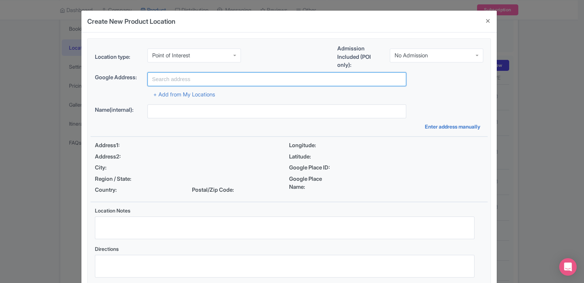
click at [203, 79] on input "text" at bounding box center [277, 79] width 259 height 14
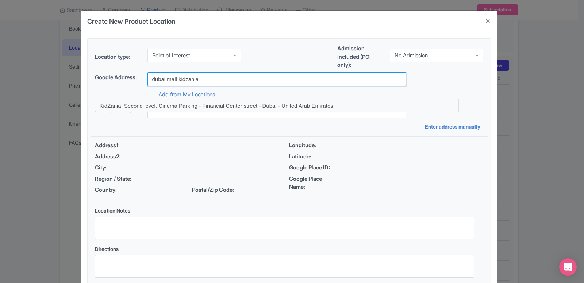
click at [159, 84] on input "dubai mall kidzania" at bounding box center [277, 79] width 259 height 14
paste input "Second level. Cinema Parking, The Dubai Mall - Financial Ctr St - Downtown Duba…"
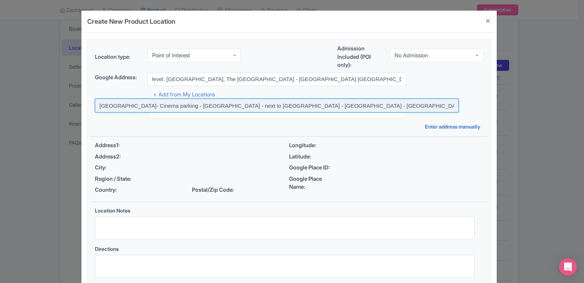
click at [157, 104] on input at bounding box center [277, 106] width 364 height 14
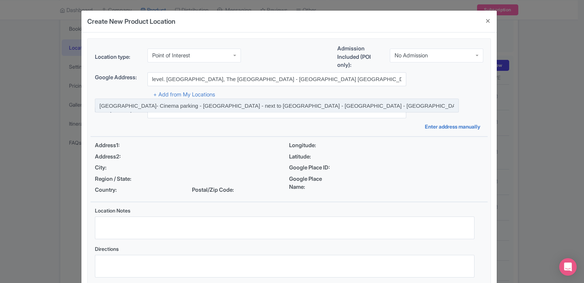
type input "Dubai Mall- Cinema parking - Financial Center street - next to Fashion Avenue -…"
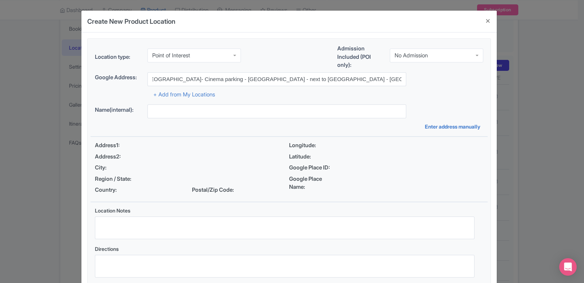
type input "Dubai Mall- Cinema parking - Financial Center street - next to Fashion Avenue -…"
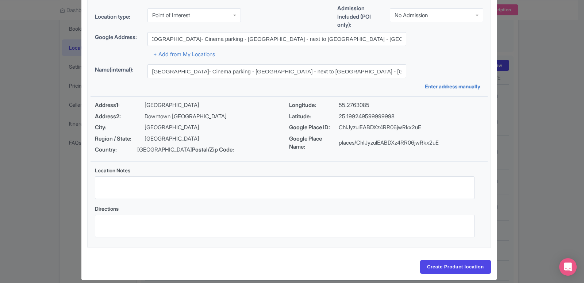
scroll to position [42, 0]
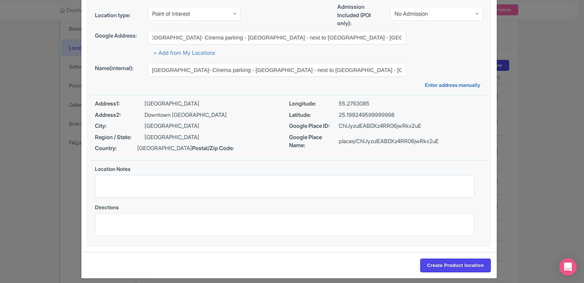
click at [444, 267] on div "Create Product location" at bounding box center [289, 265] width 416 height 26
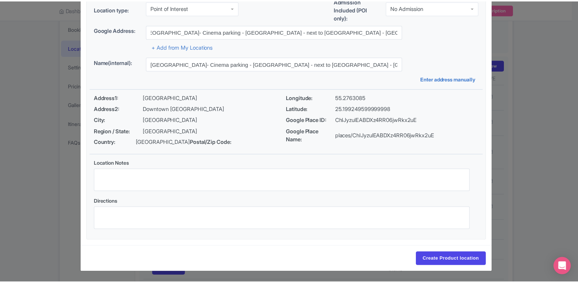
scroll to position [56, 0]
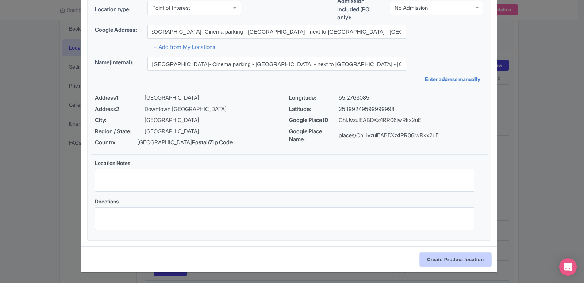
click at [439, 264] on input "Create Product location" at bounding box center [455, 260] width 71 height 14
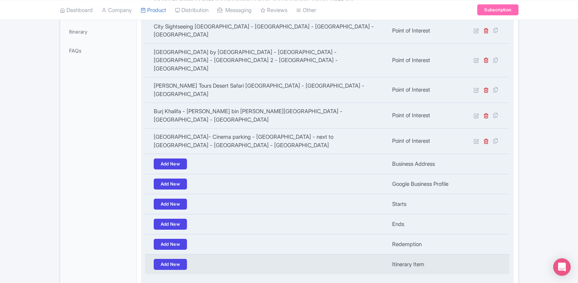
scroll to position [242, 0]
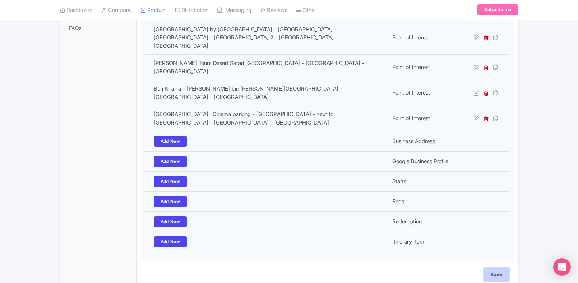
click at [491, 268] on input "Save" at bounding box center [497, 275] width 26 height 14
type input "Update Product"
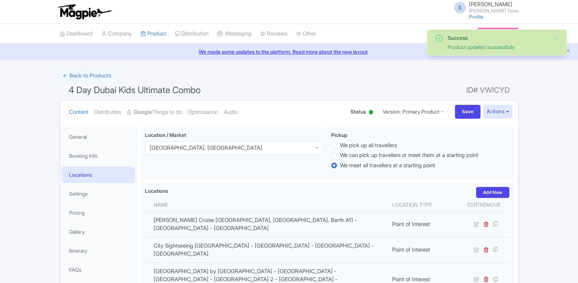
scroll to position [127, 0]
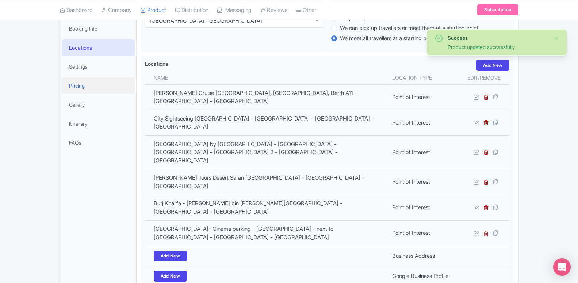
click at [74, 89] on link "Pricing" at bounding box center [98, 85] width 73 height 16
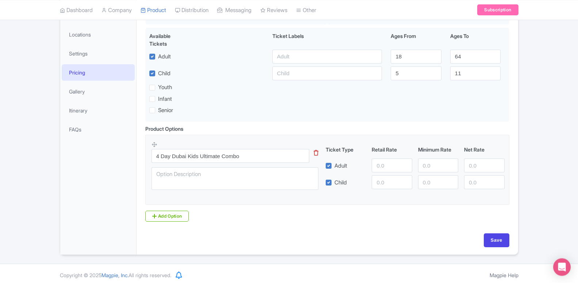
scroll to position [146, 0]
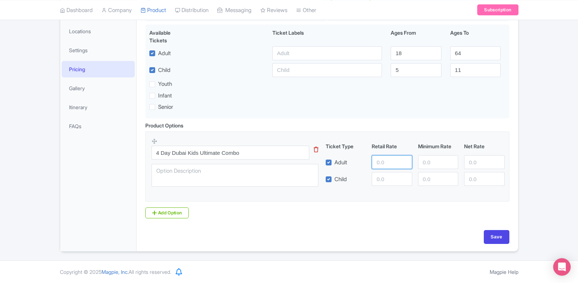
click at [377, 162] on input "number" at bounding box center [392, 162] width 40 height 14
type input "1025"
click at [379, 182] on input "number" at bounding box center [392, 179] width 40 height 14
click at [379, 182] on input "1005" at bounding box center [392, 179] width 40 height 14
click at [382, 180] on input "1005" at bounding box center [392, 179] width 40 height 14
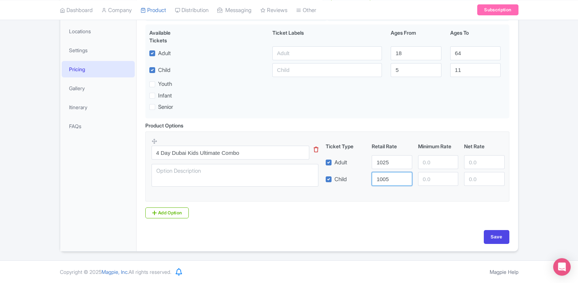
click at [386, 178] on input "1005" at bounding box center [392, 179] width 40 height 14
type input "1015"
click at [493, 238] on input "Save" at bounding box center [497, 237] width 26 height 14
type input "Saving..."
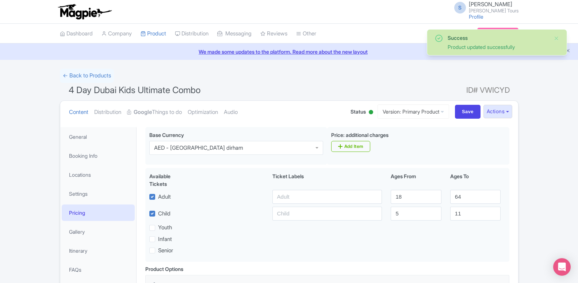
scroll to position [15, 0]
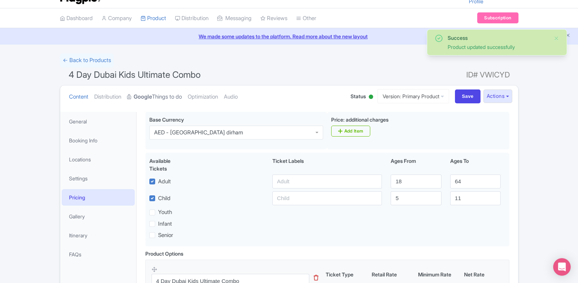
click at [150, 96] on strong "Google" at bounding box center [143, 97] width 18 height 8
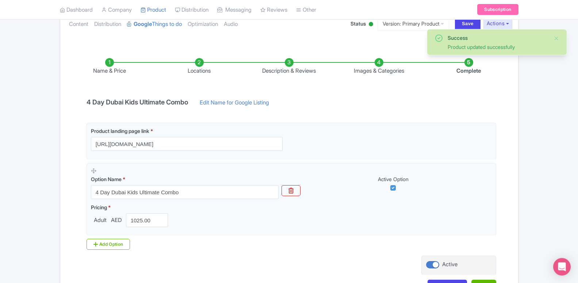
scroll to position [142, 0]
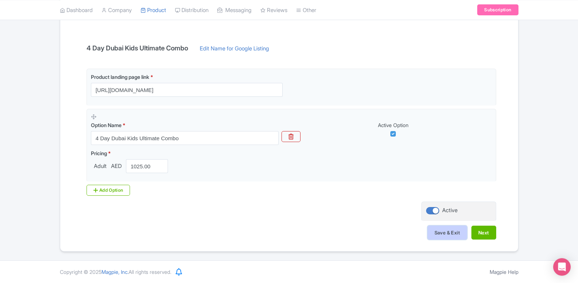
click at [433, 230] on button "Save & Exit" at bounding box center [447, 233] width 39 height 14
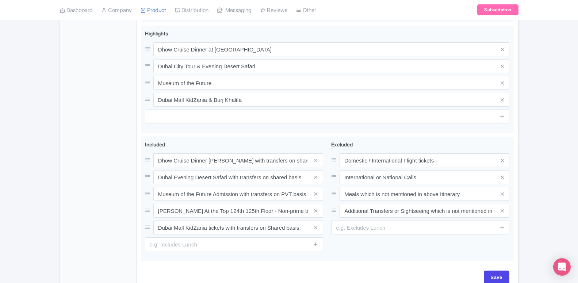
scroll to position [368, 0]
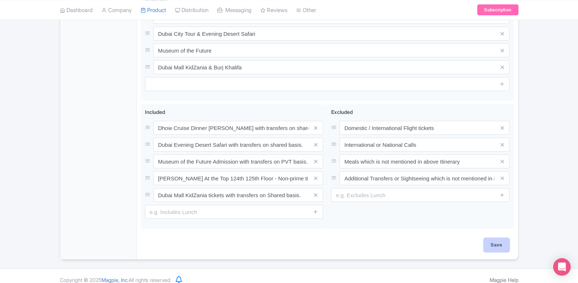
click at [504, 238] on input "Save" at bounding box center [497, 245] width 26 height 14
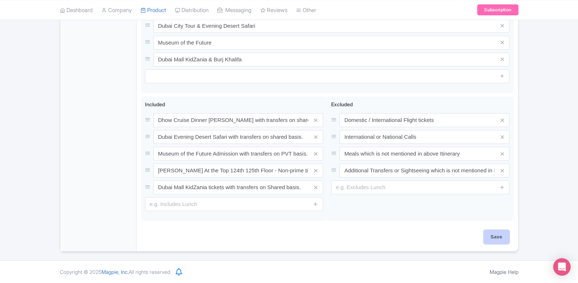
type input "Saving..."
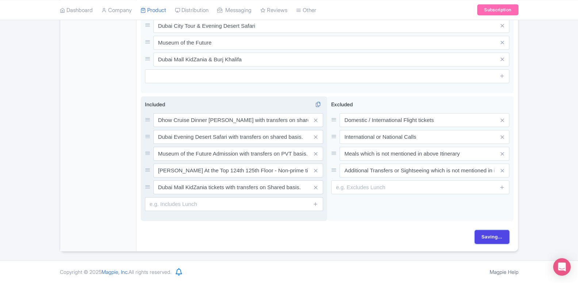
scroll to position [359, 0]
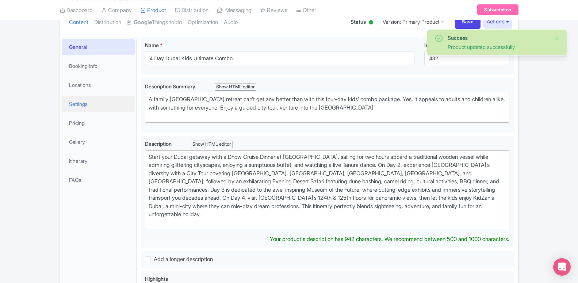
click at [84, 104] on link "Settings" at bounding box center [98, 104] width 73 height 16
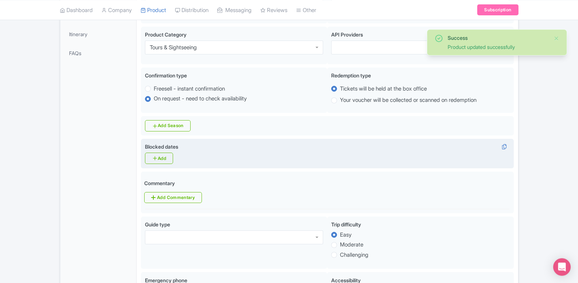
scroll to position [239, 0]
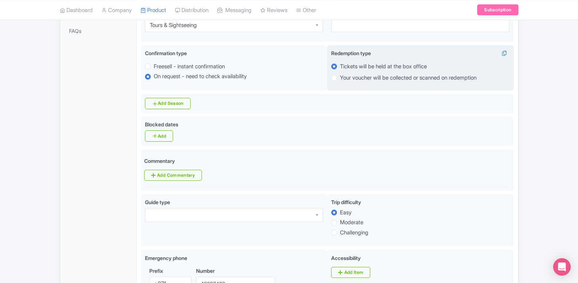
click at [340, 81] on label "Your voucher will be collected or scanned on redemption" at bounding box center [408, 78] width 137 height 8
click at [340, 81] on input "Your voucher will be collected or scanned on redemption" at bounding box center [343, 77] width 7 height 7
radio input "true"
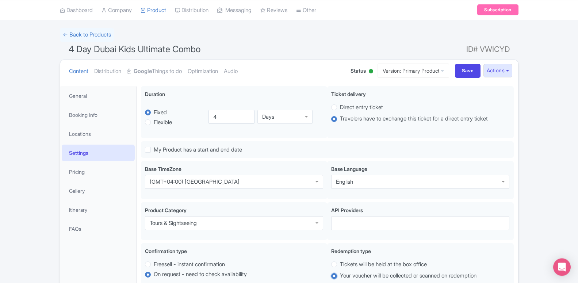
scroll to position [33, 0]
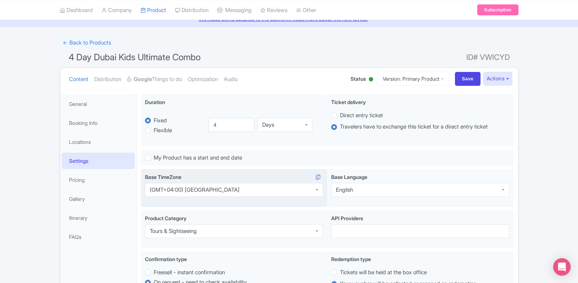
click at [202, 192] on div "(GMT+04:00) [GEOGRAPHIC_DATA]" at bounding box center [195, 190] width 90 height 7
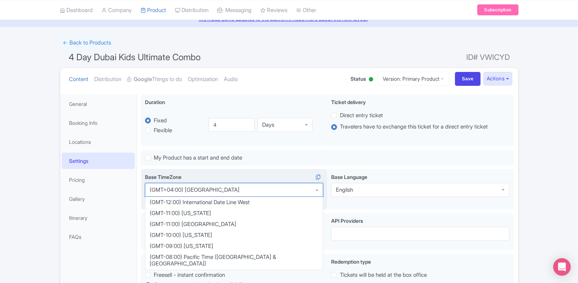
scroll to position [869, 0]
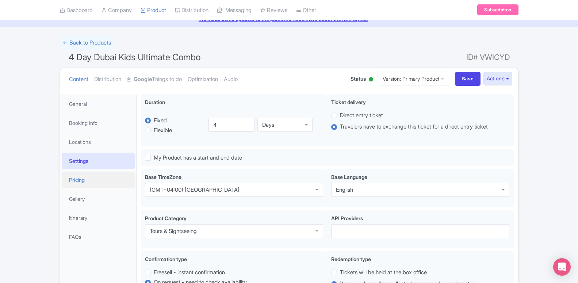
drag, startPoint x: 241, startPoint y: 193, endPoint x: 95, endPoint y: 180, distance: 146.3
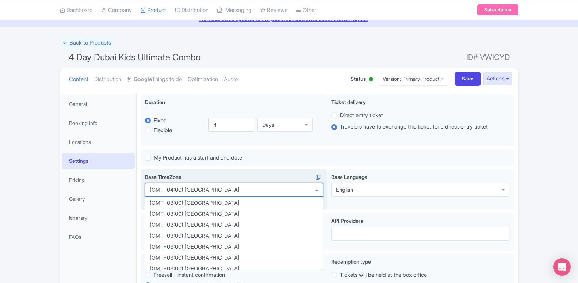
click at [253, 186] on div "(GMT+04:00) [GEOGRAPHIC_DATA]" at bounding box center [234, 190] width 178 height 14
click at [235, 192] on div "(GMT+04:00) [GEOGRAPHIC_DATA]" at bounding box center [234, 190] width 178 height 14
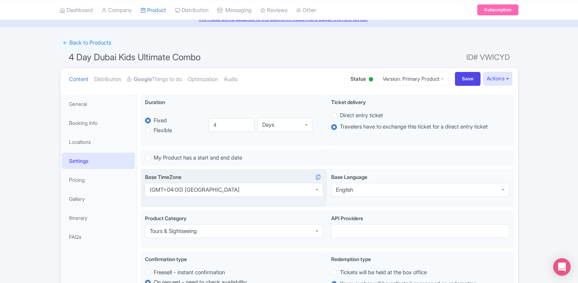
click at [235, 192] on div "(GMT+04:00) [GEOGRAPHIC_DATA]" at bounding box center [234, 190] width 178 height 14
click at [208, 192] on div "(GMT+04:00) [GEOGRAPHIC_DATA]" at bounding box center [195, 190] width 90 height 7
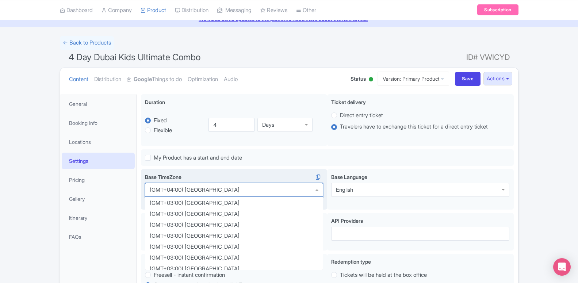
click at [208, 192] on div "(GMT+04:00) [GEOGRAPHIC_DATA]" at bounding box center [195, 190] width 90 height 7
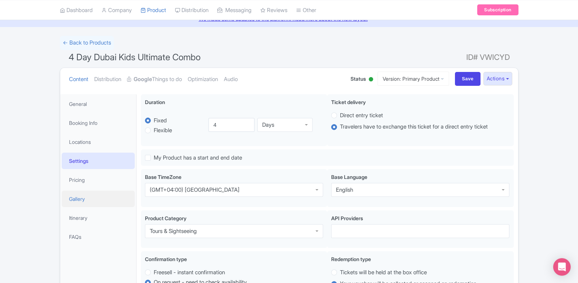
drag, startPoint x: 221, startPoint y: 191, endPoint x: 133, endPoint y: 191, distance: 87.3
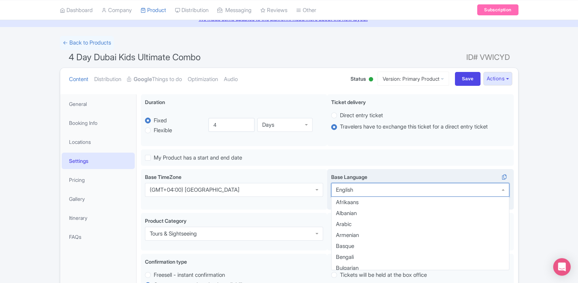
drag, startPoint x: 336, startPoint y: 193, endPoint x: 325, endPoint y: 192, distance: 10.6
click at [335, 193] on div "English" at bounding box center [420, 190] width 178 height 14
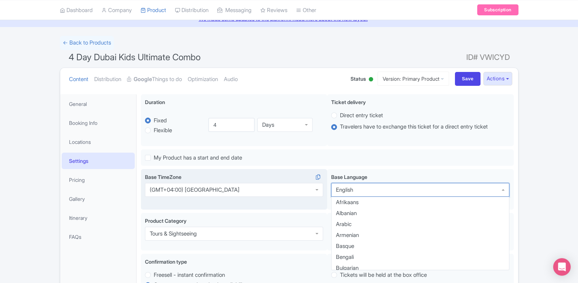
scroll to position [102, 0]
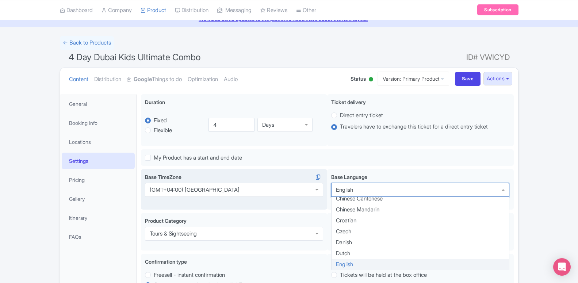
click at [323, 192] on div "(GMT+04:00) [GEOGRAPHIC_DATA]" at bounding box center [234, 190] width 178 height 14
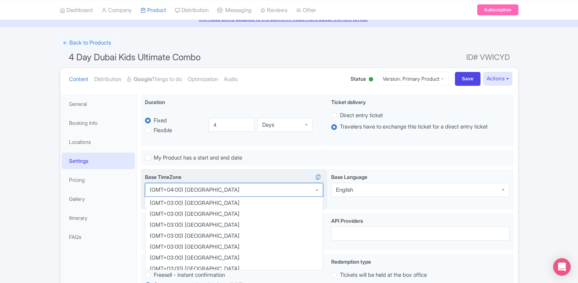
click at [316, 192] on div "(GMT+04:00) [GEOGRAPHIC_DATA]" at bounding box center [234, 190] width 178 height 14
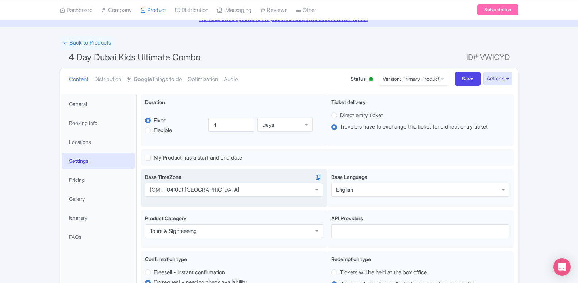
click at [240, 189] on div "(GMT+04:00) [GEOGRAPHIC_DATA]" at bounding box center [234, 190] width 178 height 14
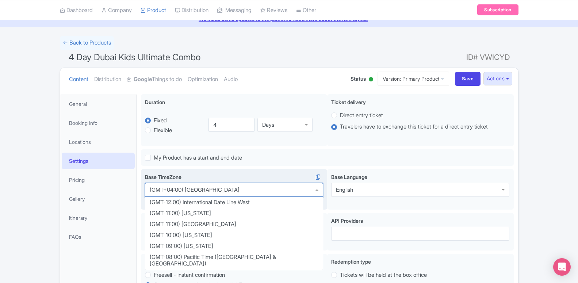
click at [240, 189] on div "(GMT+04:00) [GEOGRAPHIC_DATA]" at bounding box center [234, 190] width 178 height 14
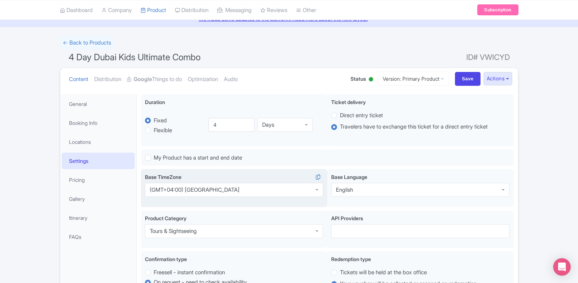
click at [240, 189] on div "(GMT+04:00) [GEOGRAPHIC_DATA]" at bounding box center [234, 190] width 178 height 14
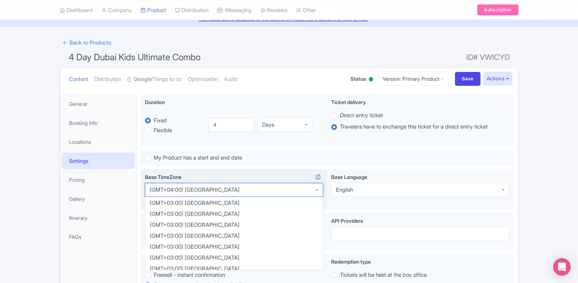
scroll to position [869, 0]
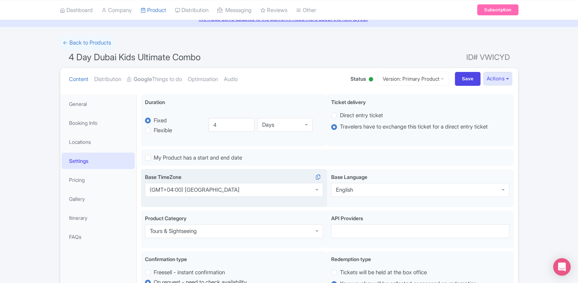
drag, startPoint x: 201, startPoint y: 192, endPoint x: 150, endPoint y: 192, distance: 51.5
click at [150, 192] on div "(GMT+04:00) [GEOGRAPHIC_DATA]" at bounding box center [195, 190] width 90 height 7
click at [163, 191] on div "(GMT+04:00) [GEOGRAPHIC_DATA]" at bounding box center [195, 190] width 90 height 7
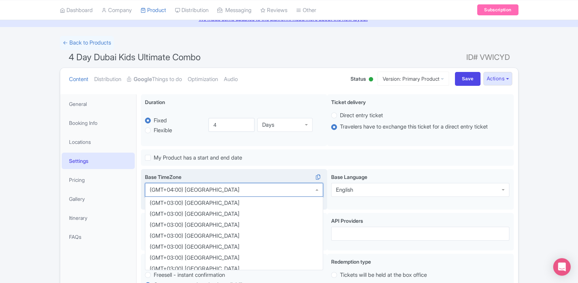
click at [163, 191] on div "(GMT+04:00) [GEOGRAPHIC_DATA]" at bounding box center [195, 190] width 90 height 7
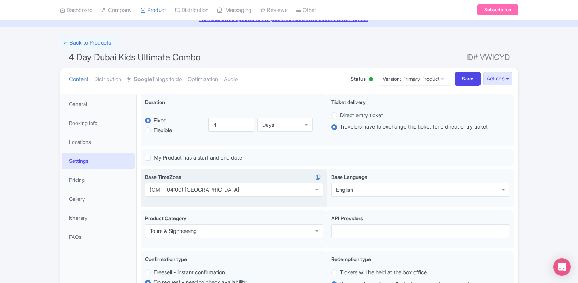
click at [163, 191] on div "(GMT+04:00) [GEOGRAPHIC_DATA]" at bounding box center [195, 190] width 90 height 7
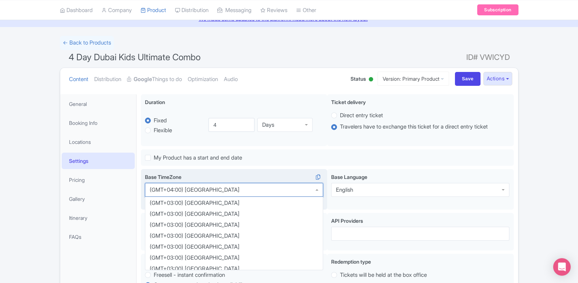
scroll to position [145, 0]
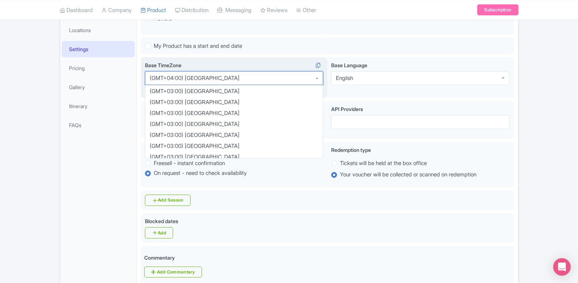
click at [252, 184] on div "Confirmation type i Freesell - instant confirmation On request - need to check …" at bounding box center [234, 165] width 187 height 46
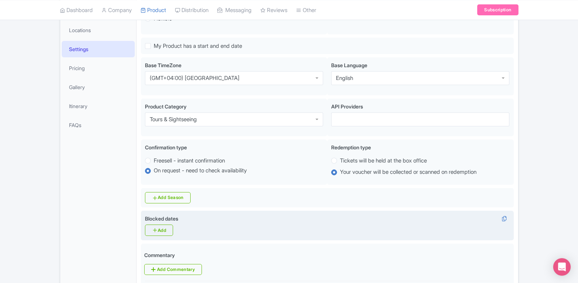
click at [314, 217] on div "Blocked dates i Add" at bounding box center [327, 225] width 365 height 21
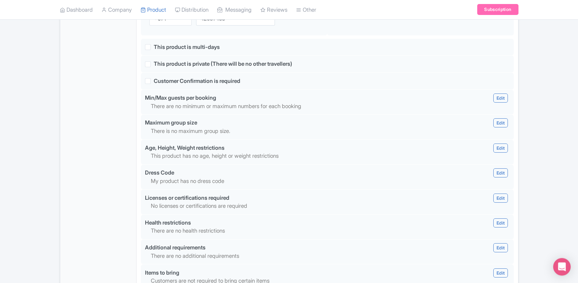
scroll to position [517, 0]
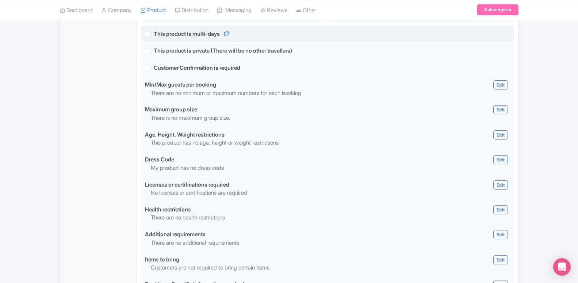
click at [154, 38] on label "This product is multi-days" at bounding box center [187, 34] width 66 height 8
click at [154, 34] on input "This product is multi-days" at bounding box center [156, 32] width 5 height 5
checkbox input "true"
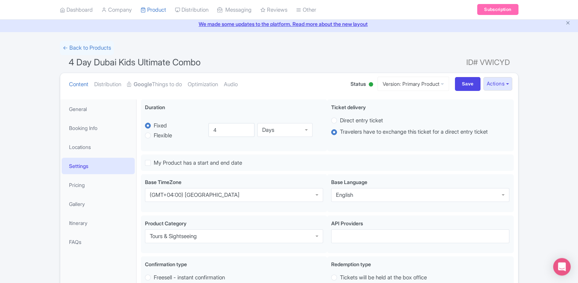
scroll to position [10, 0]
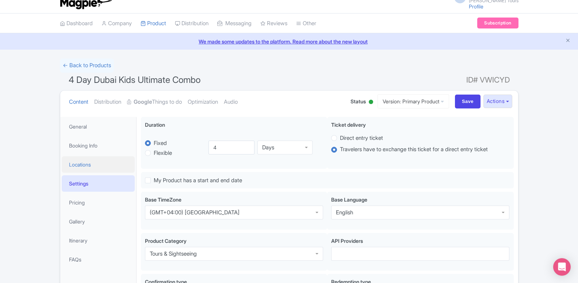
click at [68, 166] on link "Locations" at bounding box center [98, 164] width 73 height 16
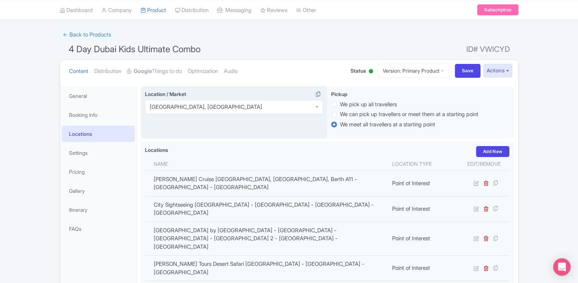
scroll to position [53, 0]
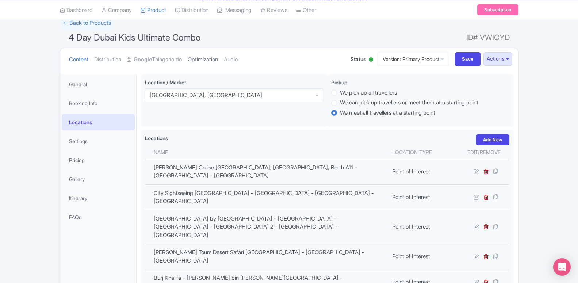
click at [205, 61] on link "Optimization" at bounding box center [203, 59] width 30 height 23
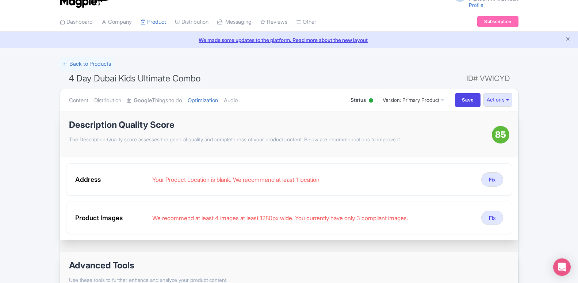
scroll to position [0, 0]
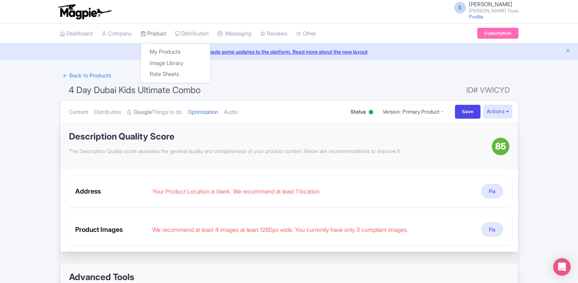
click at [161, 35] on link "Product" at bounding box center [154, 34] width 26 height 20
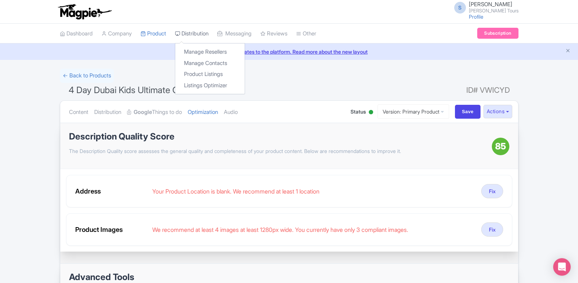
click at [196, 32] on link "Distribution" at bounding box center [192, 34] width 34 height 20
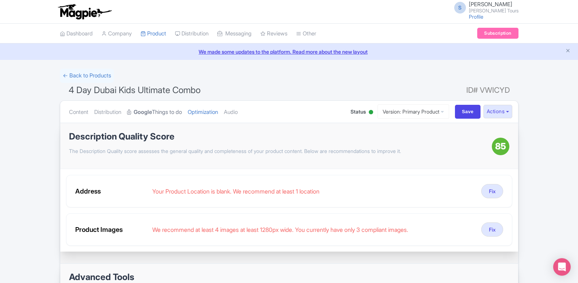
click at [159, 115] on link "Google Things to do" at bounding box center [154, 112] width 55 height 23
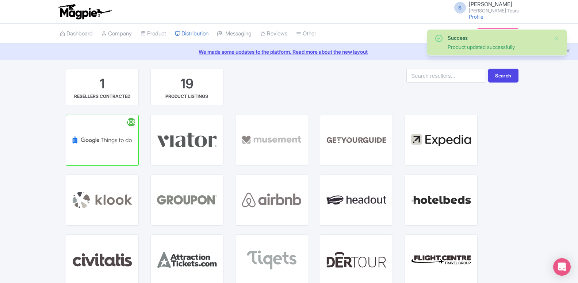
click at [260, 84] on div "1 RESELLERS CONTRACTED 19 PRODUCT LISTINGS" at bounding box center [197, 92] width 275 height 46
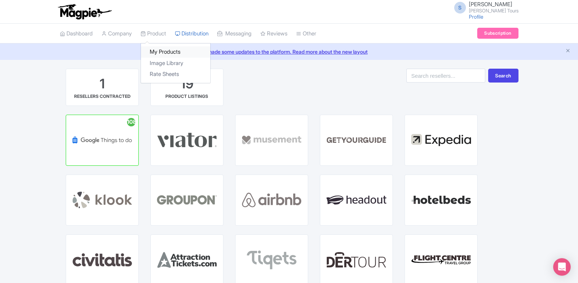
click at [169, 53] on link "My Products" at bounding box center [175, 51] width 69 height 11
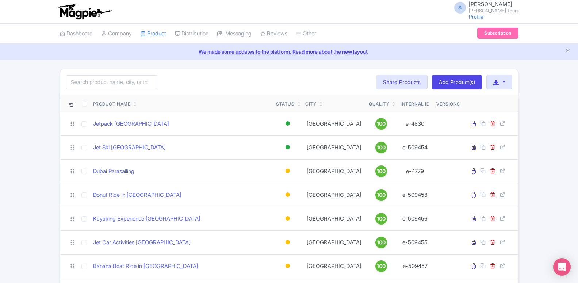
click at [114, 83] on input "search" at bounding box center [111, 82] width 91 height 14
click at [117, 83] on input "search" at bounding box center [111, 82] width 91 height 14
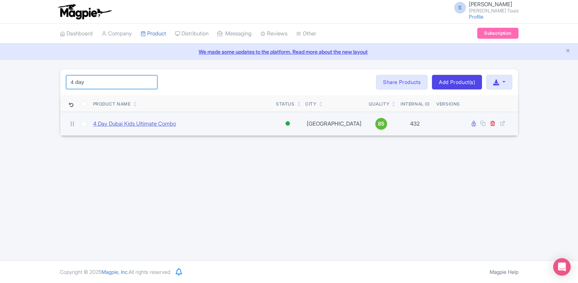
type input "4 day"
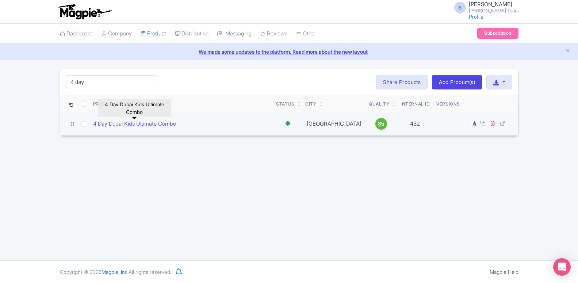
click at [173, 124] on link "4 Day Dubai Kids Ultimate Combo" at bounding box center [134, 124] width 83 height 8
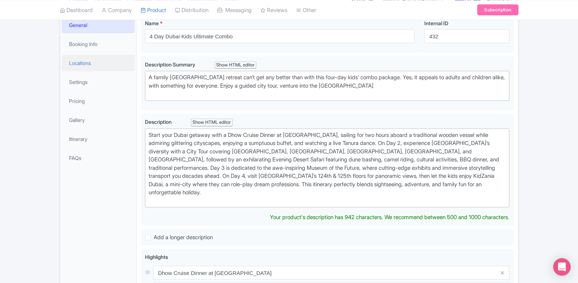
scroll to position [112, 0]
click at [92, 146] on link "Itinerary" at bounding box center [98, 139] width 73 height 16
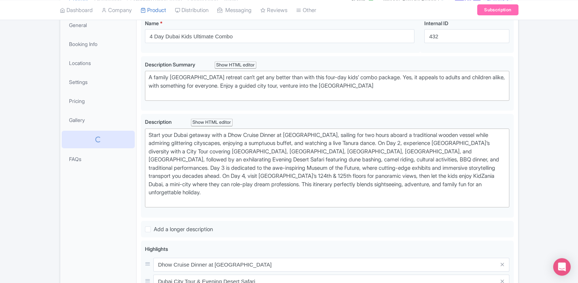
scroll to position [37, 0]
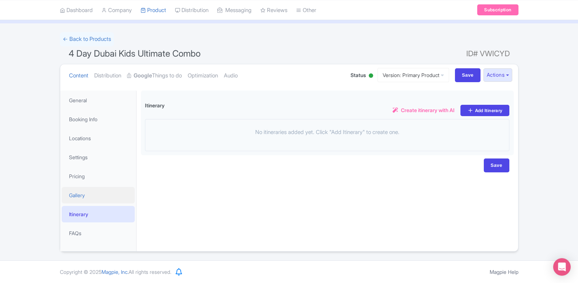
click at [80, 194] on link "Gallery" at bounding box center [98, 195] width 73 height 16
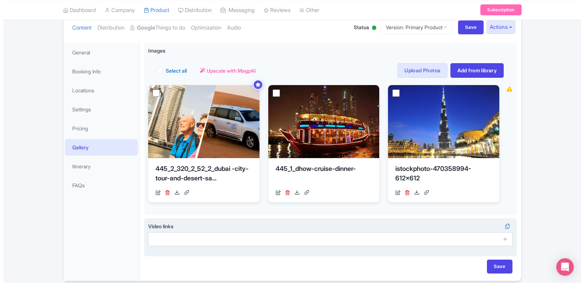
scroll to position [111, 0]
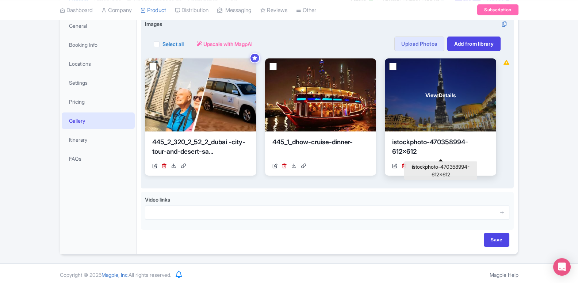
click at [431, 144] on div "istockphoto-470358994-612x612" at bounding box center [440, 148] width 97 height 22
click at [395, 165] on icon at bounding box center [394, 165] width 5 height 5
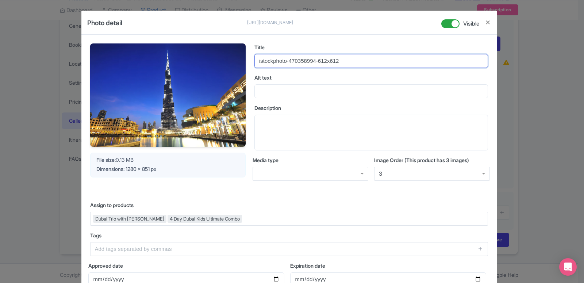
click at [269, 56] on input "istockphoto-470358994-612x612" at bounding box center [372, 61] width 234 height 14
type input "d"
type input "B"
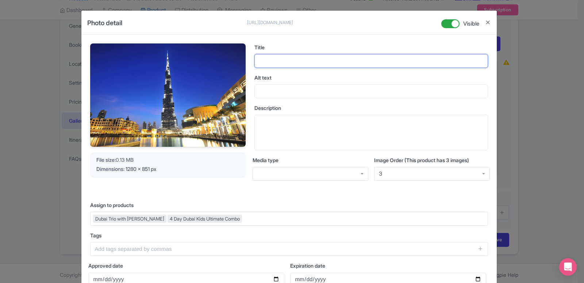
type input "u"
click at [269, 56] on input "[PERSON_NAME]" at bounding box center [372, 61] width 234 height 14
drag, startPoint x: 269, startPoint y: 56, endPoint x: 273, endPoint y: 62, distance: 7.2
click at [273, 62] on input "[PERSON_NAME]" at bounding box center [372, 61] width 234 height 14
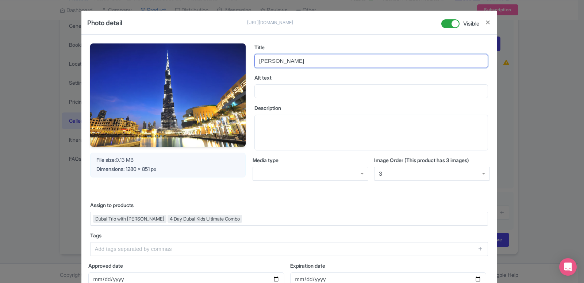
click at [273, 62] on input "[PERSON_NAME]" at bounding box center [372, 61] width 234 height 14
type input "[PERSON_NAME]"
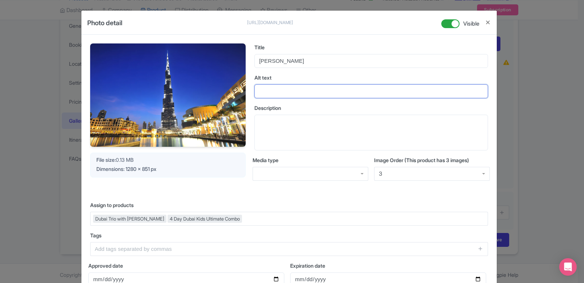
click at [269, 89] on input "Alt text" at bounding box center [372, 91] width 234 height 14
paste input "[PERSON_NAME]"
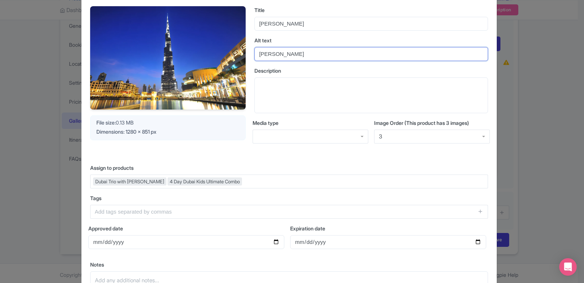
scroll to position [127, 0]
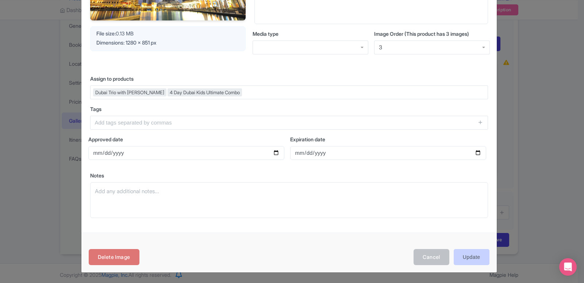
type input "[PERSON_NAME]"
click at [458, 255] on input "Update" at bounding box center [472, 257] width 36 height 16
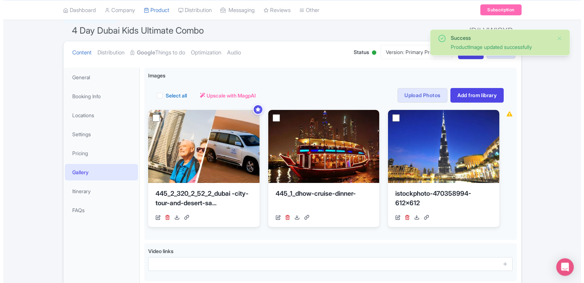
scroll to position [111, 0]
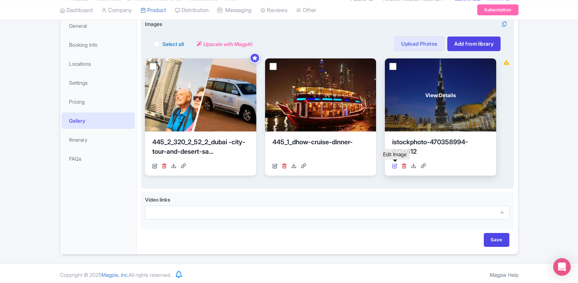
click at [396, 164] on icon at bounding box center [394, 165] width 5 height 5
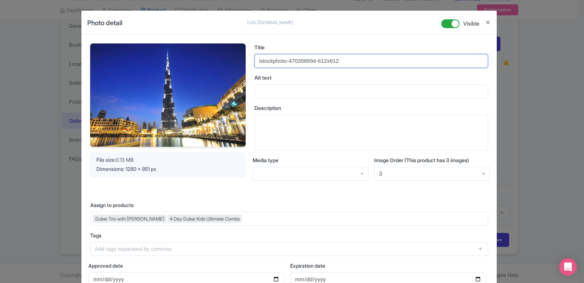
click at [295, 64] on input "istockphoto-470358994-612x612" at bounding box center [372, 61] width 234 height 14
type input "[PERSON_NAME]"
click at [303, 101] on div "Title [PERSON_NAME] Alt text Description Media type Image Order (This product h…" at bounding box center [372, 117] width 234 height 149
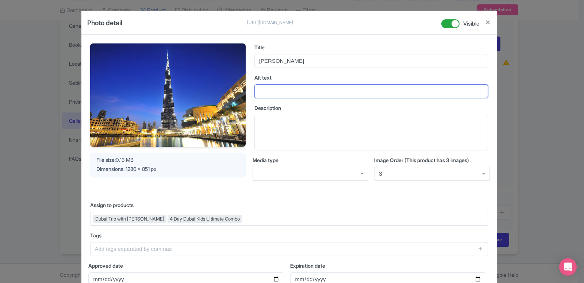
click at [301, 91] on input "Alt text" at bounding box center [372, 91] width 234 height 14
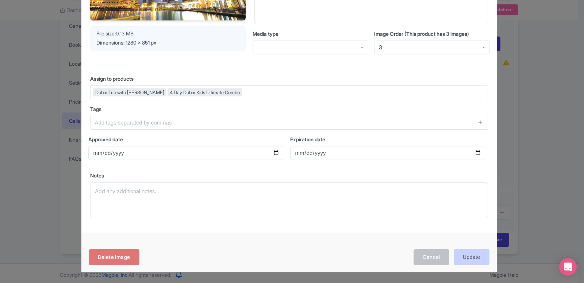
type input "[PERSON_NAME]"
click at [475, 255] on input "Update" at bounding box center [472, 257] width 36 height 16
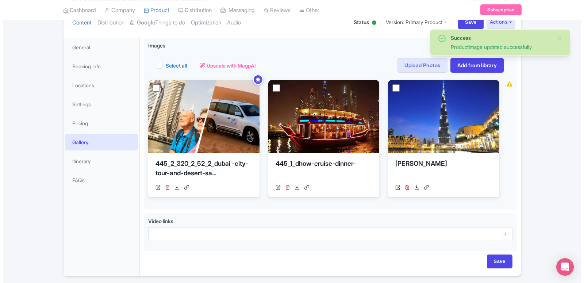
scroll to position [111, 0]
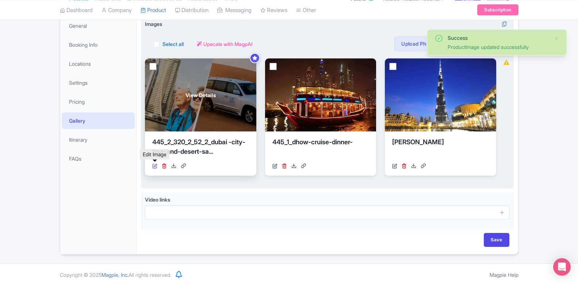
click at [154, 166] on icon at bounding box center [154, 165] width 5 height 5
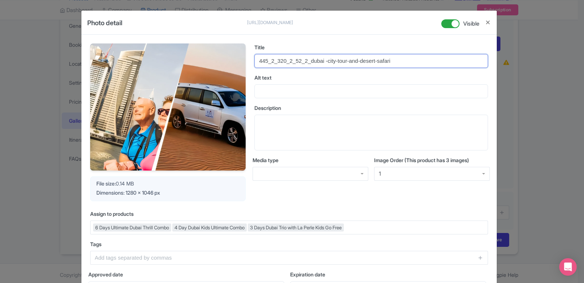
drag, startPoint x: 306, startPoint y: 62, endPoint x: 253, endPoint y: 60, distance: 52.7
click at [255, 60] on input "445_2_320_2_52_2_dubai -city-tour-and-desert-safari" at bounding box center [372, 61] width 234 height 14
click at [274, 62] on input "[GEOGRAPHIC_DATA] -city-tour-and-desert-safari" at bounding box center [372, 61] width 234 height 14
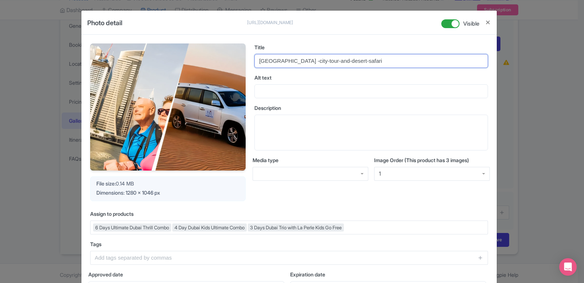
type input "dubai -city-tour-and-desert-safari"
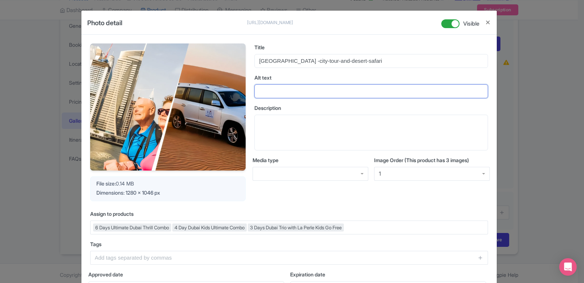
click at [278, 92] on input "Alt text" at bounding box center [372, 91] width 234 height 14
paste input "dubai -city-tour-and-desert-safari"
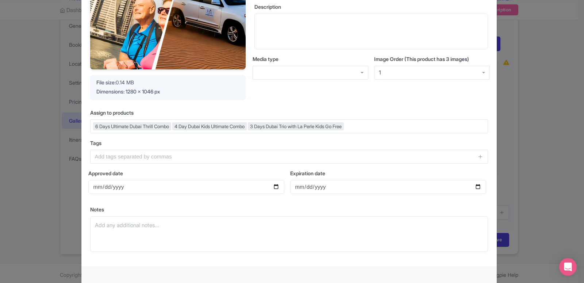
scroll to position [136, 0]
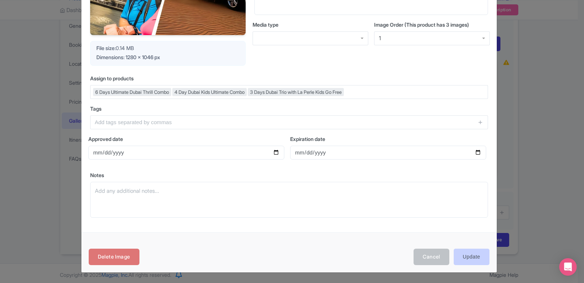
type input "[GEOGRAPHIC_DATA] -city-tour-and-desert-safari"
click at [469, 258] on input "Update" at bounding box center [472, 257] width 36 height 16
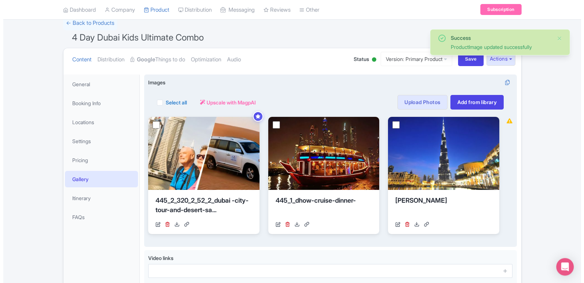
scroll to position [74, 0]
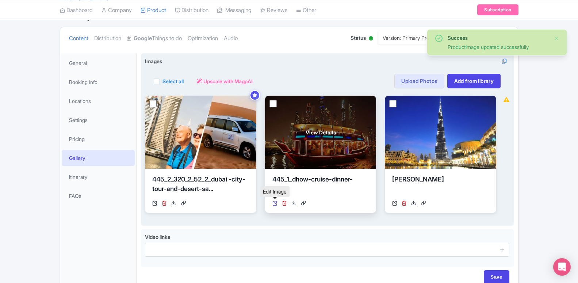
click at [274, 202] on icon at bounding box center [274, 203] width 5 height 5
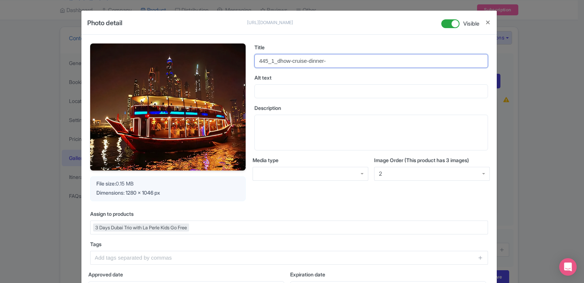
drag, startPoint x: 273, startPoint y: 61, endPoint x: 251, endPoint y: 60, distance: 21.9
click at [255, 60] on input "445_1_dhow-cruise-dinner-" at bounding box center [372, 61] width 234 height 14
drag, startPoint x: 318, startPoint y: 60, endPoint x: 246, endPoint y: 60, distance: 72.3
click at [255, 60] on input "dhow-cruise-dinner-" at bounding box center [372, 61] width 234 height 14
type input "dhow-cruise-dinner-"
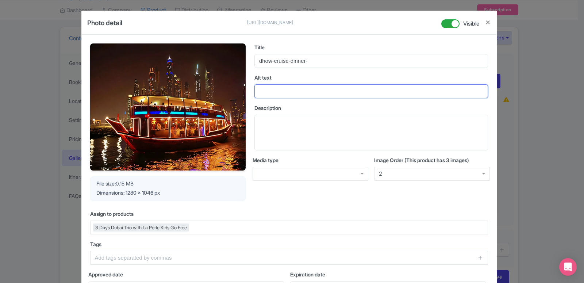
click at [278, 94] on input "Alt text" at bounding box center [372, 91] width 234 height 14
paste input "dhow-cruise-dinner-"
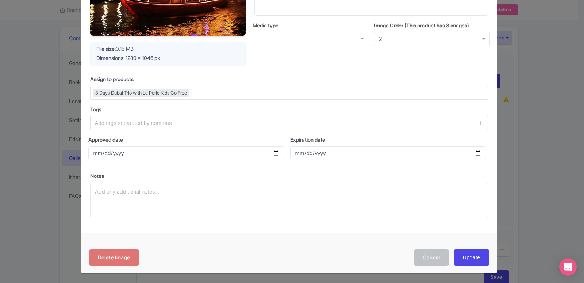
scroll to position [136, 0]
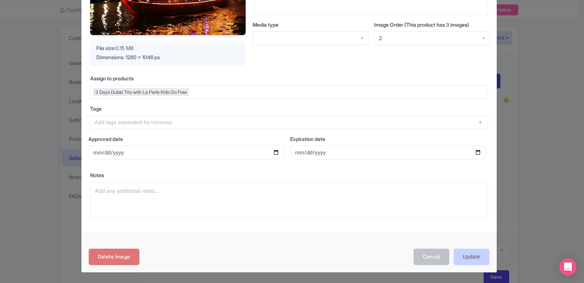
type input "dhow-cruise-dinner-"
click at [463, 254] on input "Update" at bounding box center [472, 257] width 36 height 16
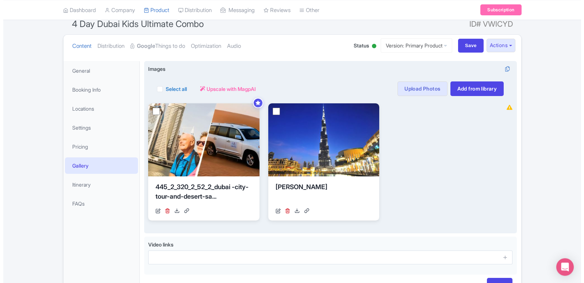
scroll to position [77, 0]
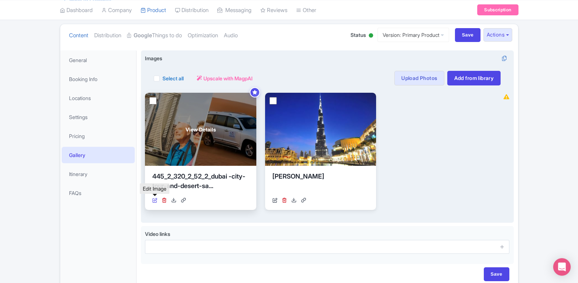
click at [153, 199] on icon at bounding box center [154, 200] width 5 height 5
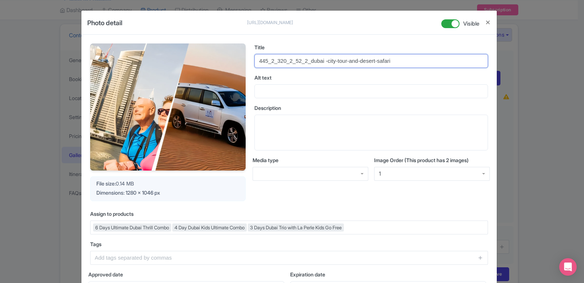
drag, startPoint x: 305, startPoint y: 61, endPoint x: 248, endPoint y: 59, distance: 57.0
click at [255, 59] on input "445_2_320_2_52_2_dubai -city-tour-and-desert-safari" at bounding box center [372, 61] width 234 height 14
type input "[GEOGRAPHIC_DATA] -city-tour-and-desert-safari"
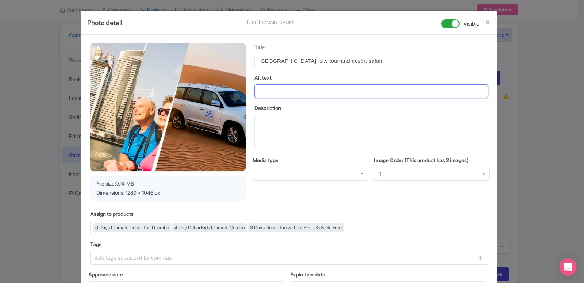
click at [271, 88] on input "Alt text" at bounding box center [372, 91] width 234 height 14
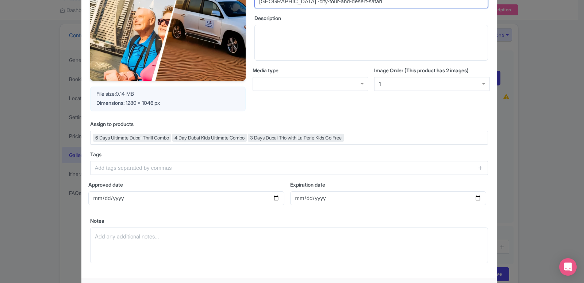
scroll to position [125, 0]
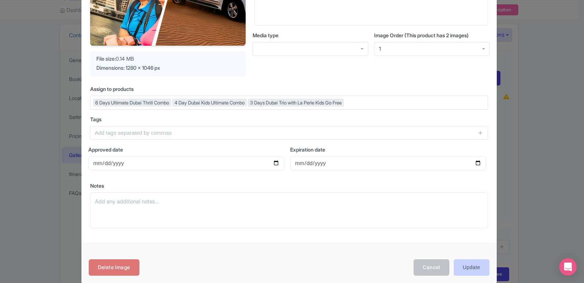
type input "[GEOGRAPHIC_DATA] -city-tour-and-desert-safari"
click at [472, 265] on input "Update" at bounding box center [472, 267] width 36 height 16
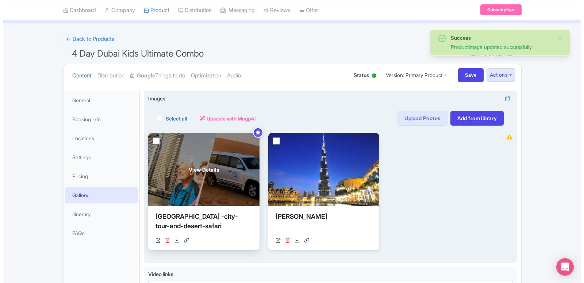
scroll to position [37, 0]
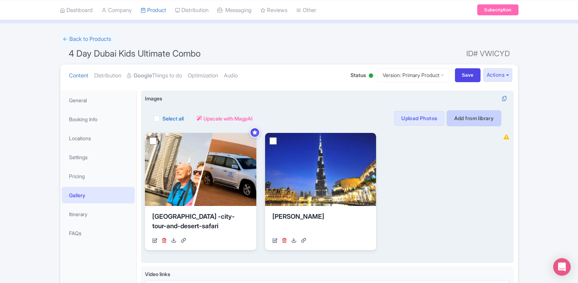
click at [470, 123] on link "Add from library" at bounding box center [474, 118] width 54 height 15
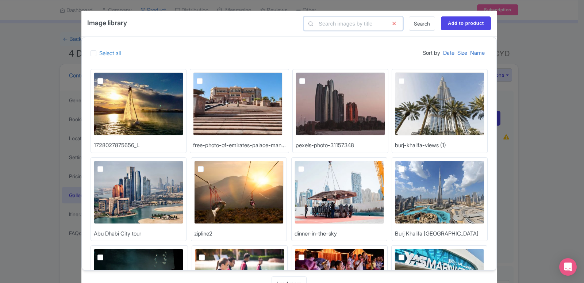
click at [363, 25] on input "text" at bounding box center [353, 23] width 99 height 14
click at [365, 24] on input "text" at bounding box center [353, 23] width 99 height 14
paste input "Museum of the Future"
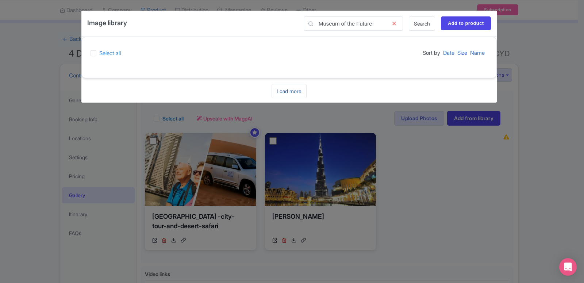
click at [292, 91] on link "Load more" at bounding box center [289, 91] width 35 height 14
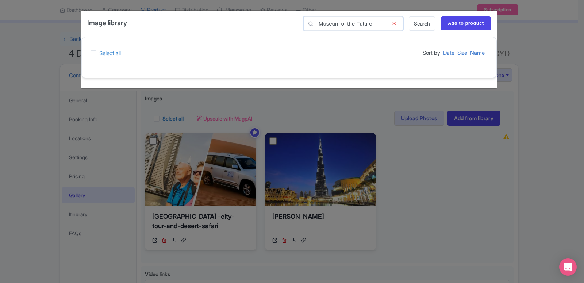
drag, startPoint x: 379, startPoint y: 23, endPoint x: 350, endPoint y: 20, distance: 28.9
click at [350, 20] on input "Museum of the Future" at bounding box center [353, 23] width 99 height 14
type input "Museum"
click at [99, 53] on label "Select all" at bounding box center [110, 53] width 22 height 8
click at [99, 53] on input "Select all" at bounding box center [101, 51] width 5 height 5
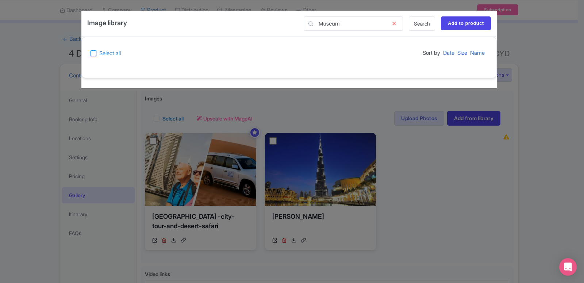
checkbox input "true"
click at [441, 16] on input "Add to product" at bounding box center [466, 23] width 50 height 14
type input "Adding..."
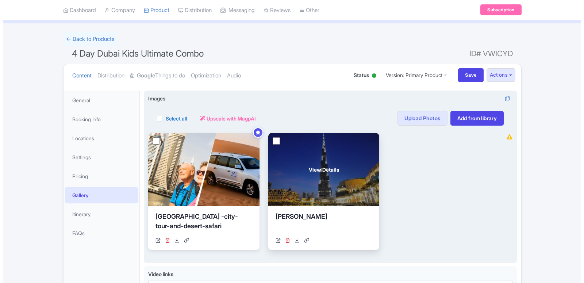
scroll to position [37, 0]
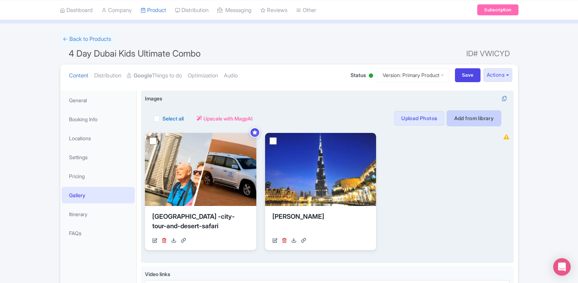
click at [465, 120] on link "Add from library" at bounding box center [474, 118] width 54 height 15
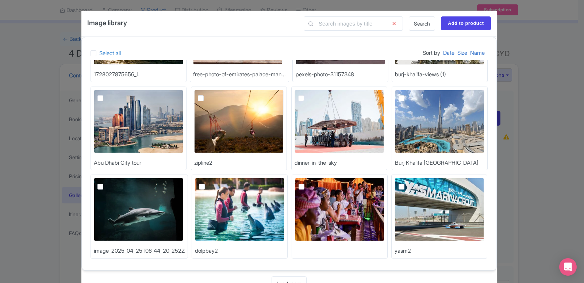
scroll to position [0, 0]
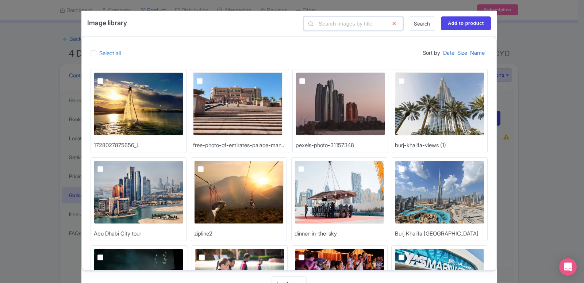
click at [346, 23] on input "text" at bounding box center [353, 23] width 99 height 14
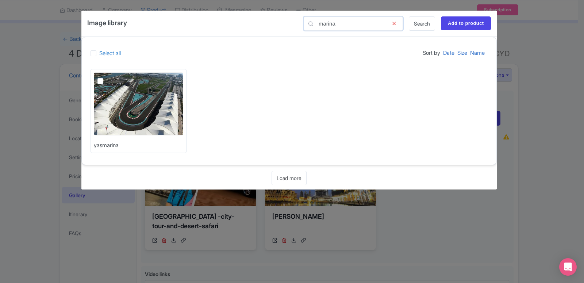
click at [345, 23] on input "marina" at bounding box center [353, 23] width 99 height 14
type input "dubai dhow cruise marina"
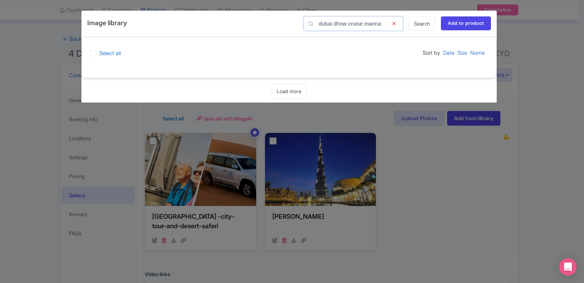
click at [345, 23] on input "dubai dhow cruise marina" at bounding box center [353, 23] width 99 height 14
click at [332, 26] on input "text" at bounding box center [353, 23] width 99 height 14
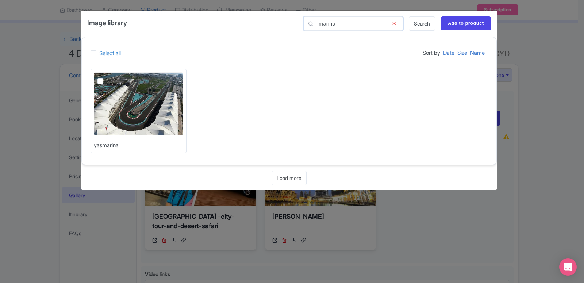
click at [329, 25] on input "marina" at bounding box center [353, 23] width 99 height 14
type input "d"
click at [457, 25] on input "Add to product" at bounding box center [466, 23] width 50 height 14
type input "Adding..."
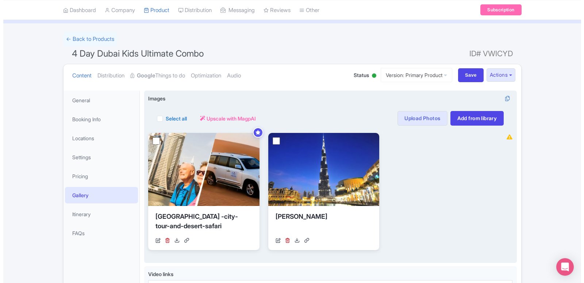
scroll to position [37, 0]
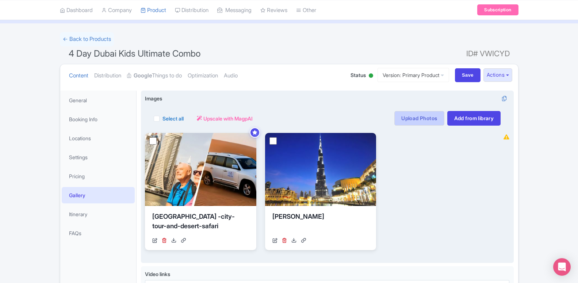
click at [427, 120] on link "Upload Photos" at bounding box center [419, 118] width 50 height 15
click at [426, 118] on link "Upload Photos" at bounding box center [419, 118] width 50 height 15
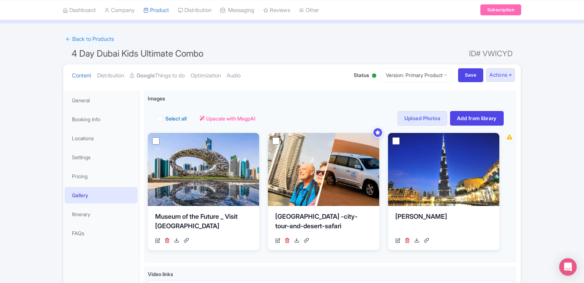
scroll to position [114, 0]
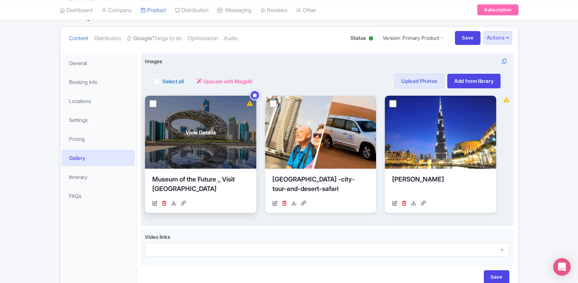
scroll to position [111, 0]
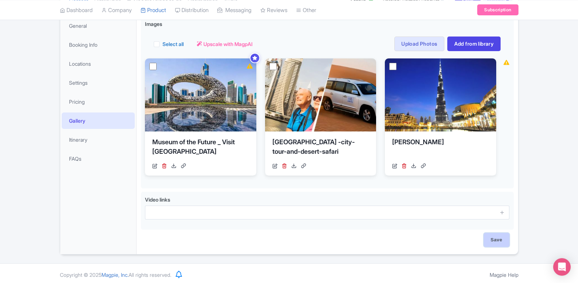
click at [496, 243] on input "Save" at bounding box center [497, 240] width 26 height 14
type input "Saving..."
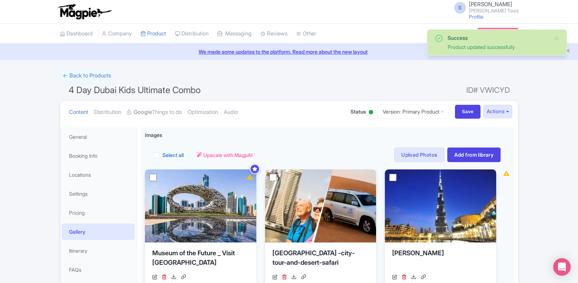
scroll to position [37, 0]
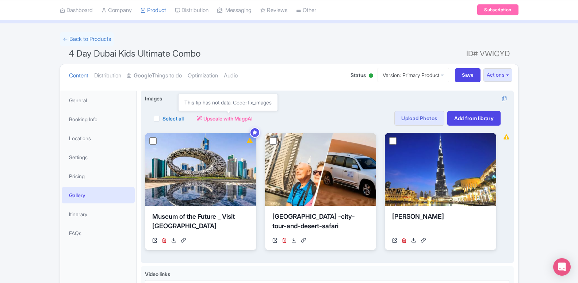
click at [224, 120] on span "Upscale with MagpAI" at bounding box center [227, 119] width 49 height 8
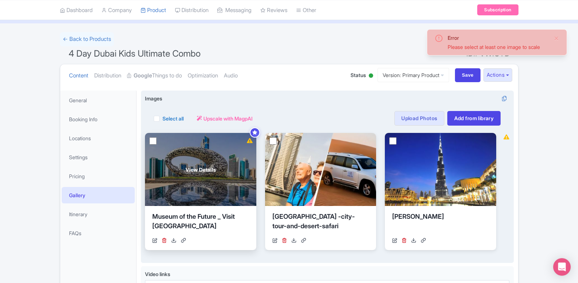
click at [150, 141] on input "checkbox" at bounding box center [152, 140] width 7 height 7
checkbox input "true"
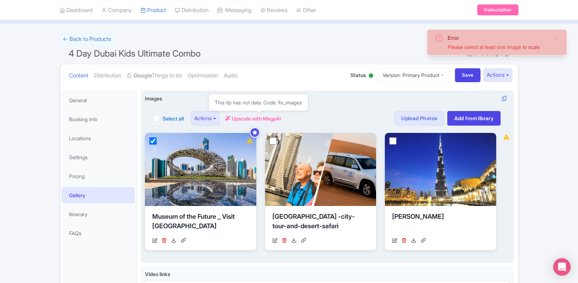
click at [251, 118] on span "Upscale with MagpAI" at bounding box center [256, 119] width 49 height 8
